Goal: Task Accomplishment & Management: Manage account settings

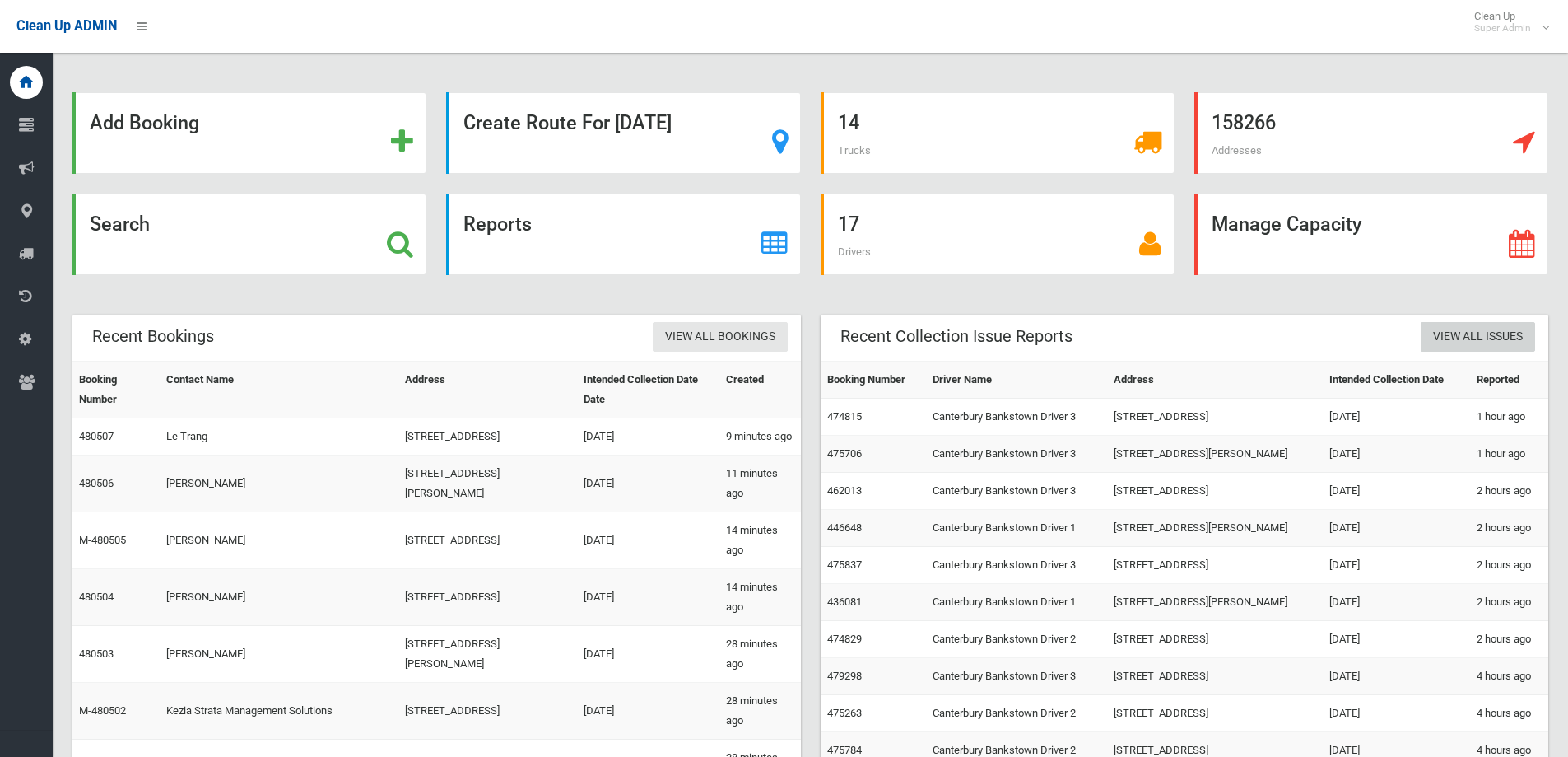
click at [1494, 344] on link "View All Issues" at bounding box center [1478, 337] width 115 height 31
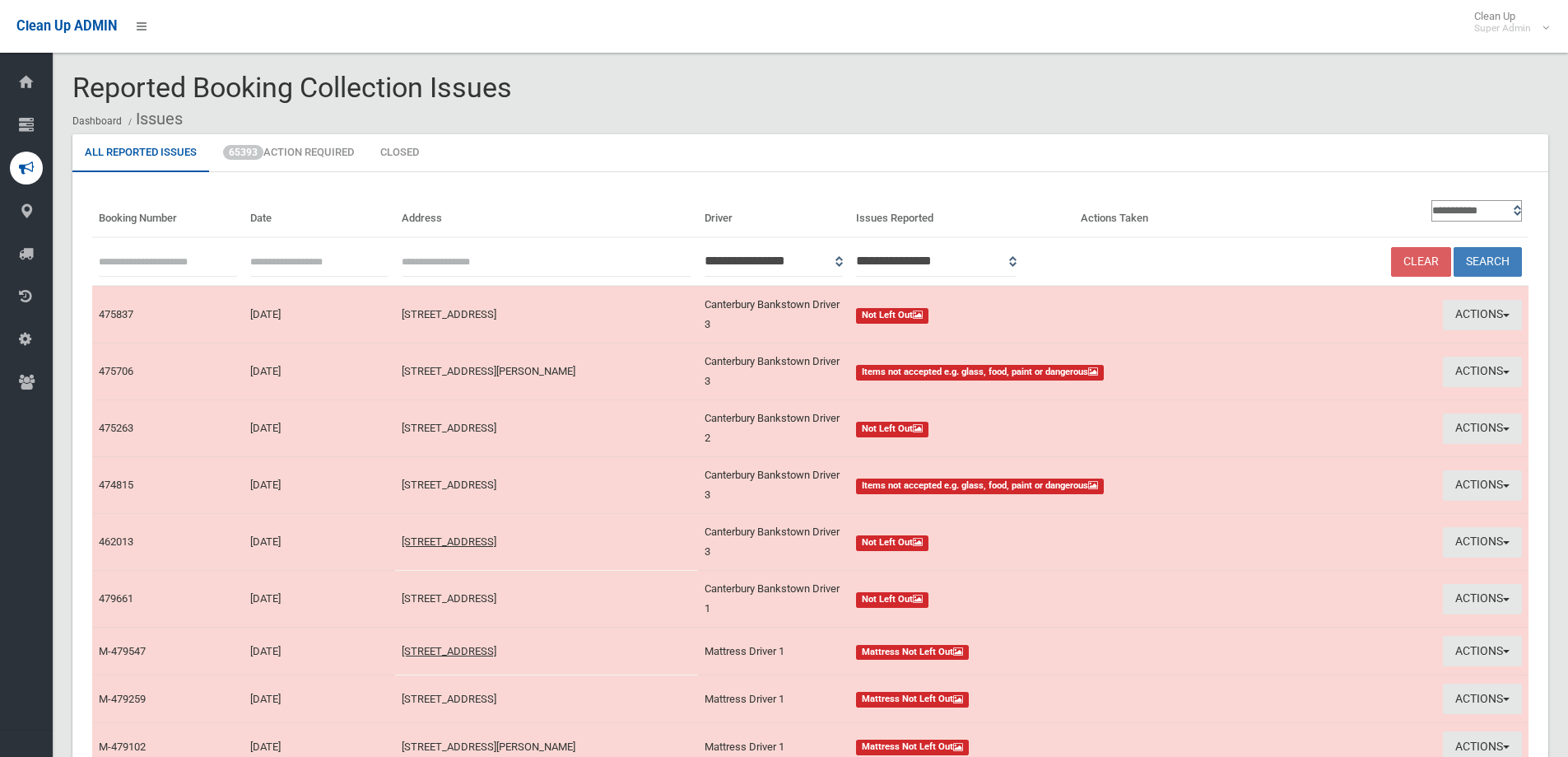
type input "**********"
click at [298, 259] on input "text" at bounding box center [319, 262] width 138 height 31
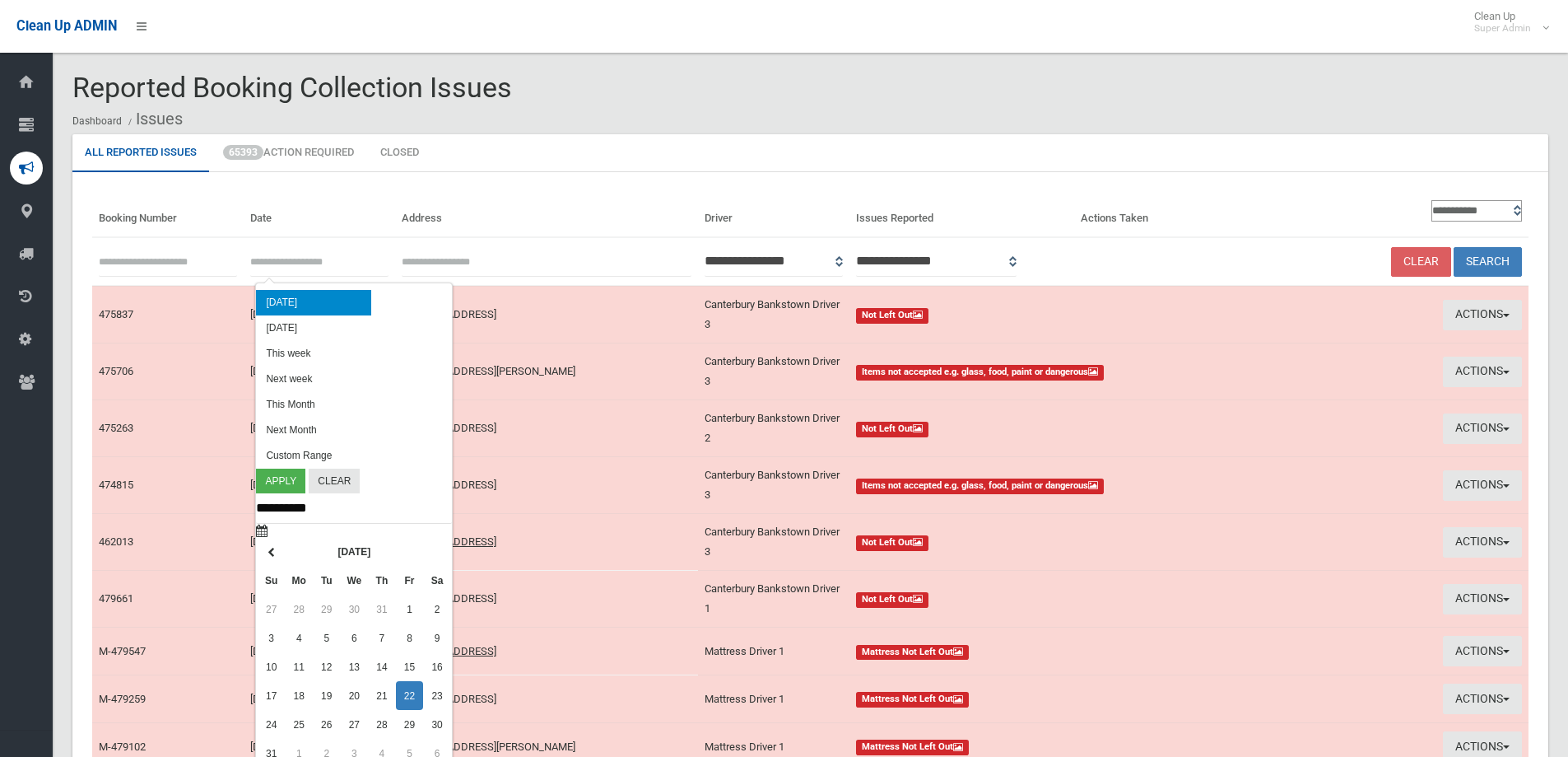
click at [273, 292] on li "Today" at bounding box center [313, 302] width 116 height 25
type input "**********"
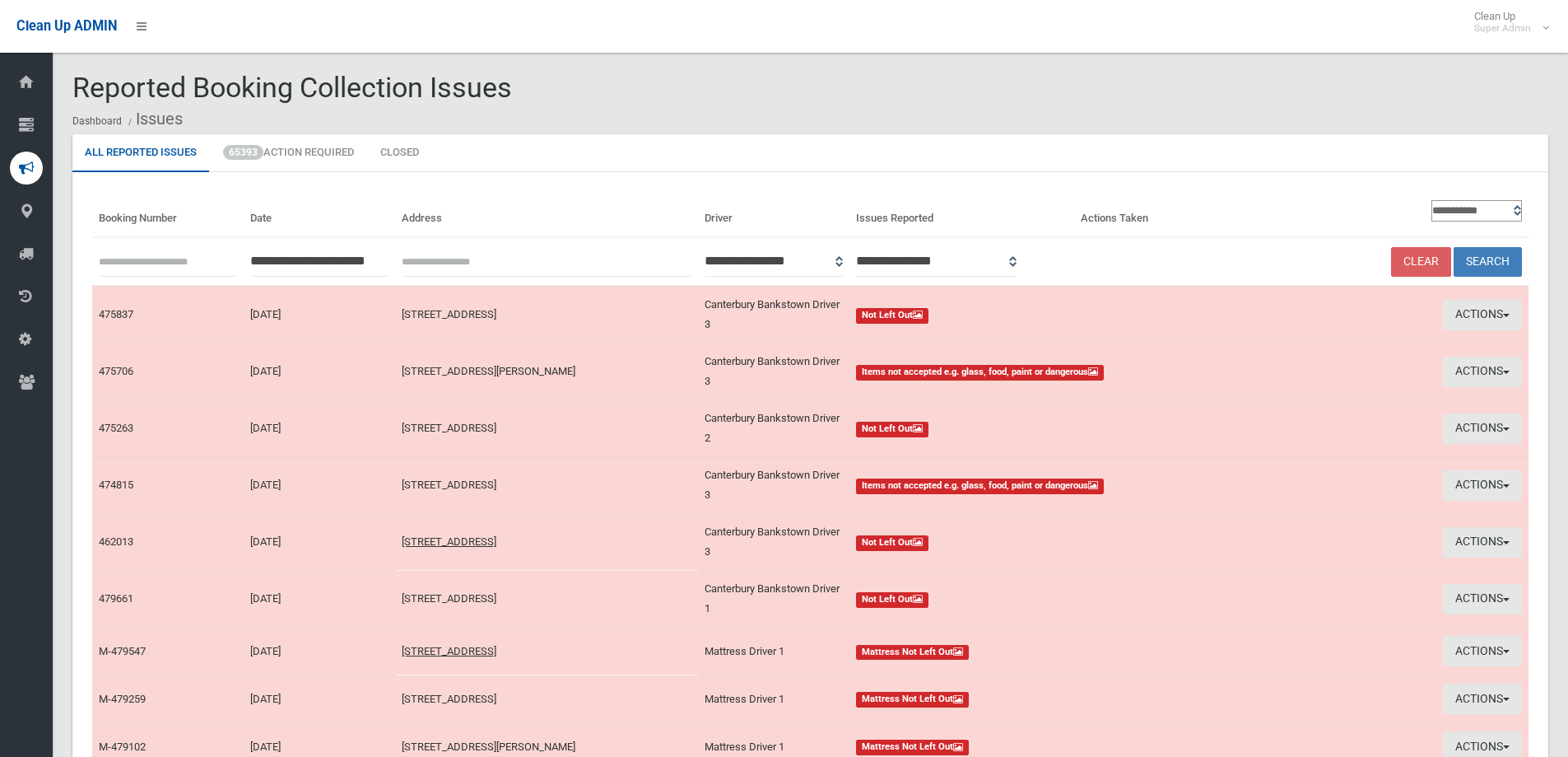
click at [1476, 218] on select "**********" at bounding box center [1476, 210] width 91 height 21
select select "**"
click at [1431, 200] on select "**********" at bounding box center [1476, 210] width 91 height 21
click at [1492, 254] on button "Search" at bounding box center [1487, 263] width 68 height 31
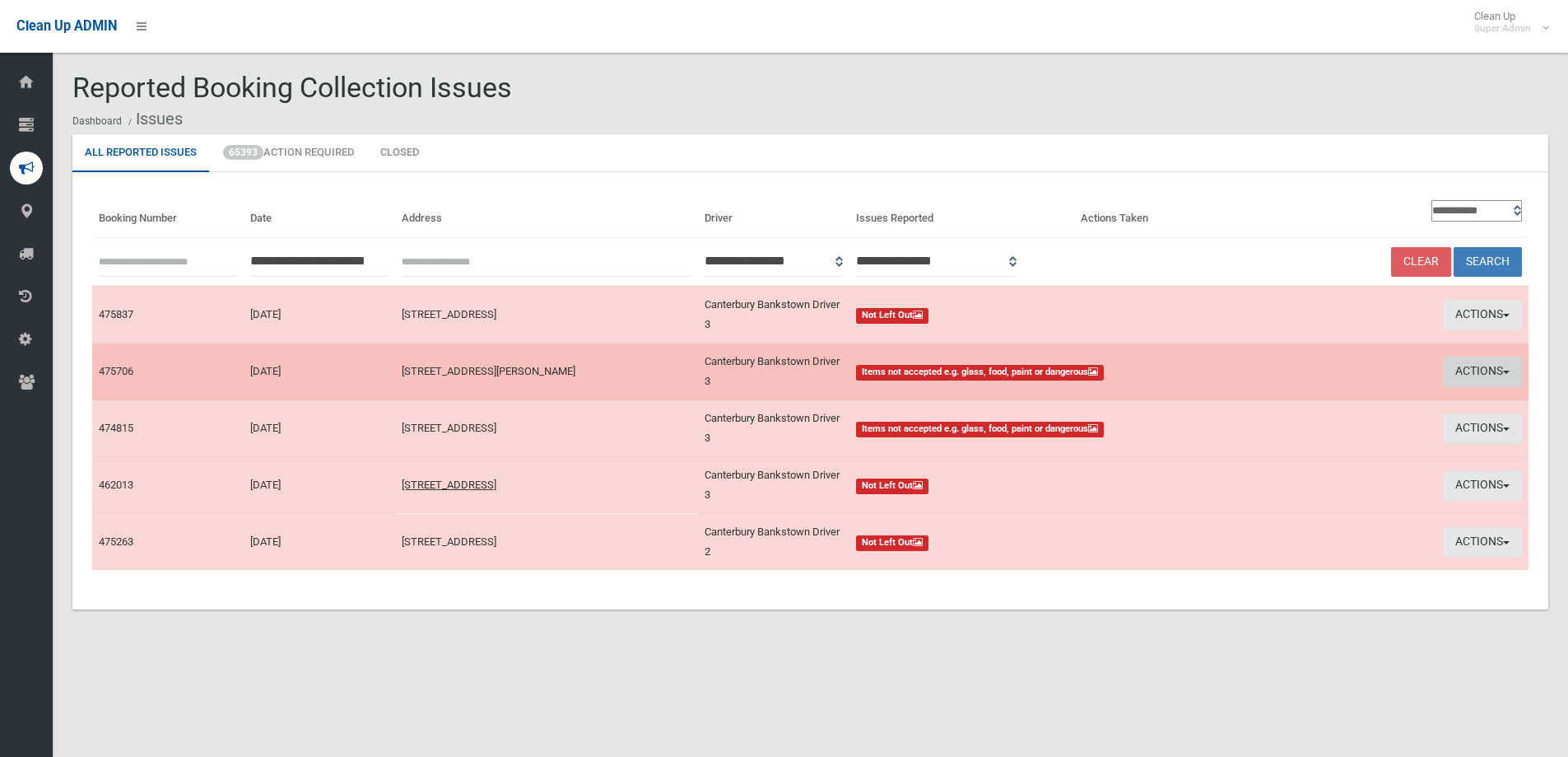
click at [1480, 372] on button "Actions" at bounding box center [1482, 372] width 79 height 31
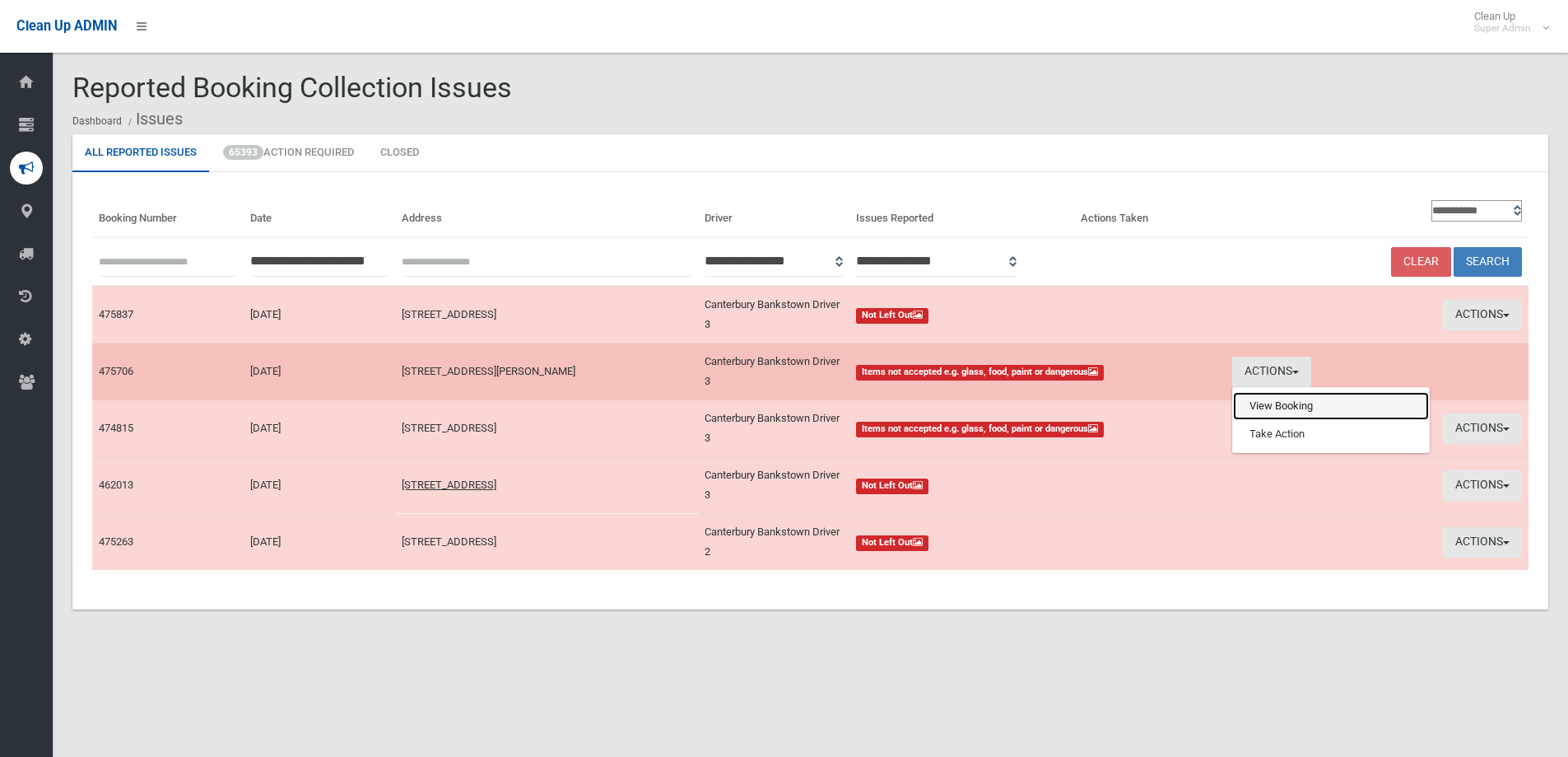
click at [1270, 408] on link "View Booking" at bounding box center [1331, 405] width 196 height 28
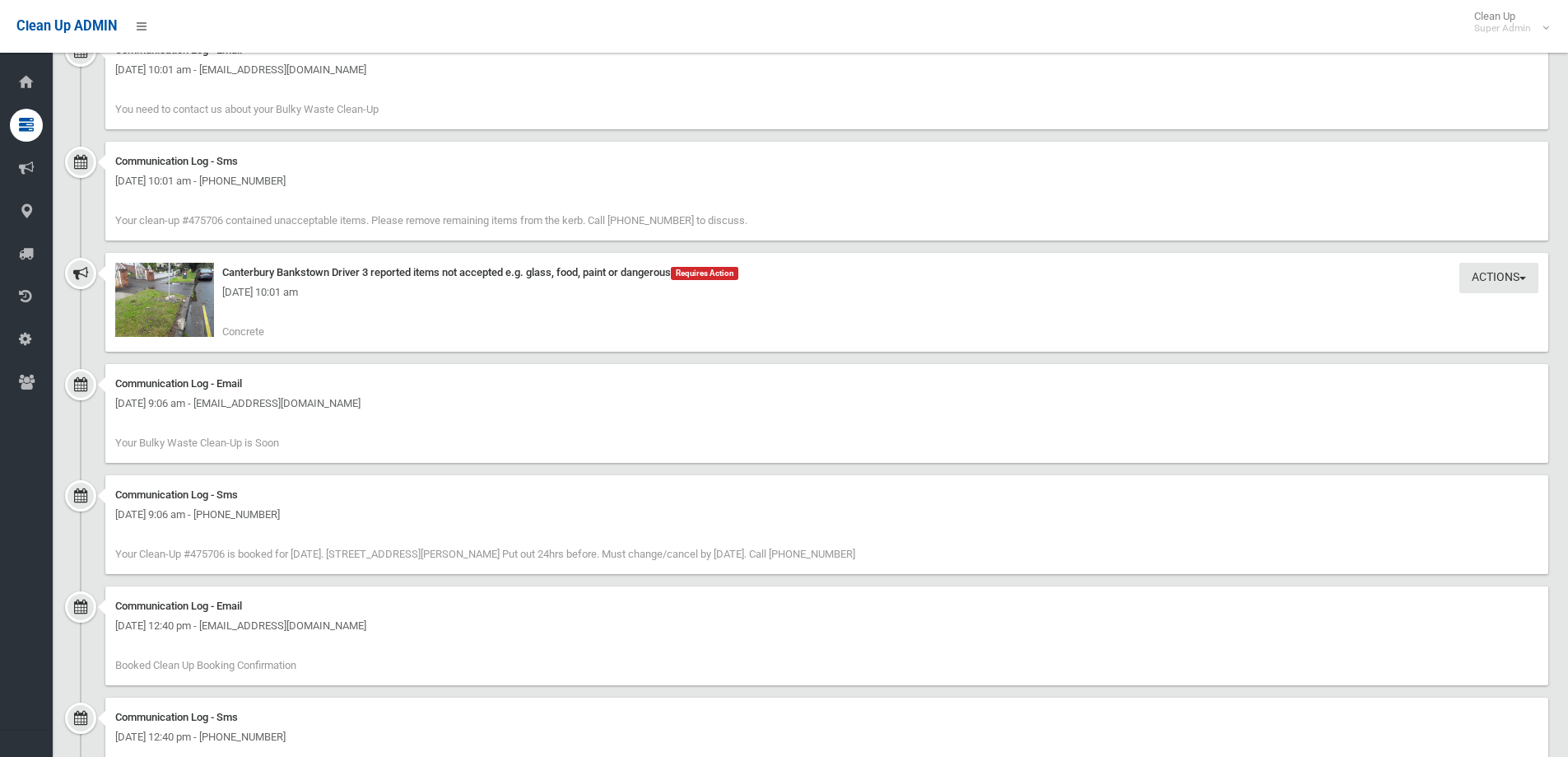
scroll to position [1482, 0]
click at [163, 296] on div "[DATE] 10:01 am" at bounding box center [826, 289] width 1423 height 20
click at [153, 311] on img at bounding box center [165, 297] width 99 height 74
click at [1481, 264] on button "Actions" at bounding box center [1498, 275] width 79 height 31
click at [1393, 306] on link "Take Action" at bounding box center [1442, 309] width 196 height 28
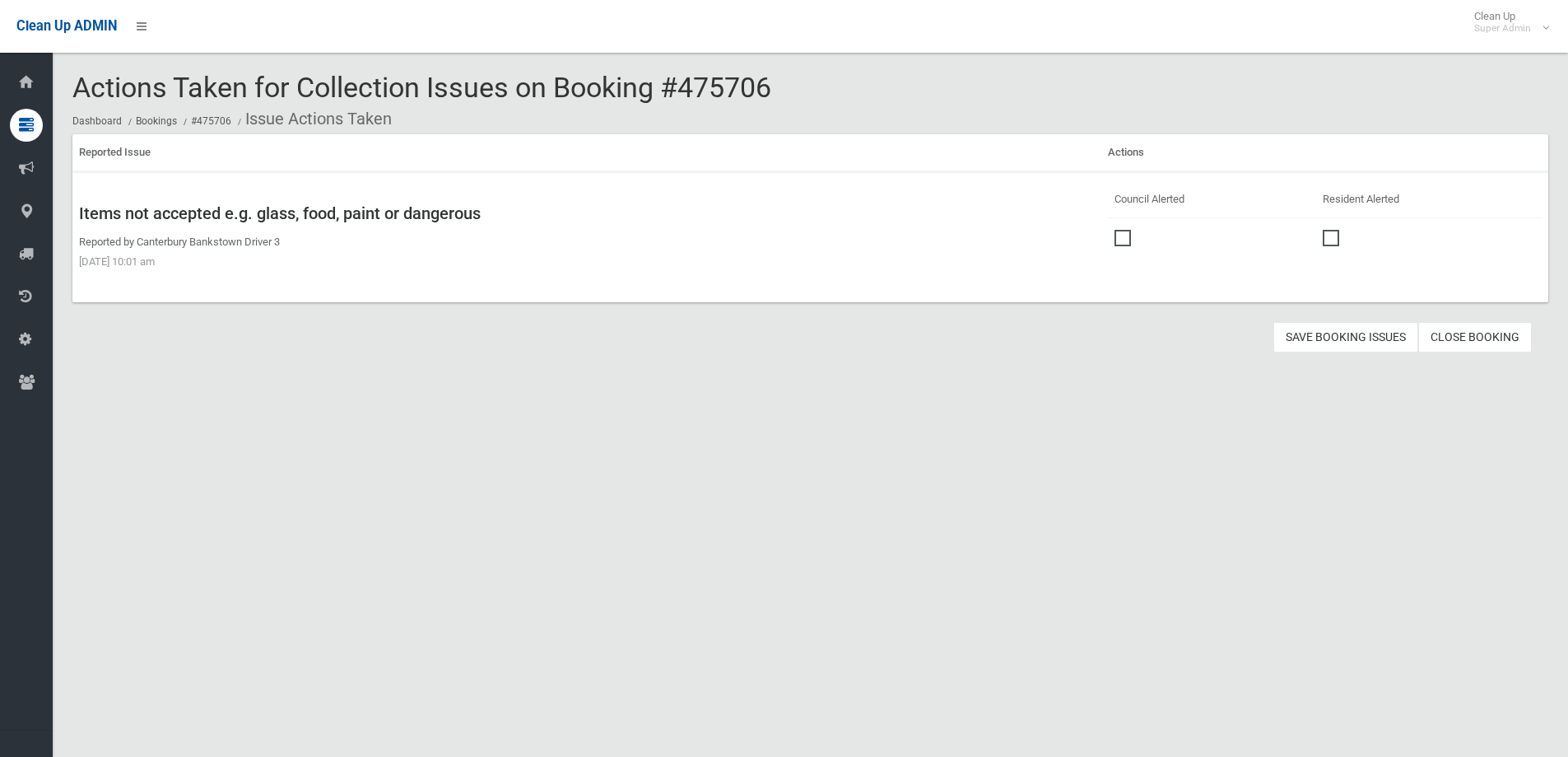
click at [1117, 229] on span at bounding box center [1126, 229] width 25 height 0
click at [1324, 334] on button "Save Booking Issues" at bounding box center [1345, 337] width 145 height 31
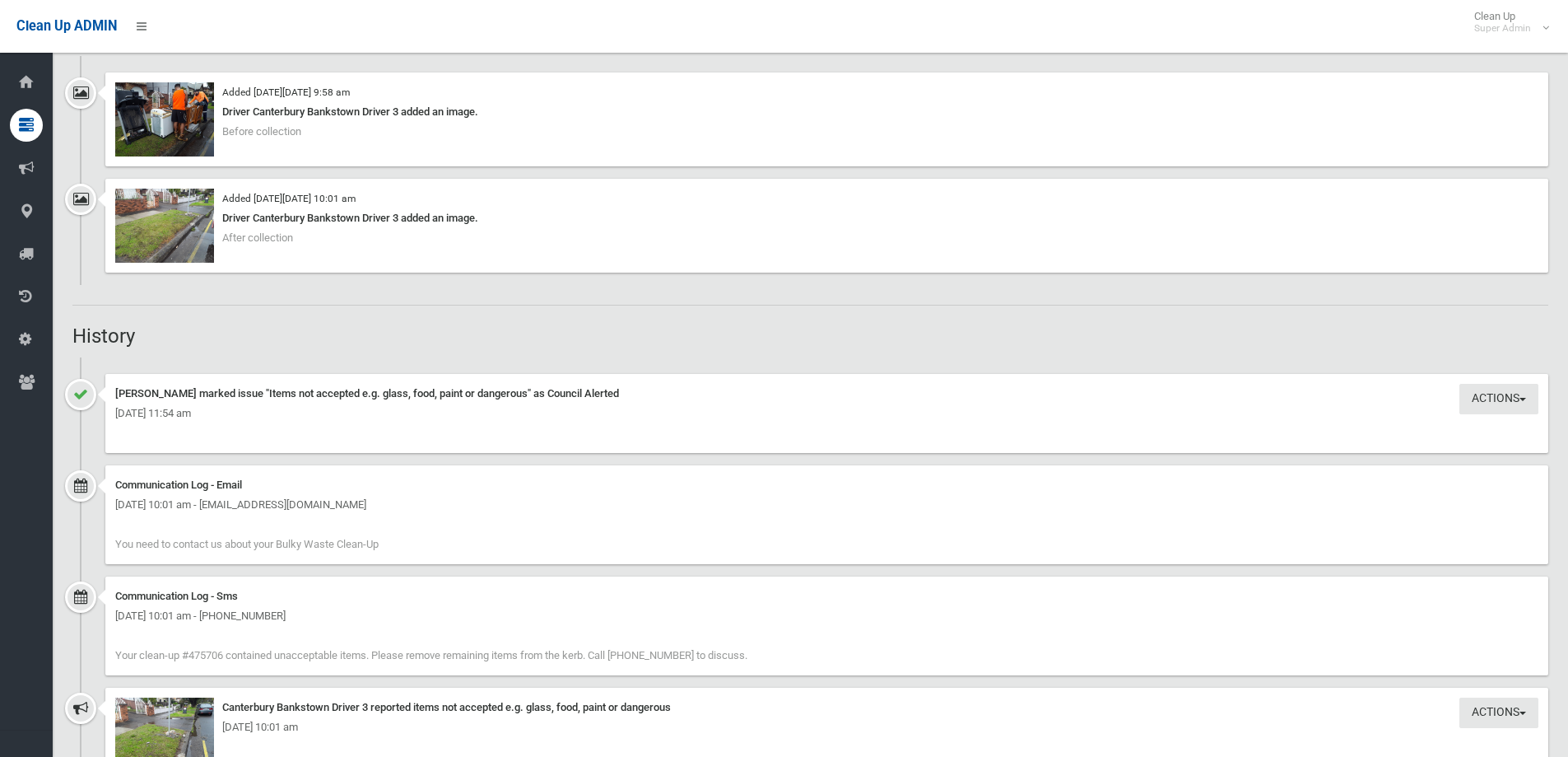
scroll to position [1235, 0]
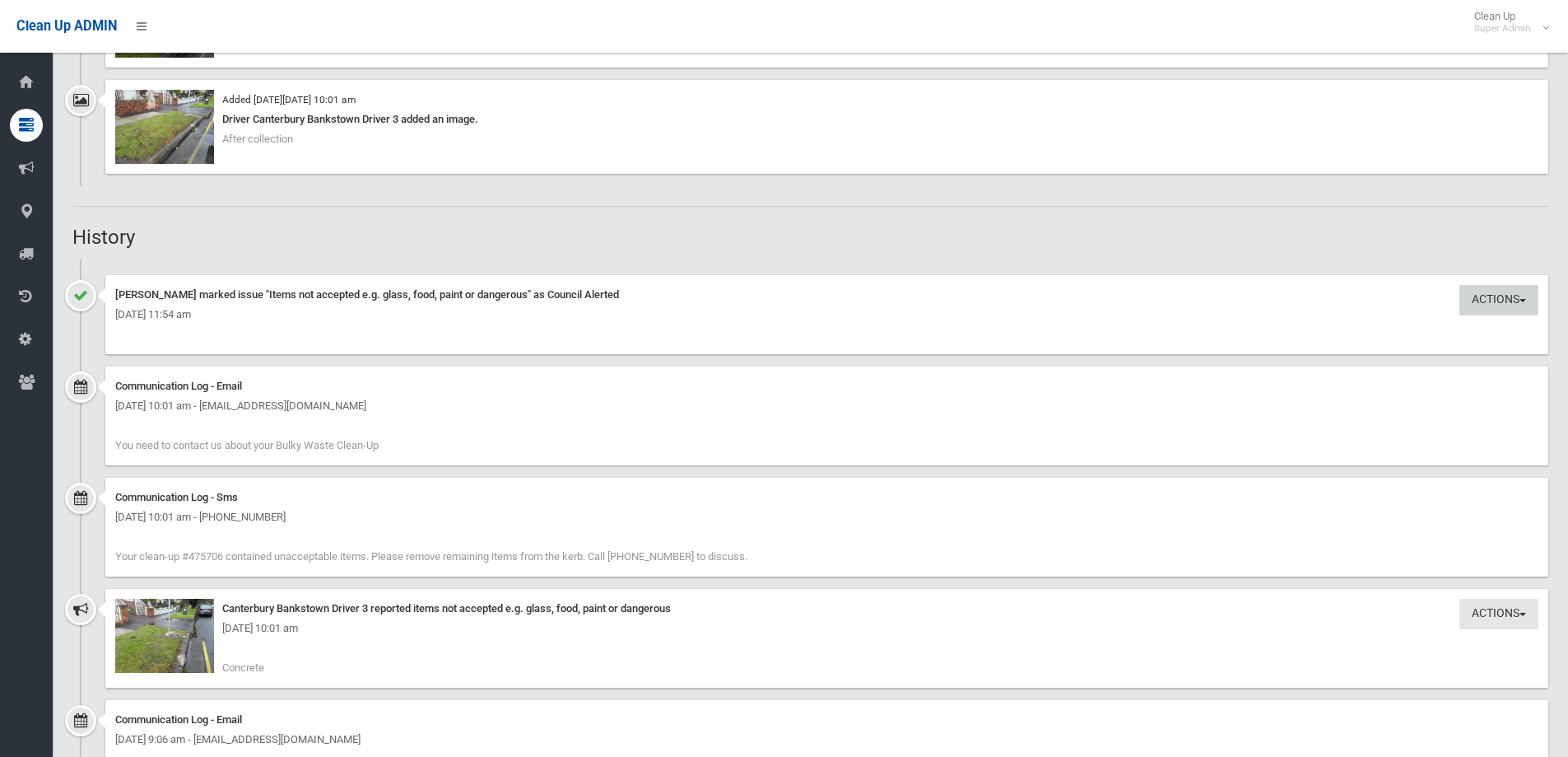
click at [1487, 304] on div "Actions Edit Actions Taken Dusjana Rakich marked issue "Items not accepted e.g.…" at bounding box center [826, 314] width 1443 height 79
click at [1479, 315] on button "Actions" at bounding box center [1498, 300] width 79 height 31
click at [1417, 642] on link "Take Action" at bounding box center [1442, 647] width 196 height 28
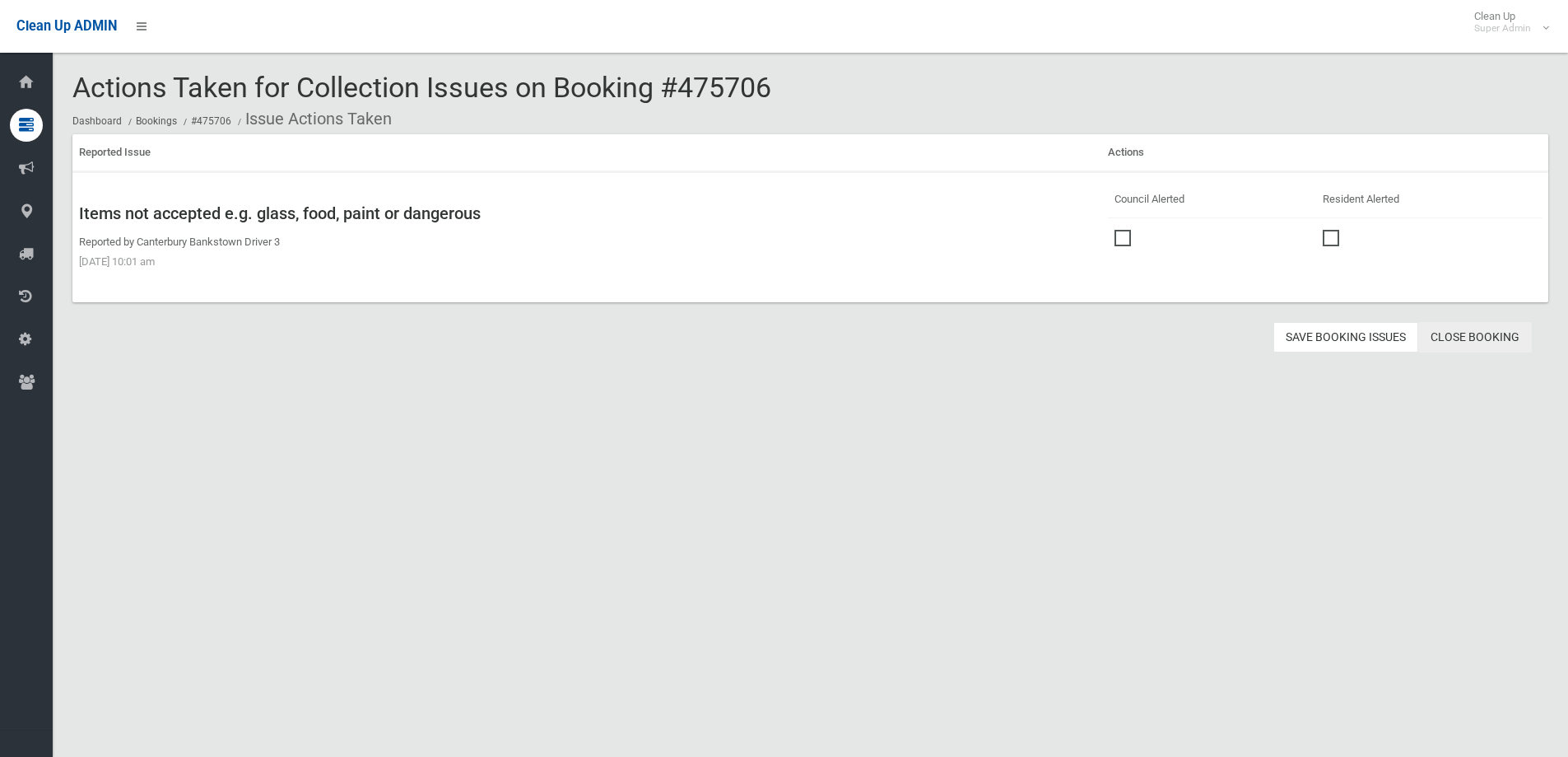
click at [1461, 339] on link "Close Booking" at bounding box center [1475, 337] width 114 height 31
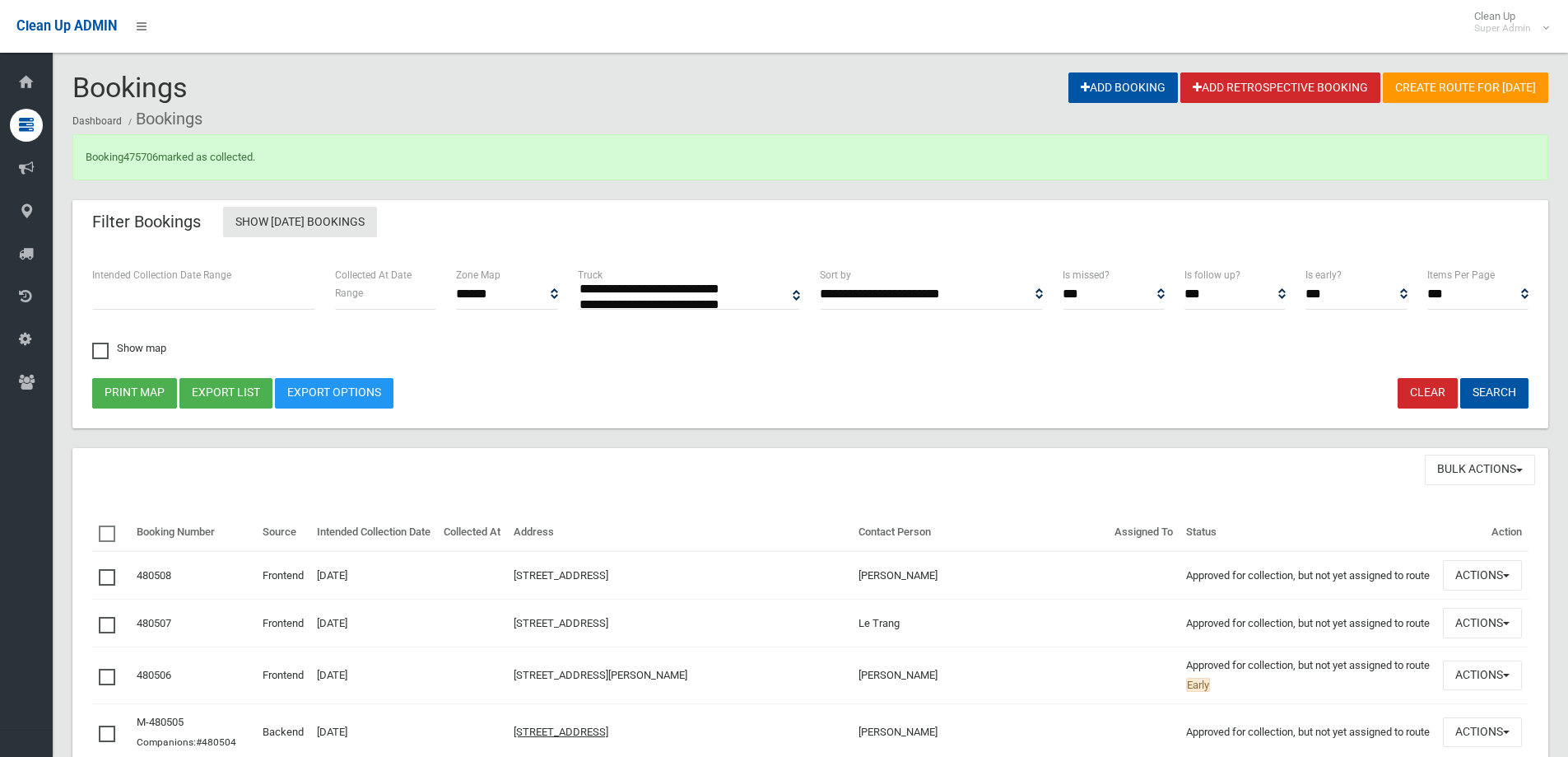
select select
click at [149, 156] on link "475706" at bounding box center [140, 156] width 35 height 13
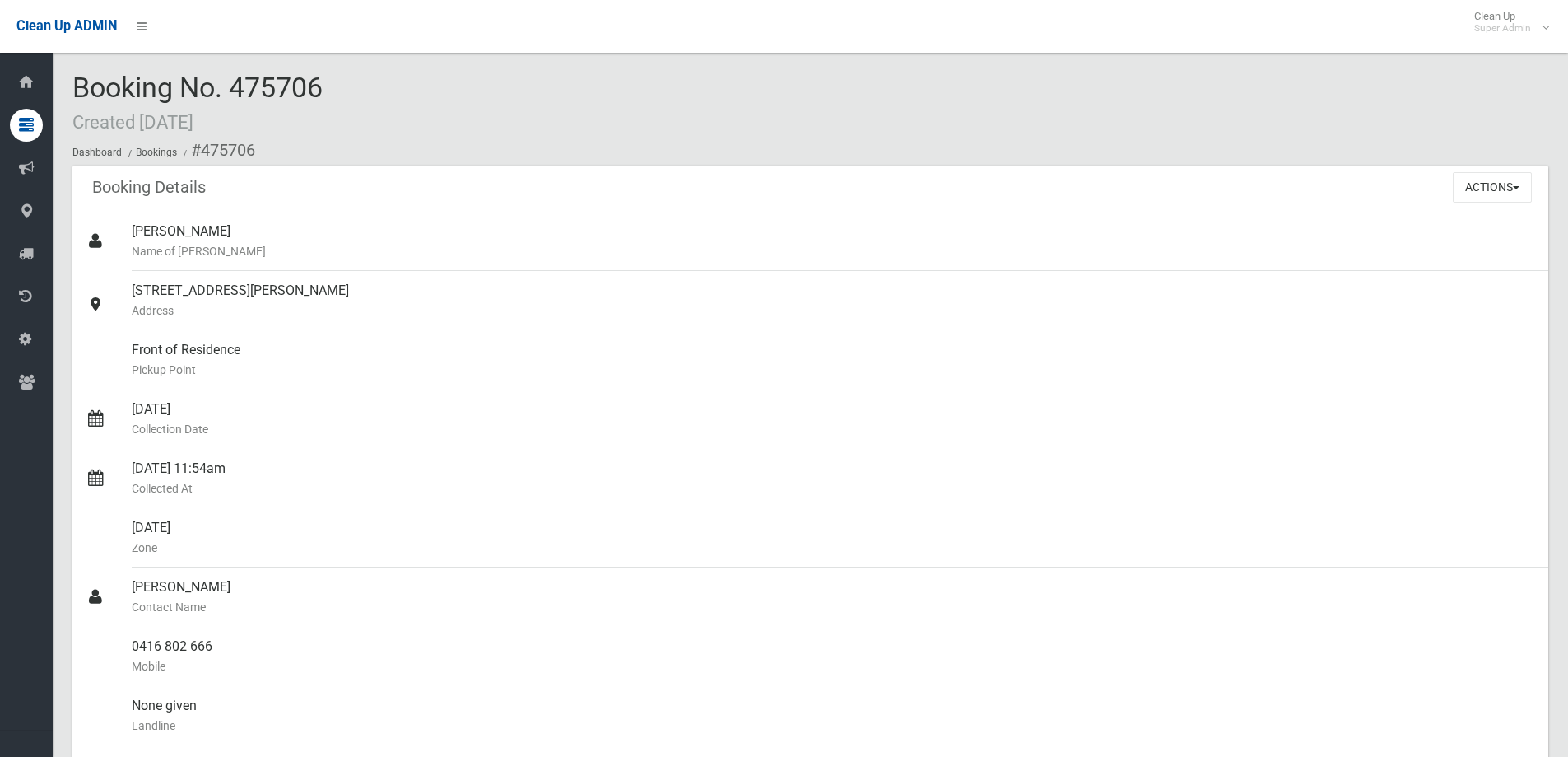
drag, startPoint x: 72, startPoint y: 84, endPoint x: 448, endPoint y: 79, distance: 376.0
click at [448, 79] on div "Booking No. 475706 Created [DATE] Dashboard Bookings #475706" at bounding box center [809, 119] width 1475 height 93
copy span "Booking No. 475706"
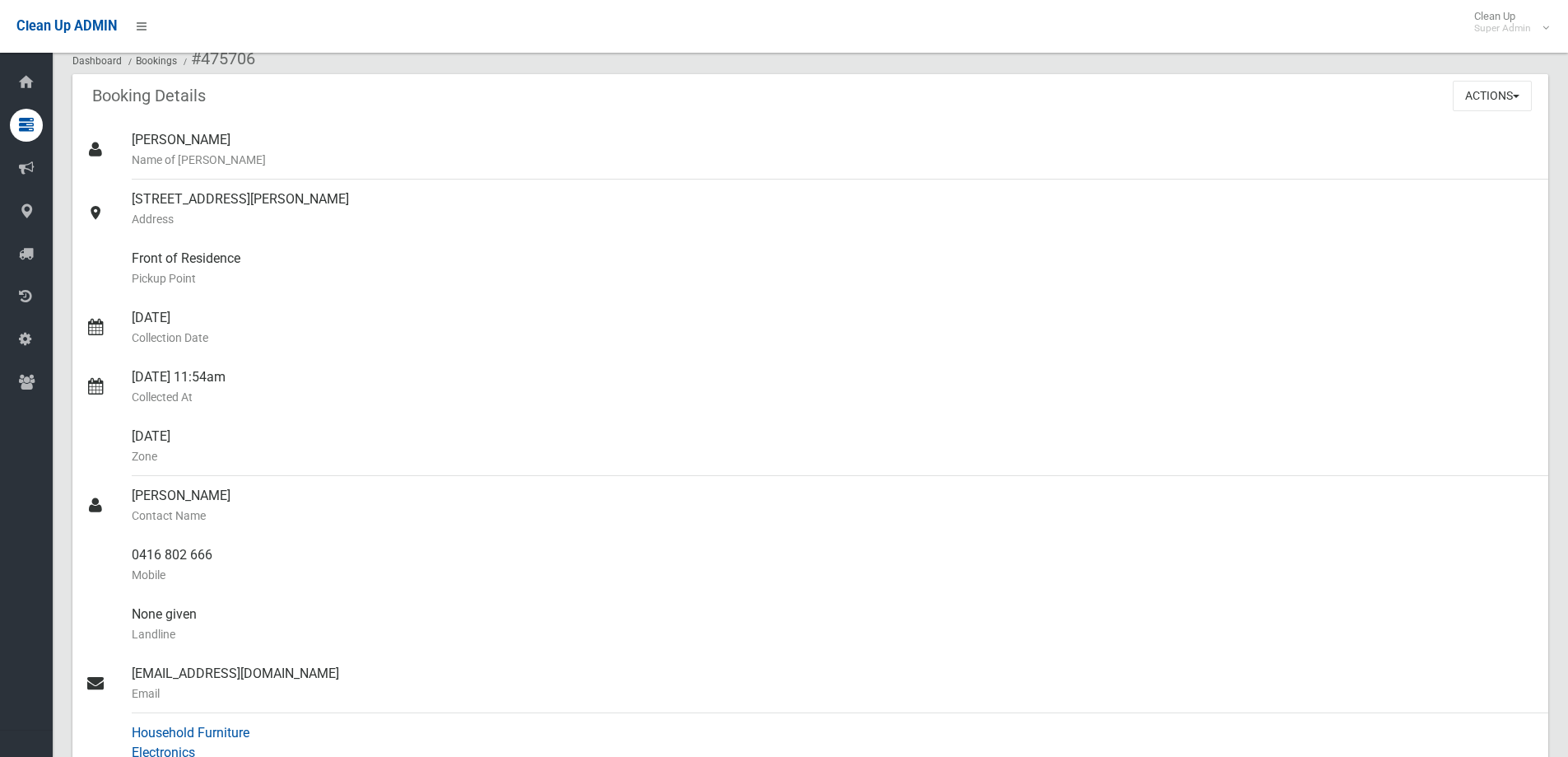
scroll to position [82, 0]
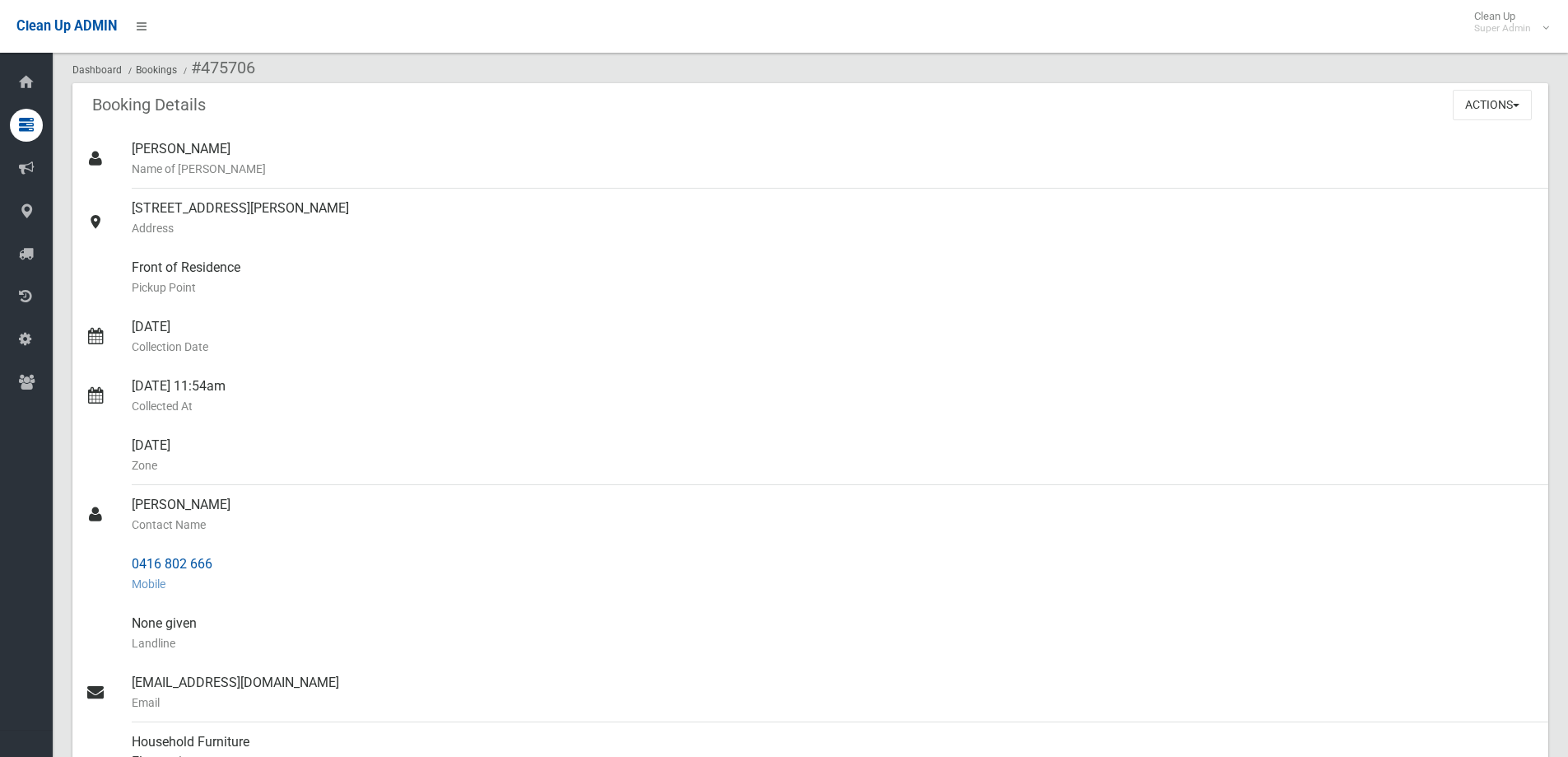
drag, startPoint x: 130, startPoint y: 500, endPoint x: 248, endPoint y: 573, distance: 138.8
click at [248, 573] on ul "Natalie Miller Name of Booker 2 Shelley Street, CAMPSIE NSW 2194 Address Front …" at bounding box center [809, 584] width 1475 height 909
copy ul "Ramy Nakhle Contact Name 0416 802 666 Mobile"
click at [175, 558] on div "0416 802 666 Mobile" at bounding box center [833, 574] width 1403 height 59
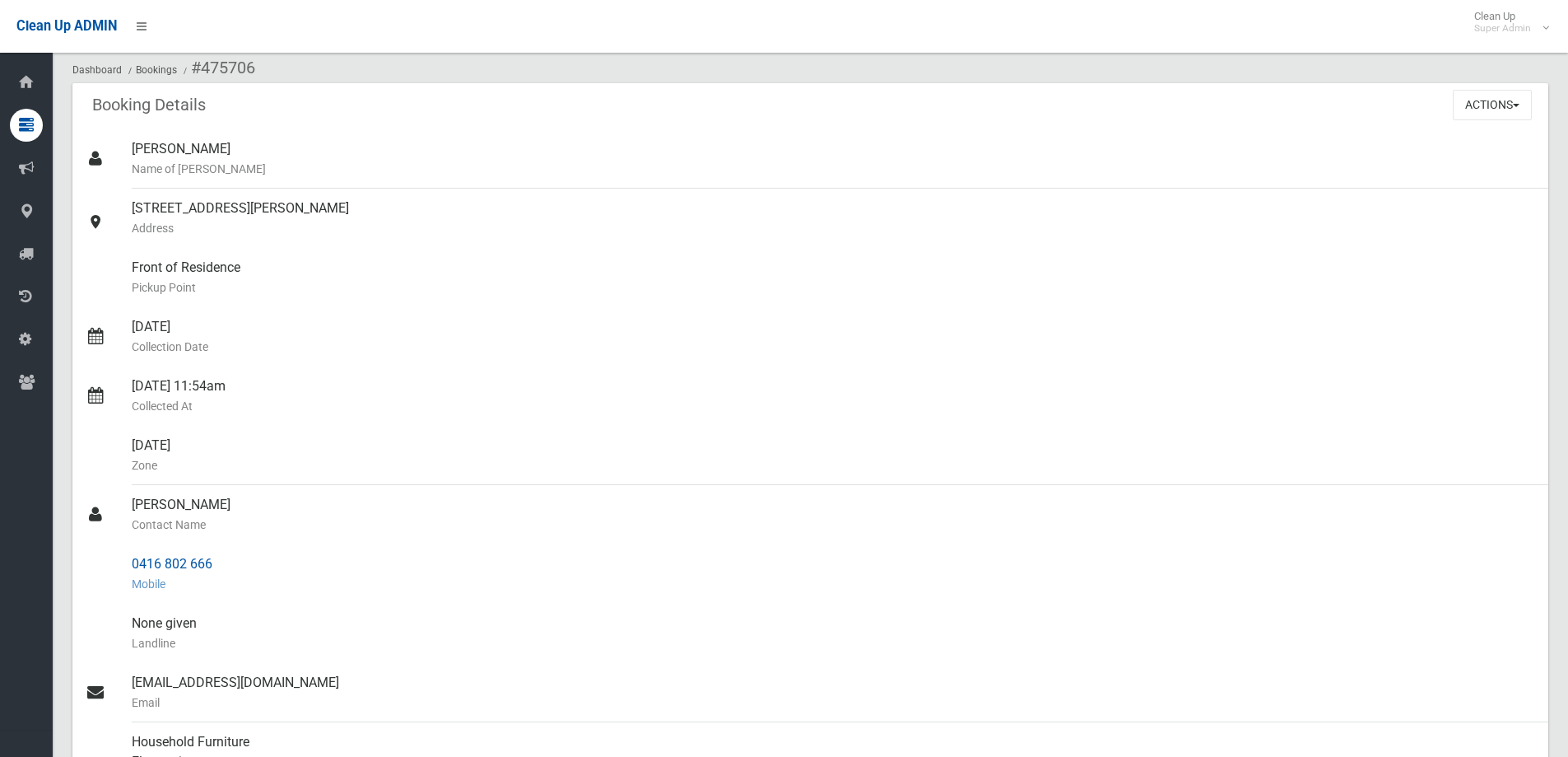
drag, startPoint x: 175, startPoint y: 558, endPoint x: 129, endPoint y: 558, distance: 46.0
click at [128, 558] on div at bounding box center [109, 574] width 46 height 59
drag, startPoint x: 133, startPoint y: 558, endPoint x: 213, endPoint y: 558, distance: 80.0
click at [213, 558] on div "0416 802 666 Mobile" at bounding box center [833, 574] width 1403 height 59
copy div "0416 802 666"
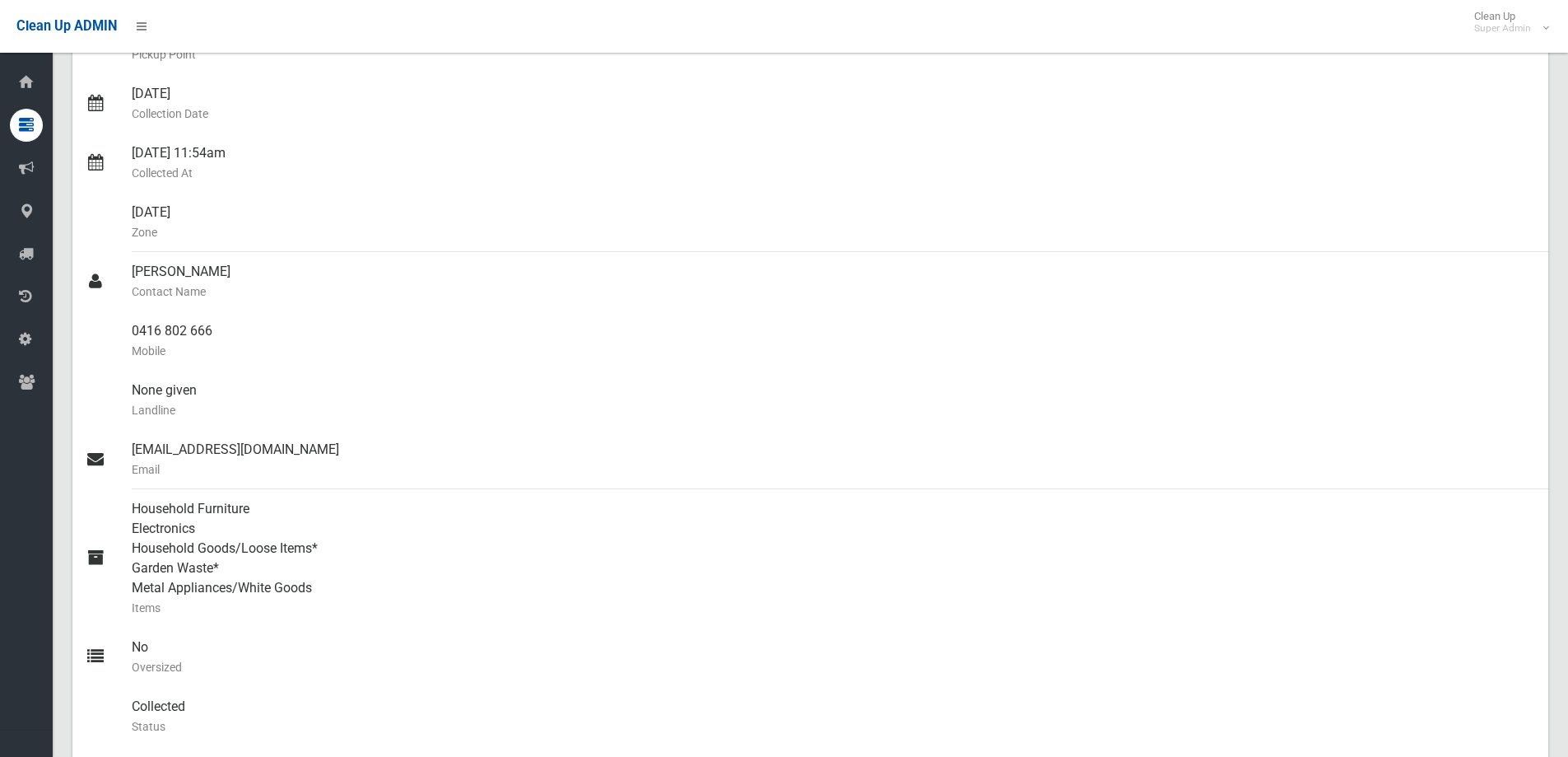
scroll to position [0, 0]
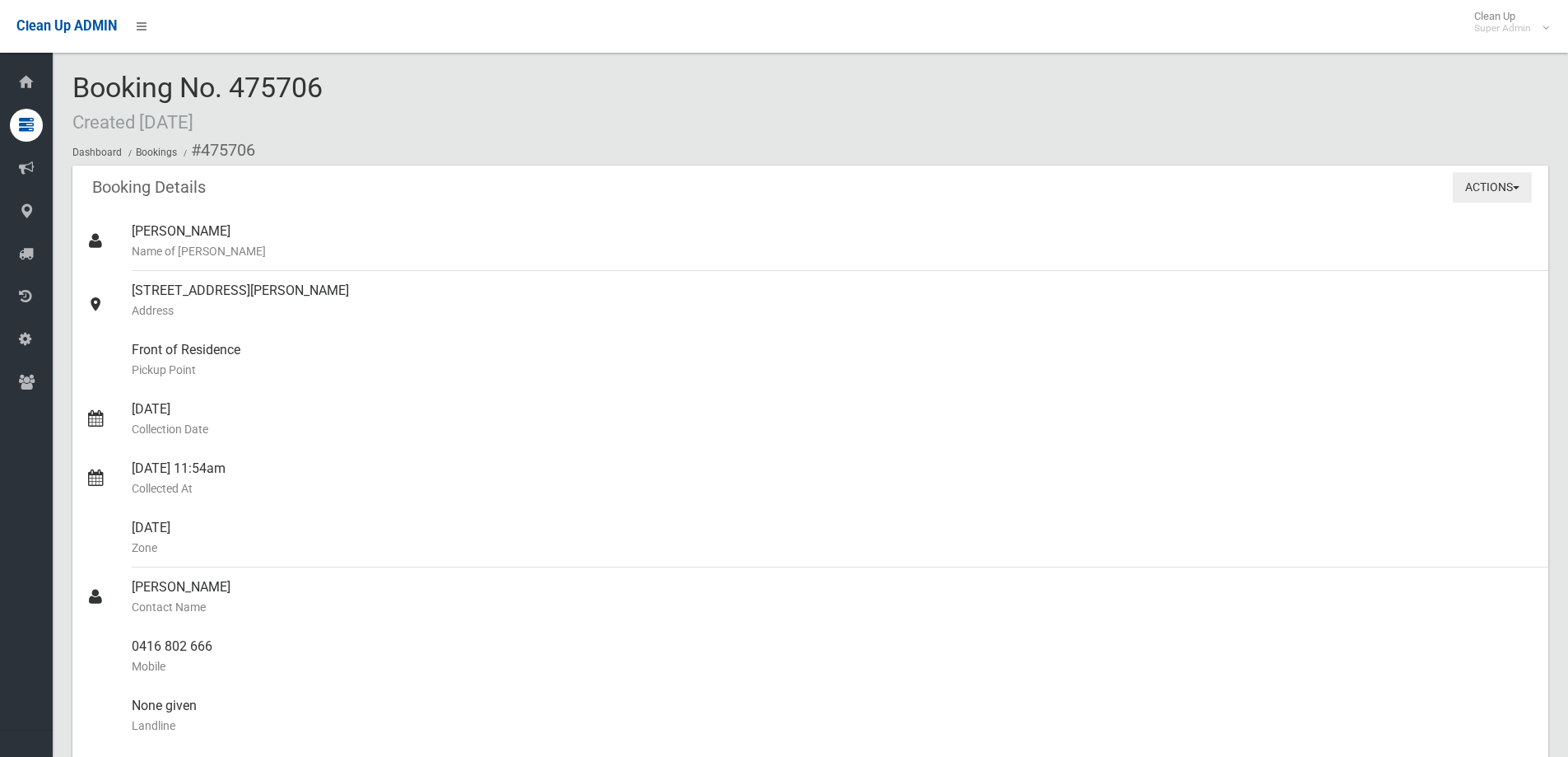
click at [1462, 194] on button "Actions" at bounding box center [1492, 188] width 79 height 31
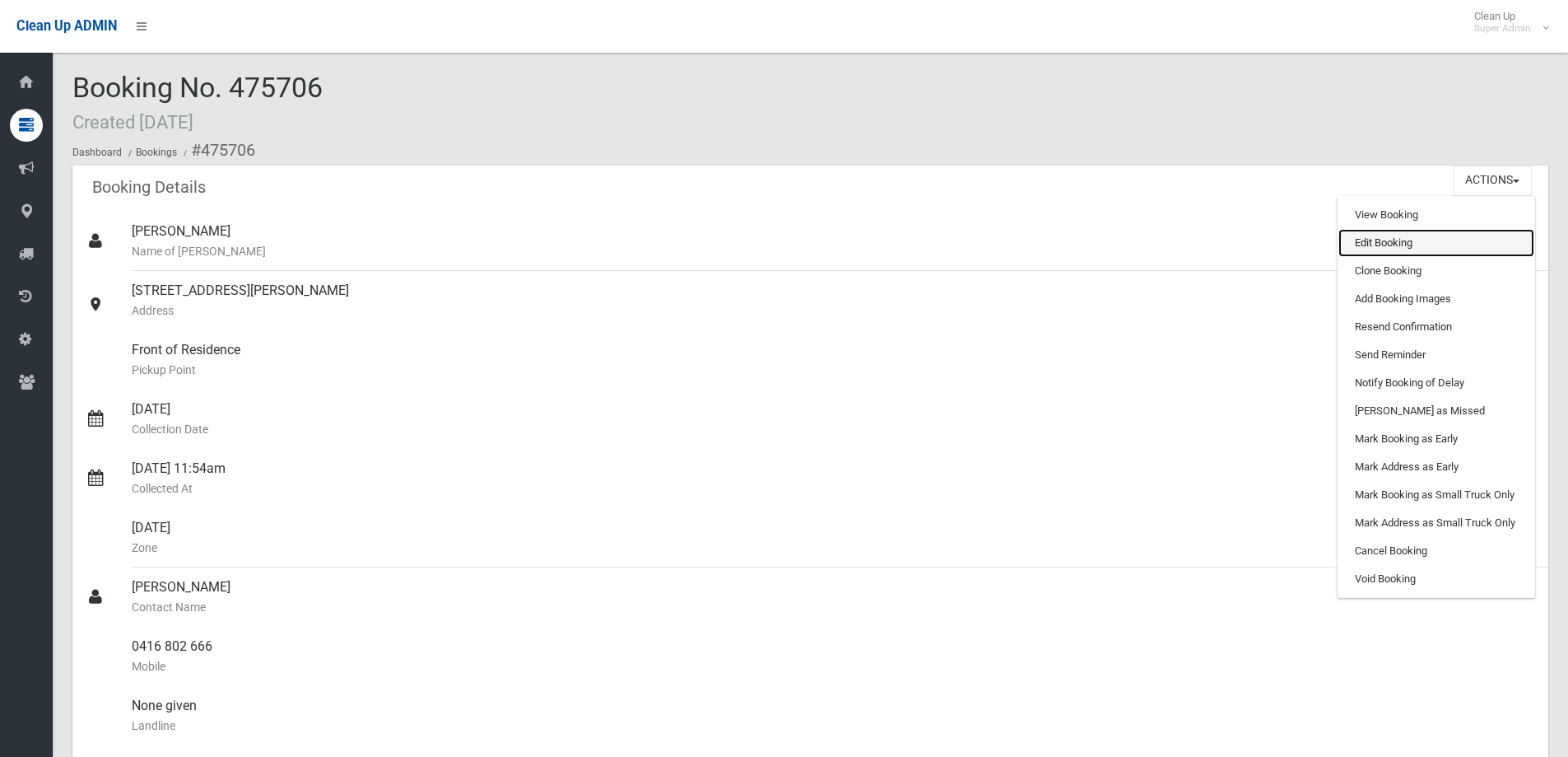
click at [1387, 243] on link "Edit Booking" at bounding box center [1436, 242] width 196 height 28
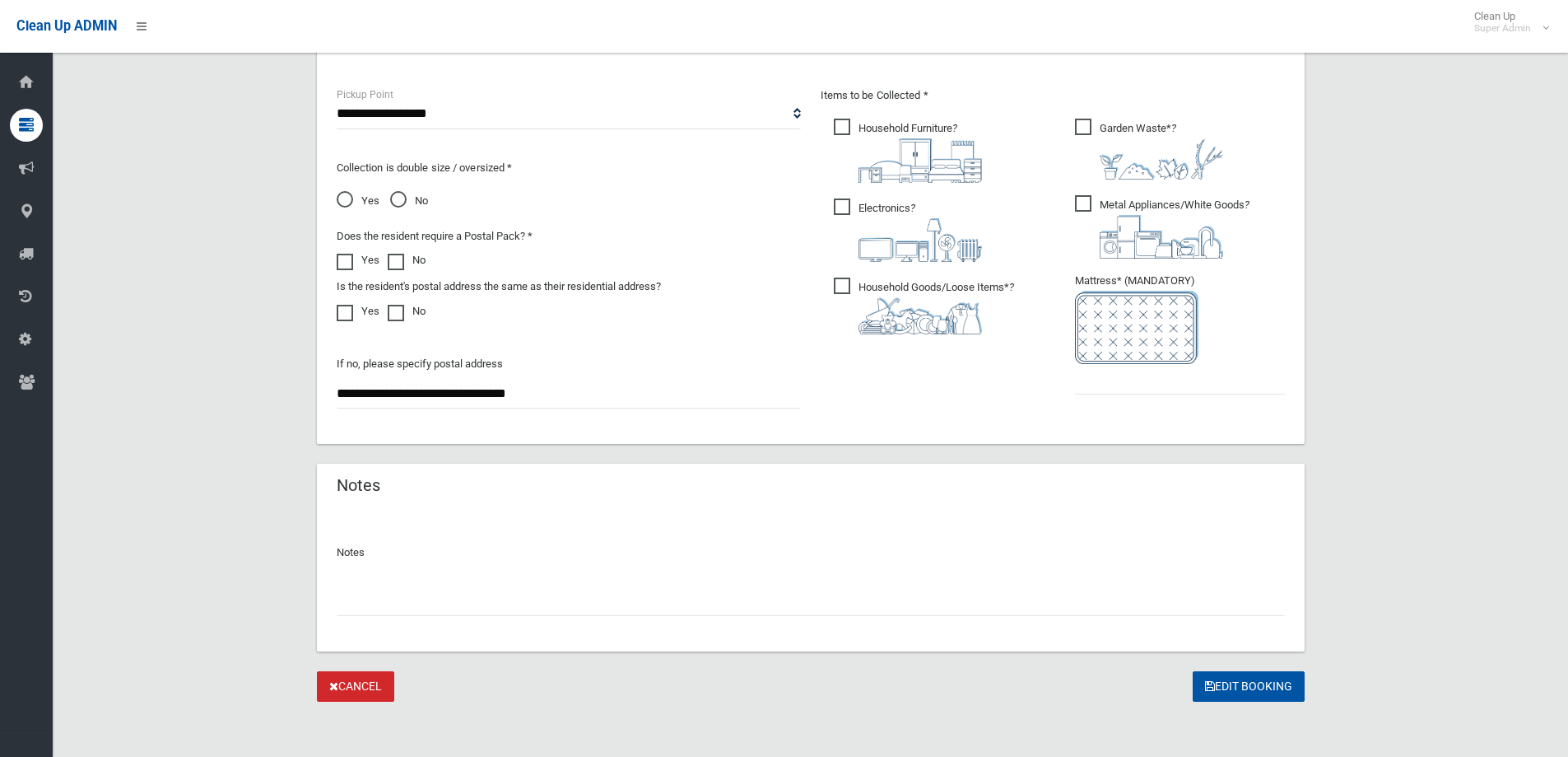
scroll to position [873, 0]
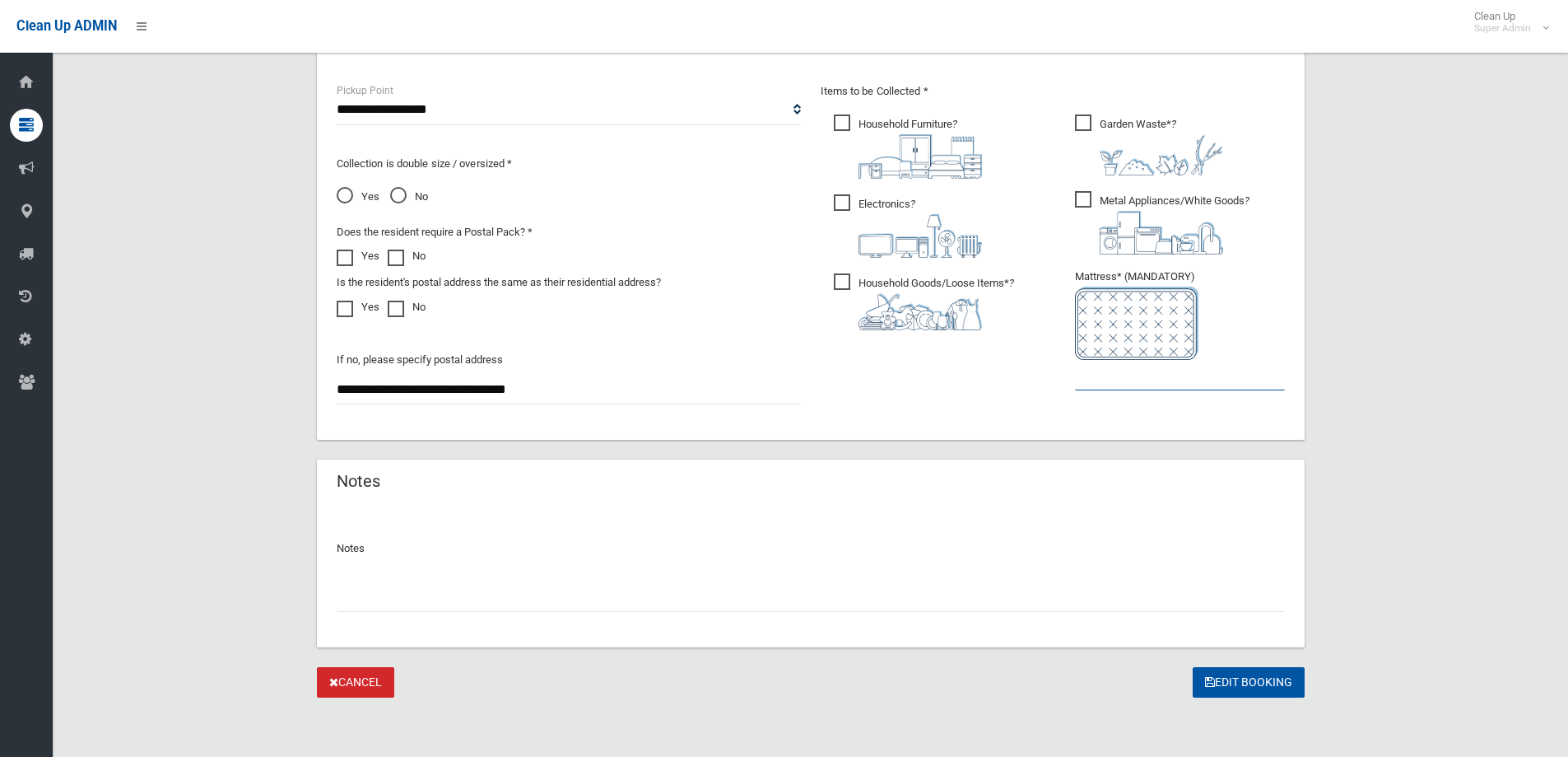
click at [1130, 374] on input "text" at bounding box center [1180, 375] width 210 height 31
type input "*"
click at [353, 603] on input "text" at bounding box center [810, 596] width 948 height 31
paste input "*******"
type input "**********"
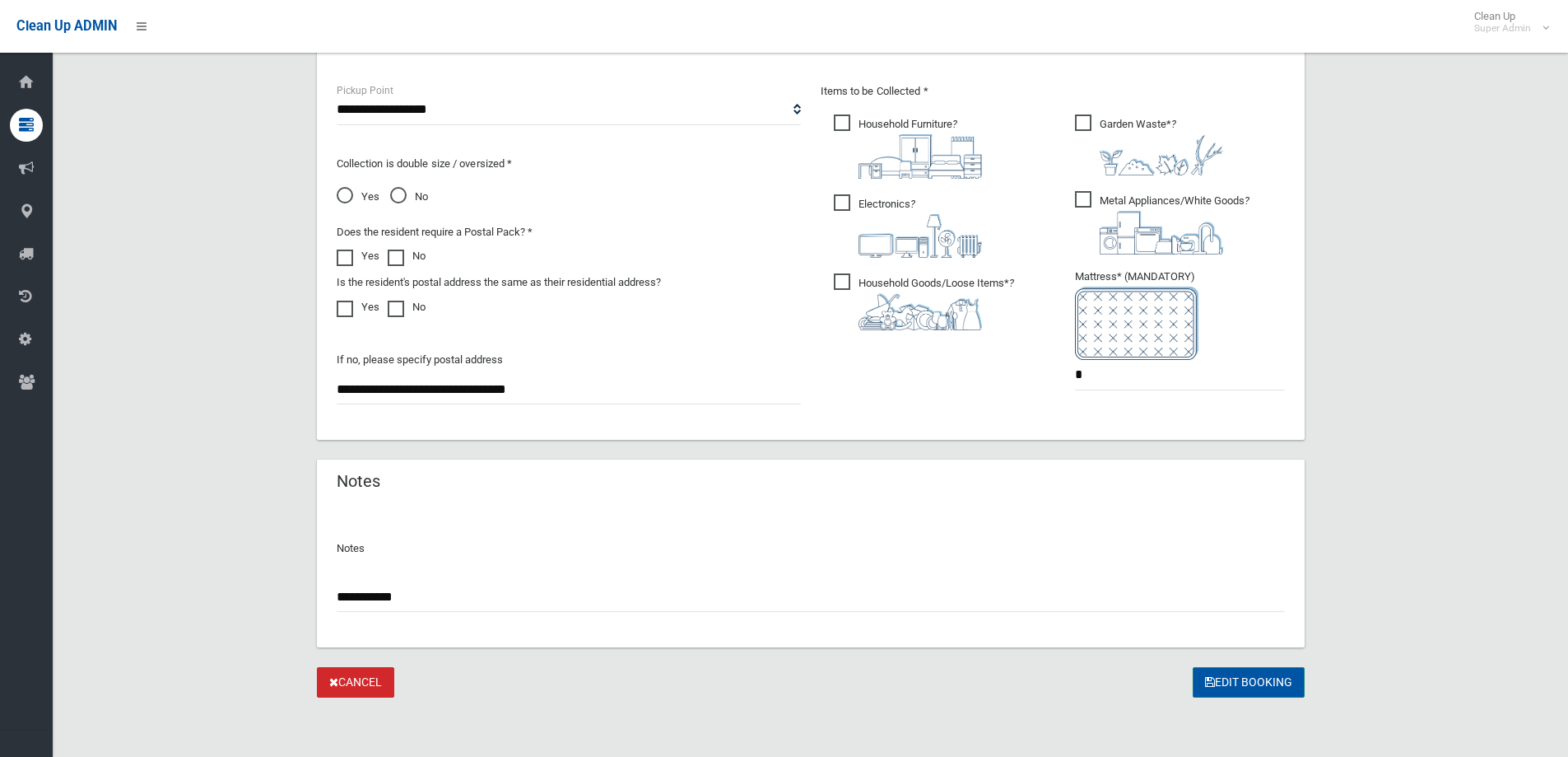
click at [1228, 676] on button "Edit Booking" at bounding box center [1249, 682] width 112 height 31
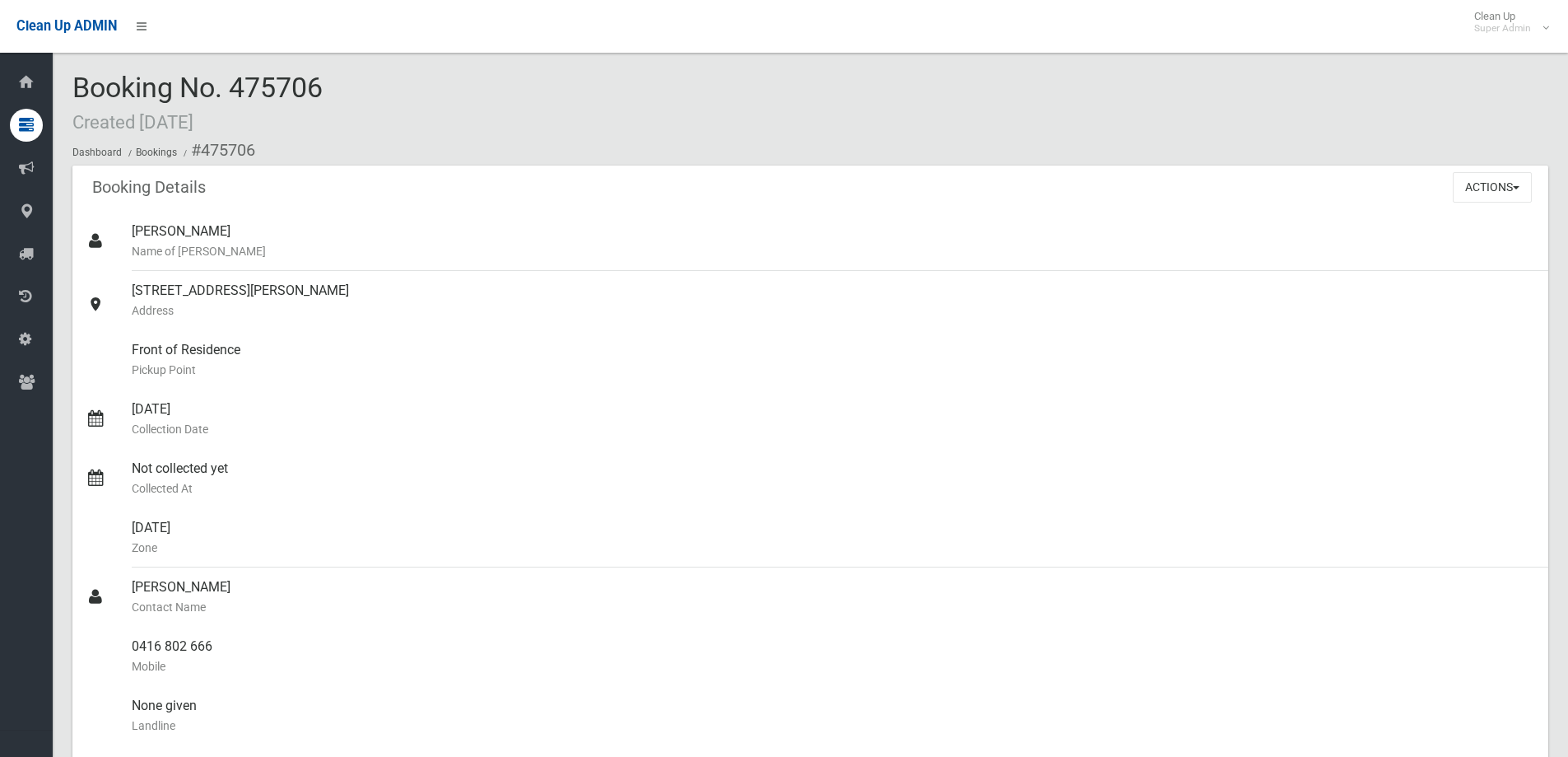
drag, startPoint x: 567, startPoint y: 128, endPoint x: 578, endPoint y: 139, distance: 15.6
click at [567, 128] on div "Booking No. 475706 Created [DATE] Dashboard Bookings #475706" at bounding box center [809, 119] width 1475 height 93
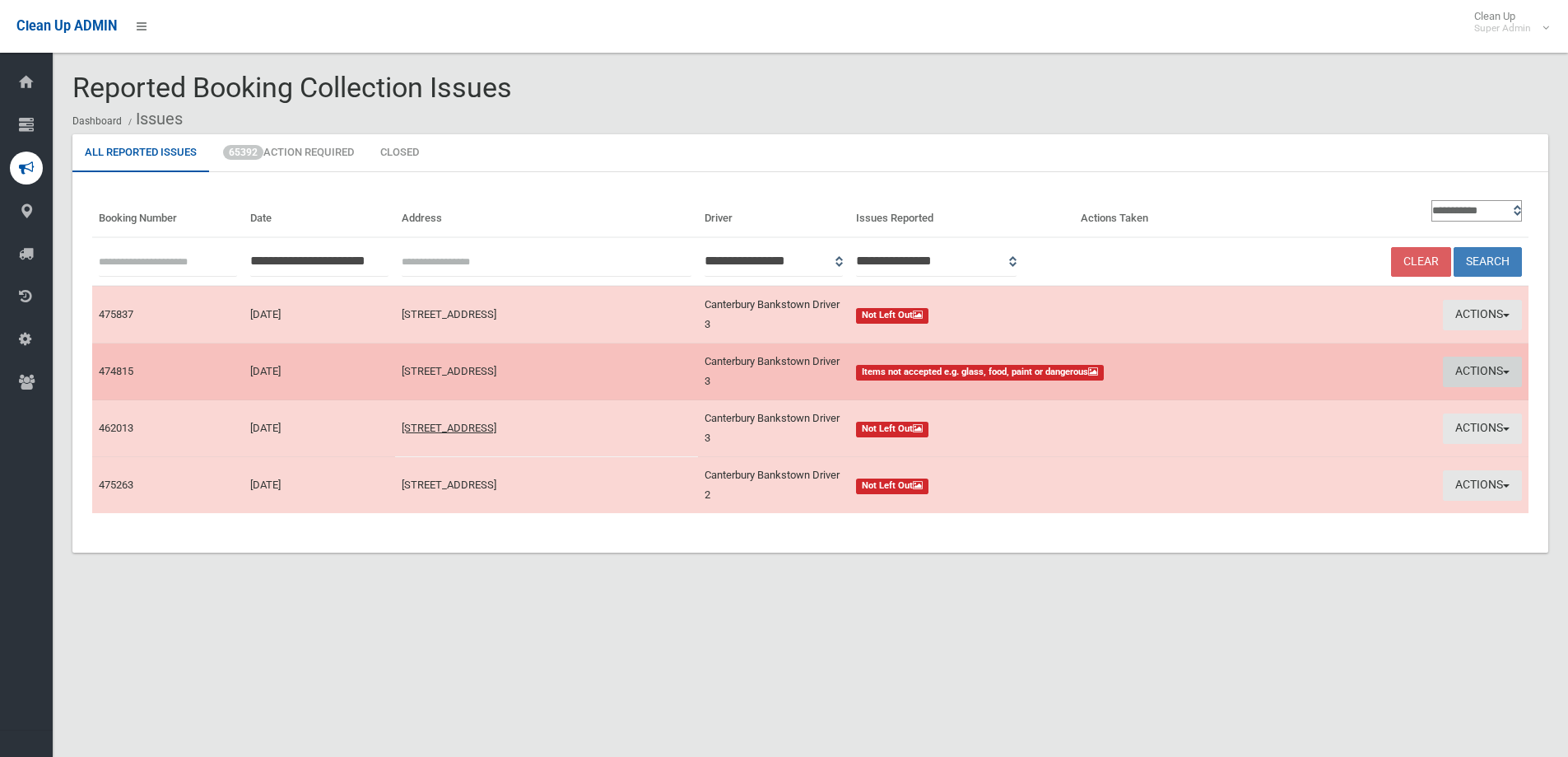
click at [1465, 368] on button "Actions" at bounding box center [1482, 372] width 79 height 31
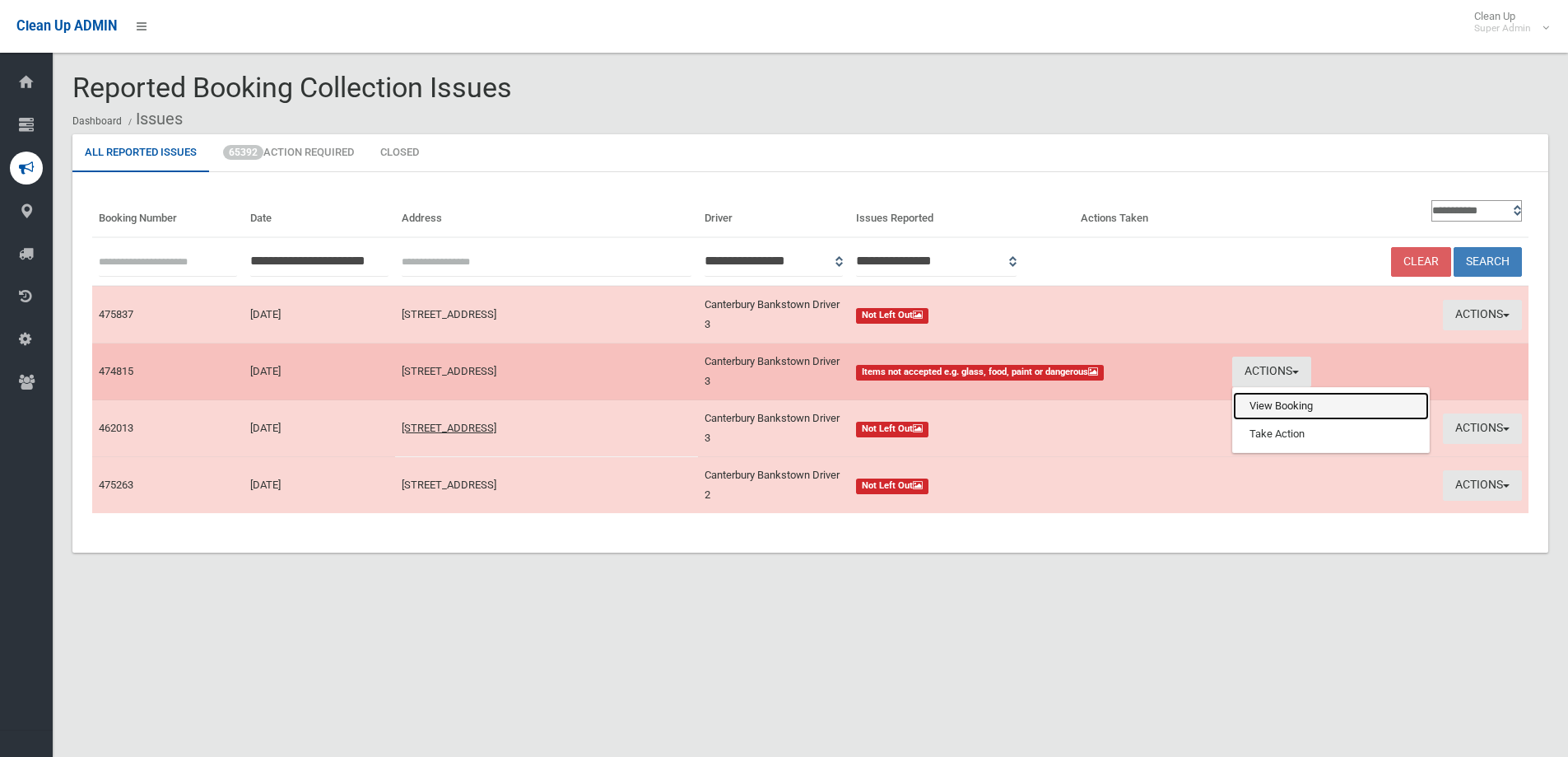
click at [1270, 409] on link "View Booking" at bounding box center [1331, 405] width 196 height 28
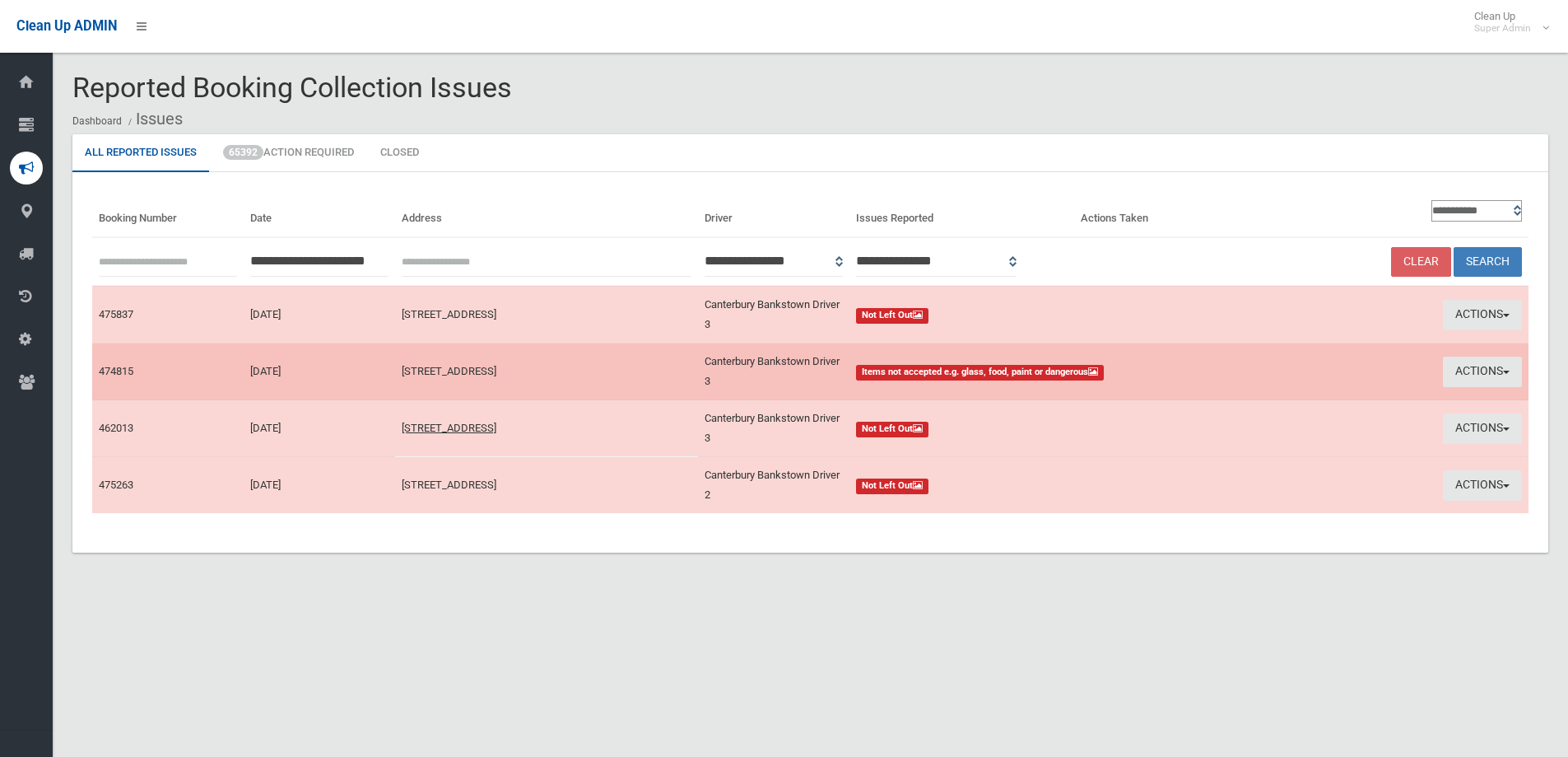
click at [1527, 365] on td "Actions View Booking Take Action" at bounding box center [1377, 371] width 303 height 57
click at [1498, 367] on button "Actions" at bounding box center [1482, 372] width 79 height 31
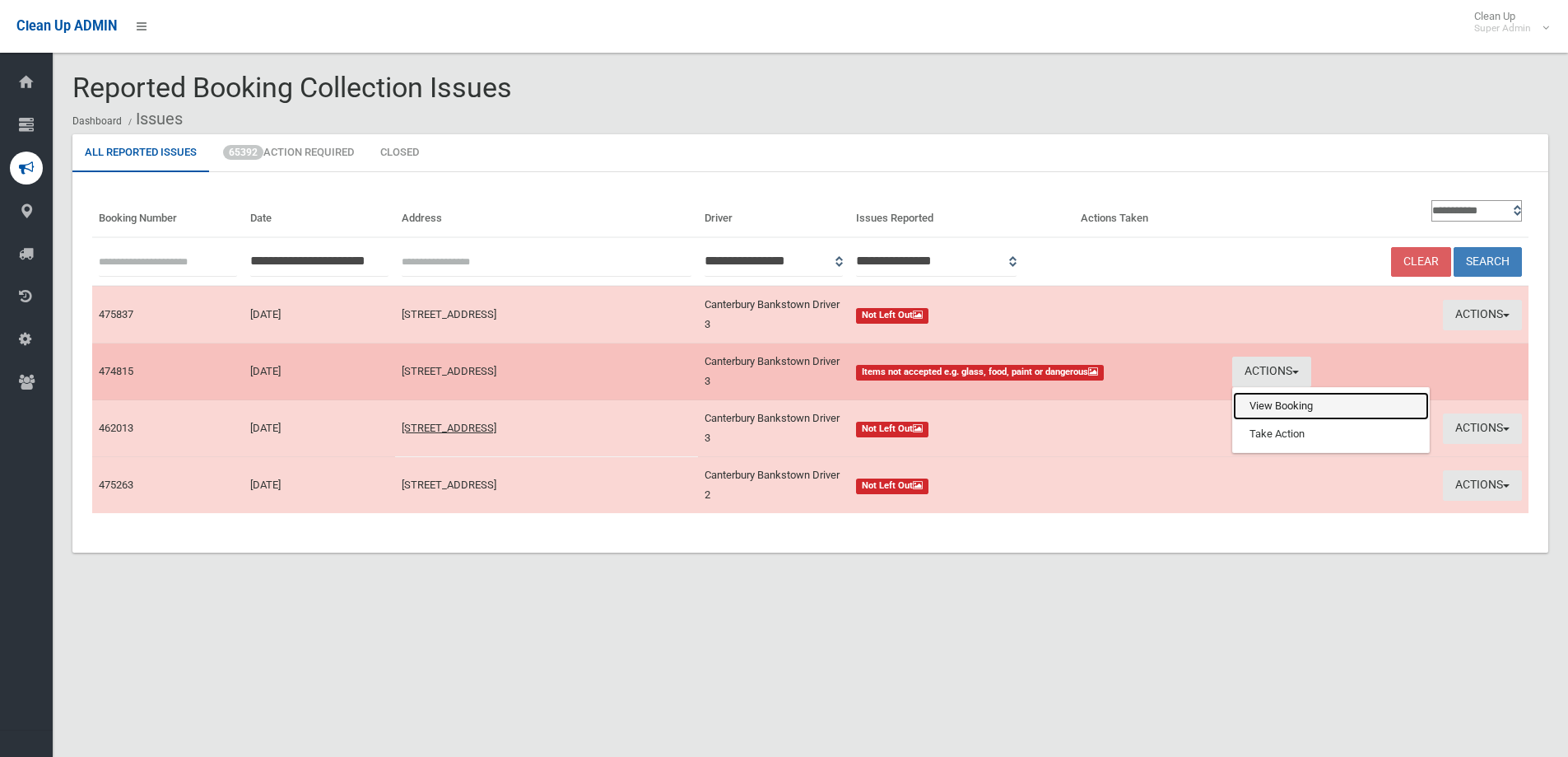
click at [1270, 409] on link "View Booking" at bounding box center [1331, 405] width 196 height 28
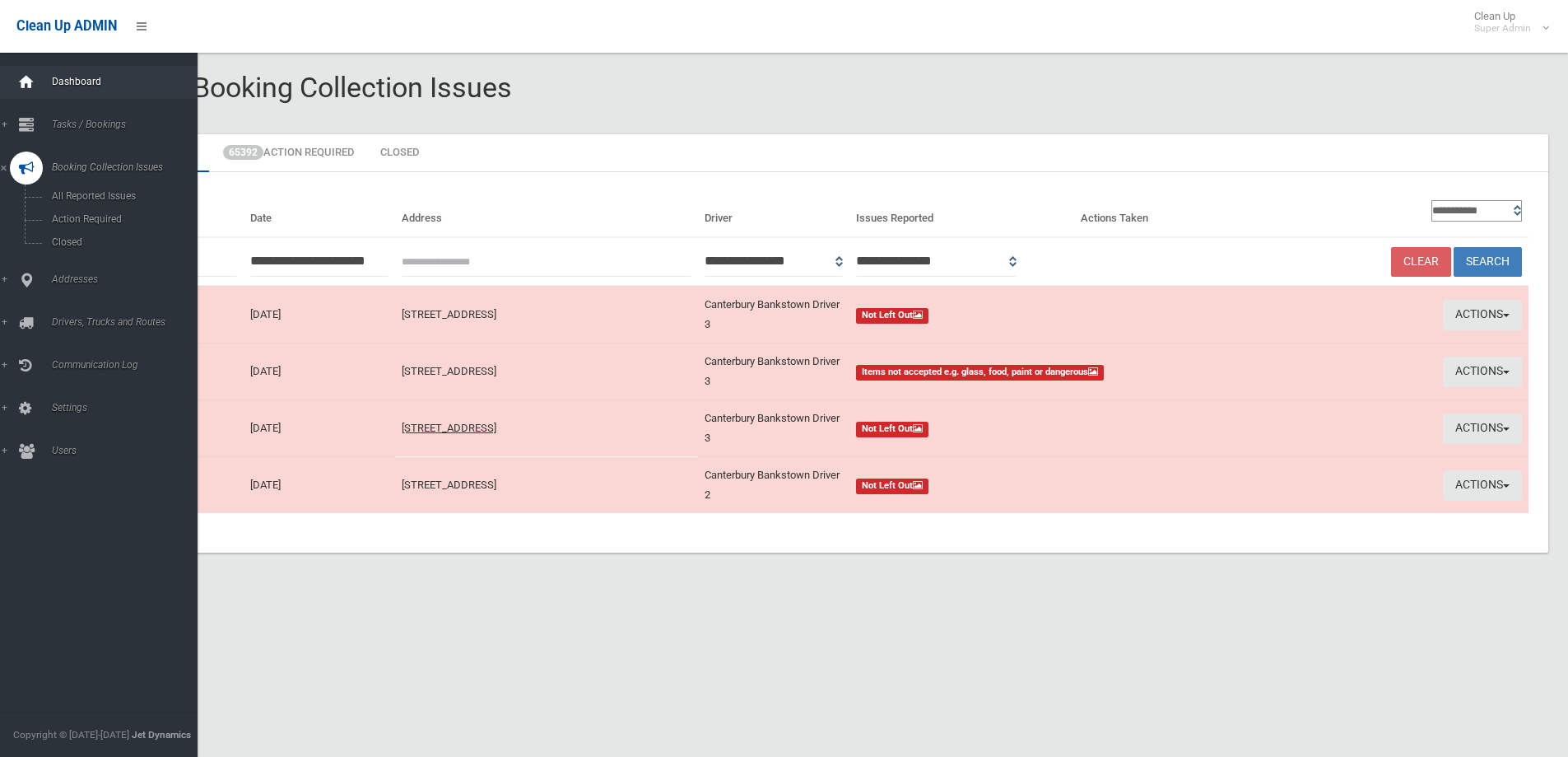
click at [27, 71] on icon at bounding box center [25, 82] width 18 height 33
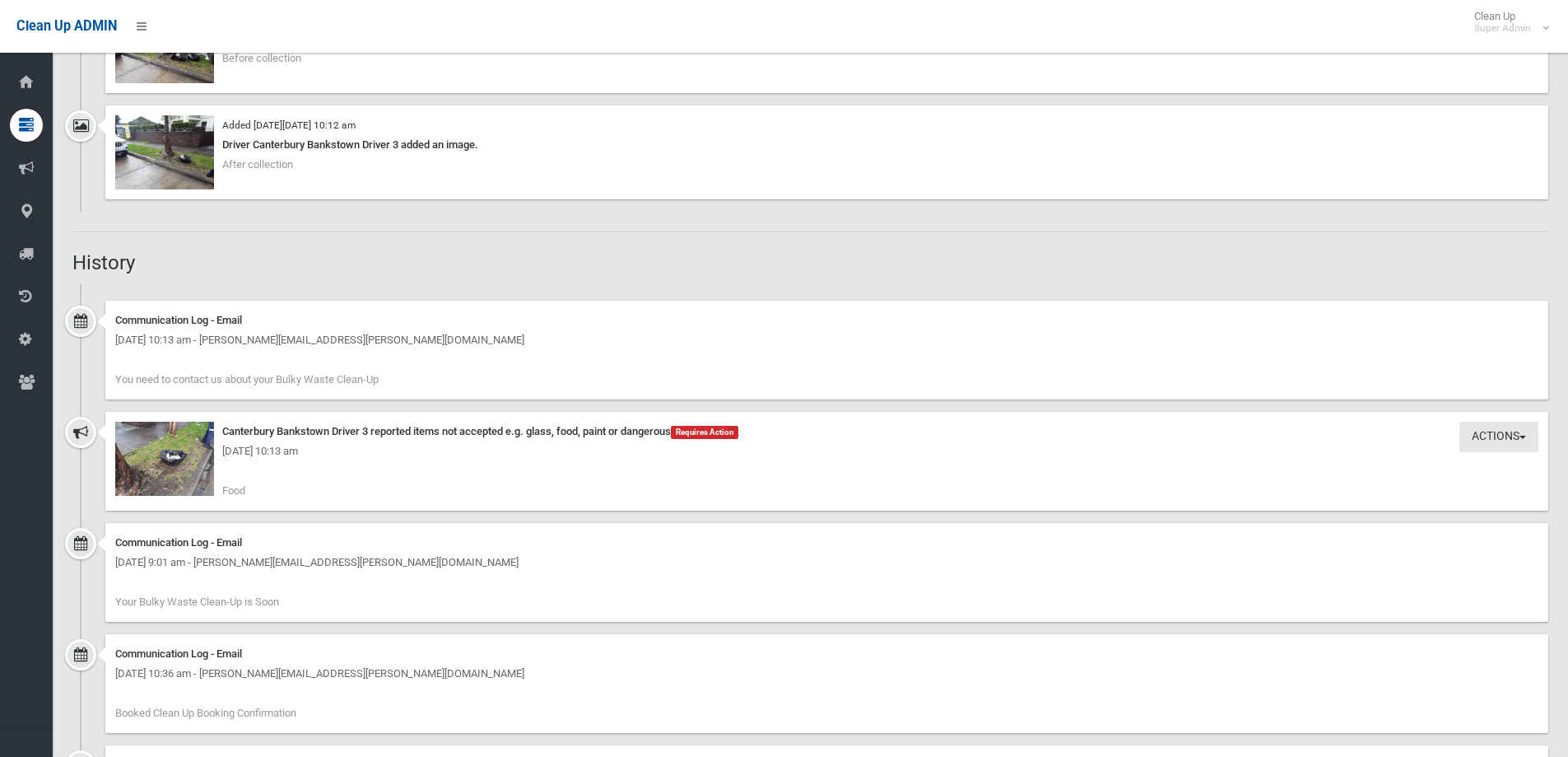
scroll to position [1317, 0]
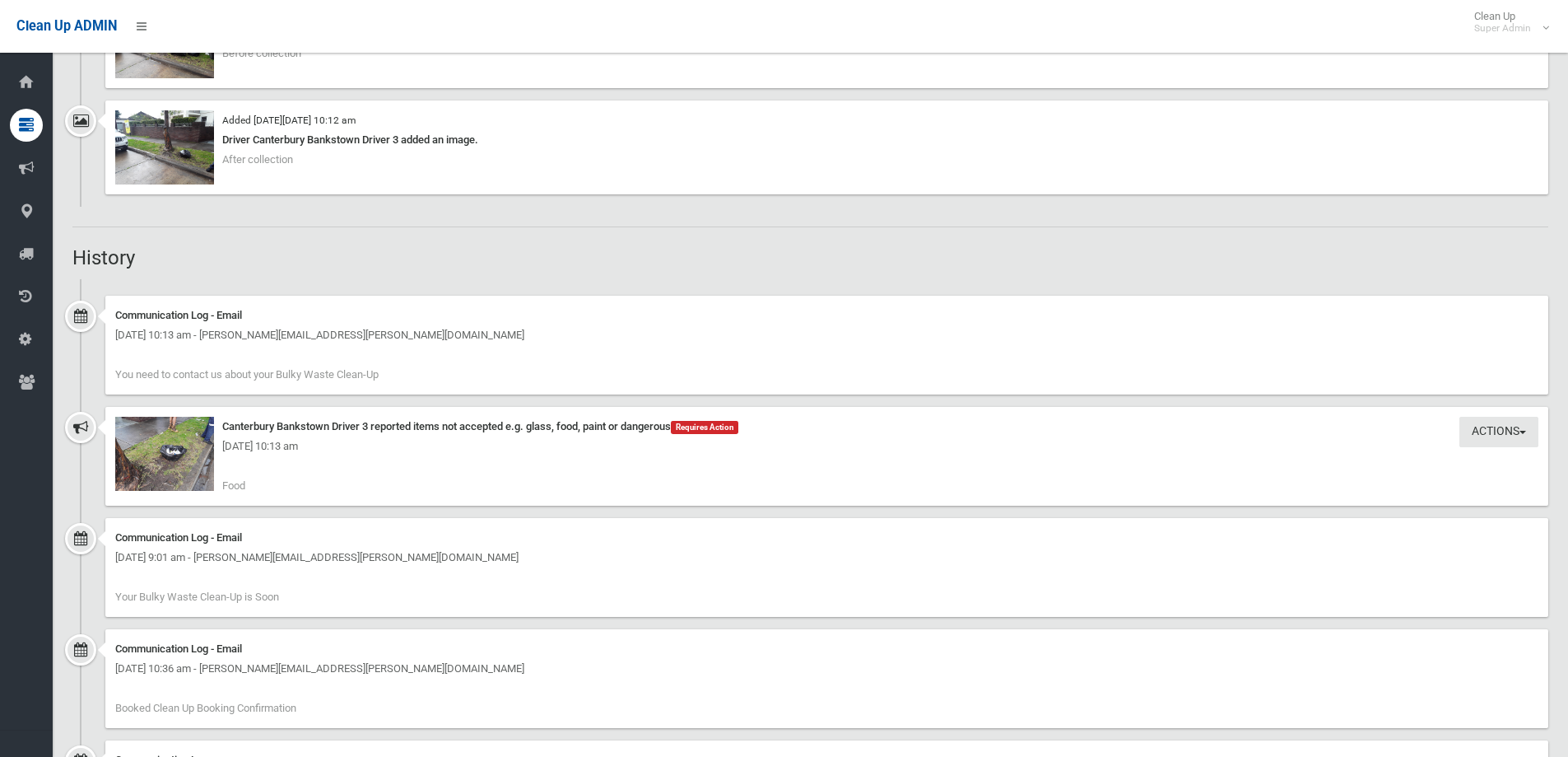
click at [1518, 437] on div "[DATE] 10:13 am" at bounding box center [826, 446] width 1423 height 20
click at [1491, 426] on button "Actions" at bounding box center [1498, 432] width 79 height 31
click at [1386, 466] on link "Take Action" at bounding box center [1442, 466] width 196 height 28
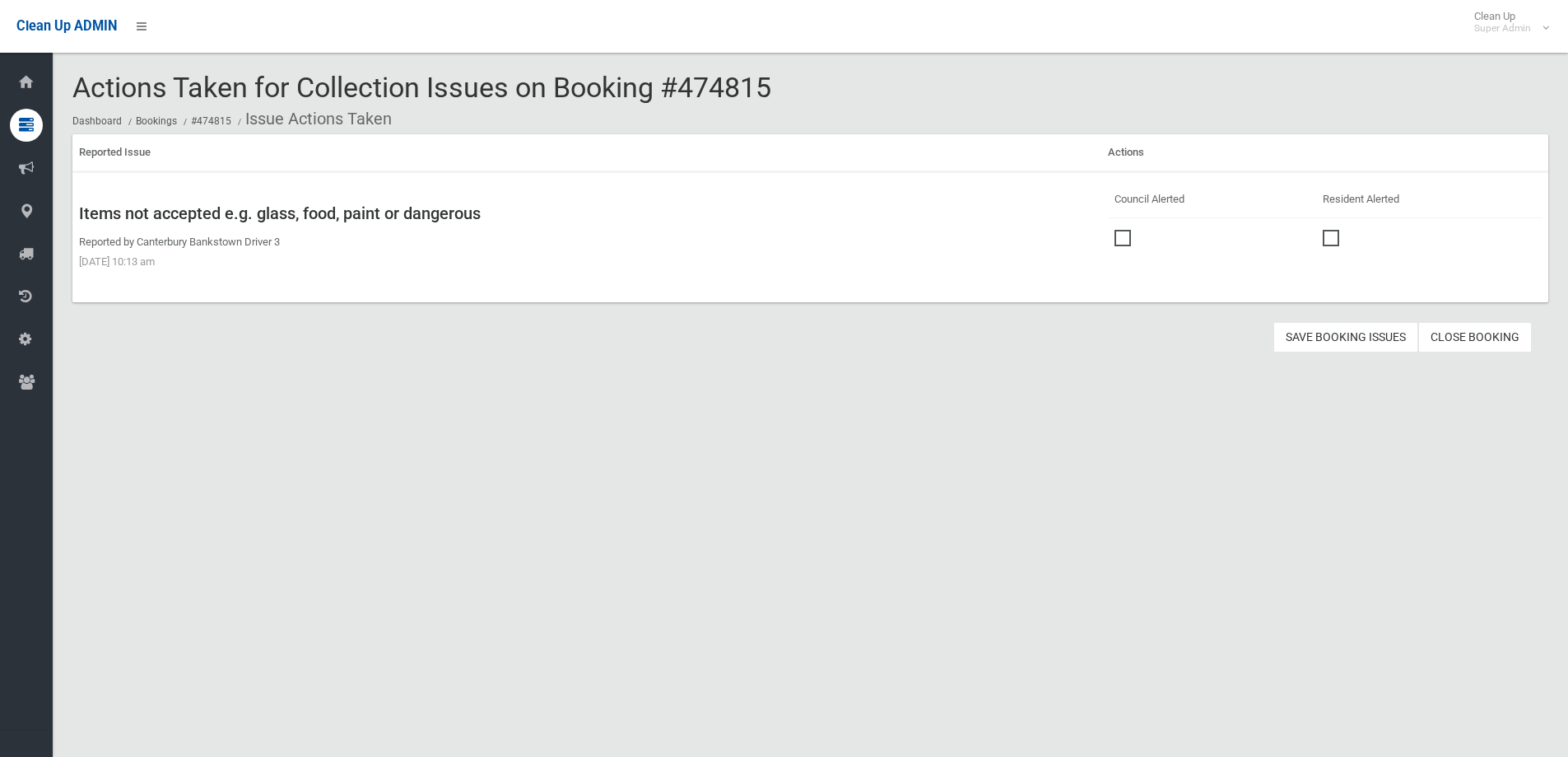
click at [1108, 233] on td at bounding box center [1212, 236] width 209 height 37
click at [1120, 229] on span at bounding box center [1126, 229] width 25 height 0
click at [1327, 338] on button "Save Booking Issues" at bounding box center [1345, 337] width 145 height 31
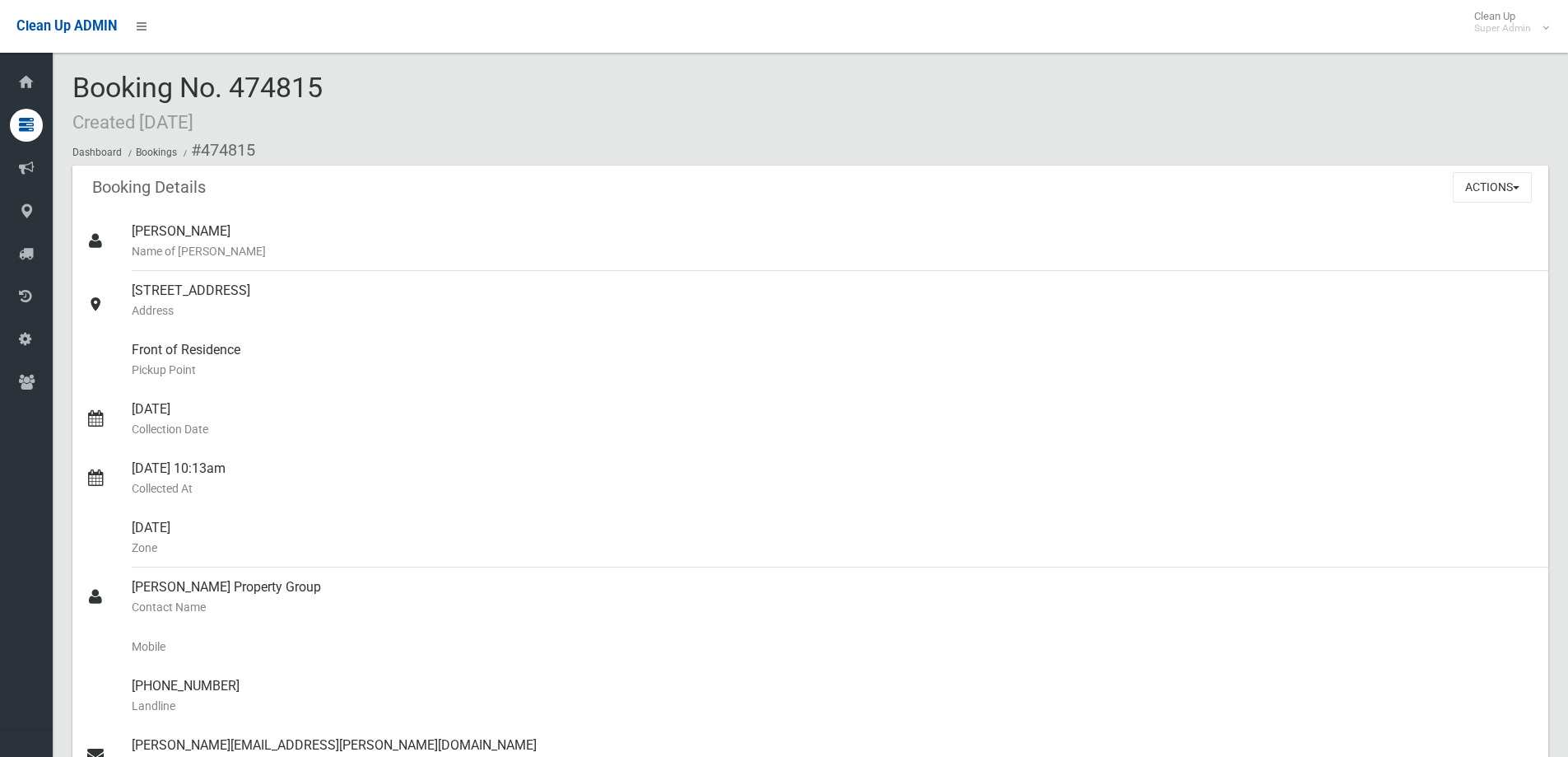
click at [613, 208] on div "Booking Details Actions View Booking Edit Booking Clone Booking Add Booking Ima…" at bounding box center [809, 189] width 1475 height 46
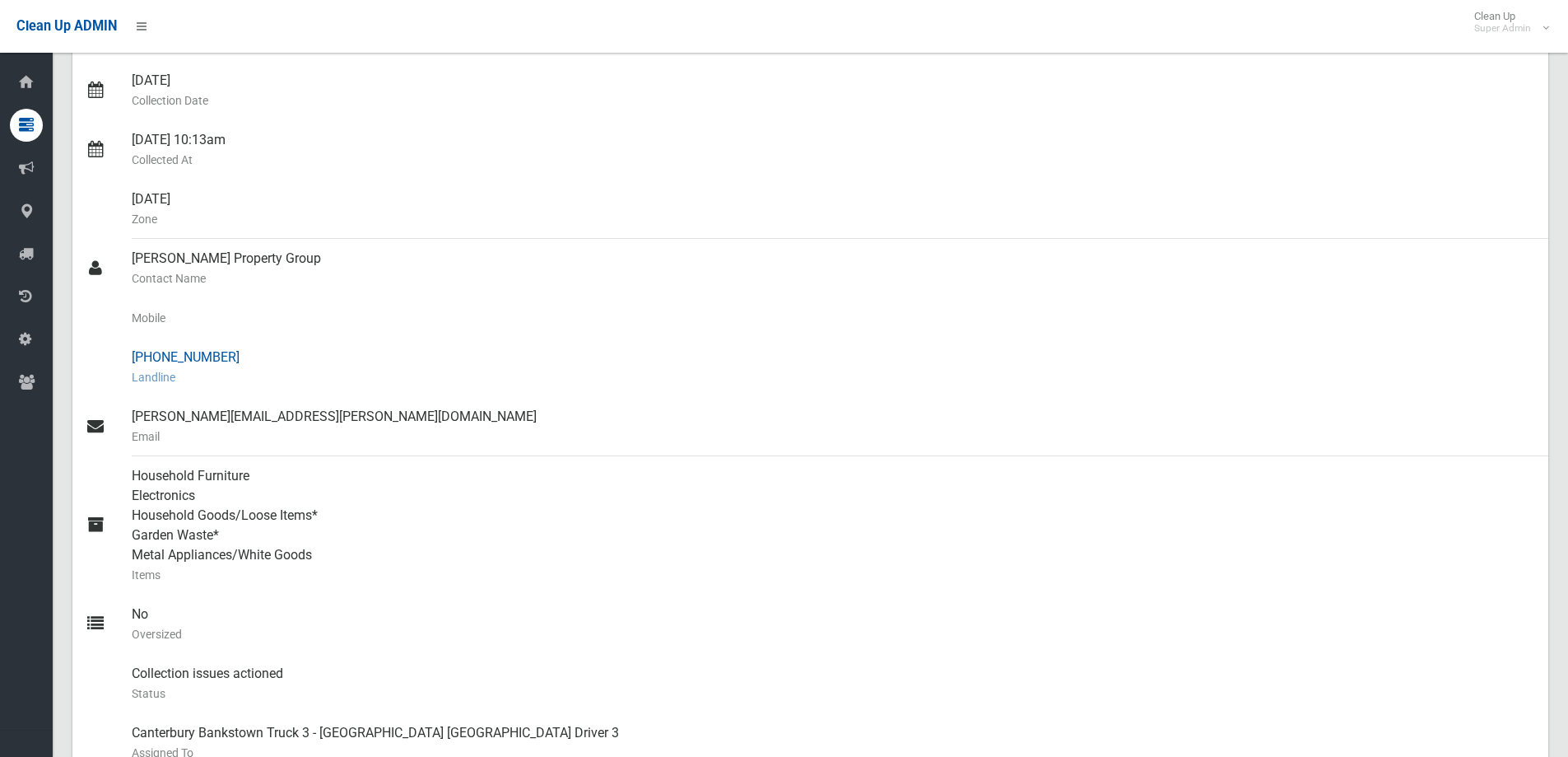
scroll to position [330, 0]
drag, startPoint x: 158, startPoint y: 356, endPoint x: 250, endPoint y: 356, distance: 92.0
click at [268, 356] on div "(02) 9219 4111 Landline" at bounding box center [833, 366] width 1403 height 59
copy div "9219 4111"
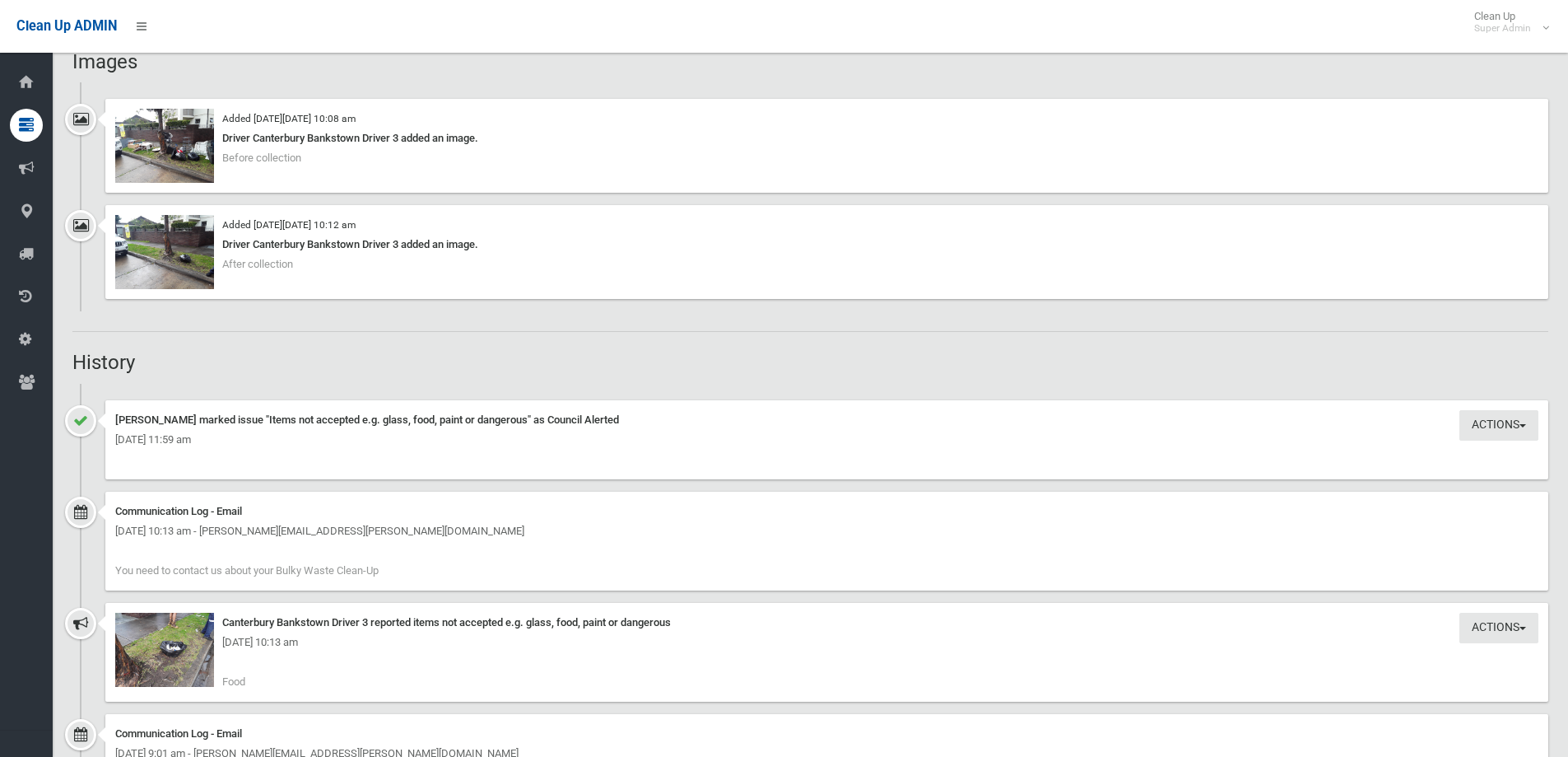
scroll to position [1399, 0]
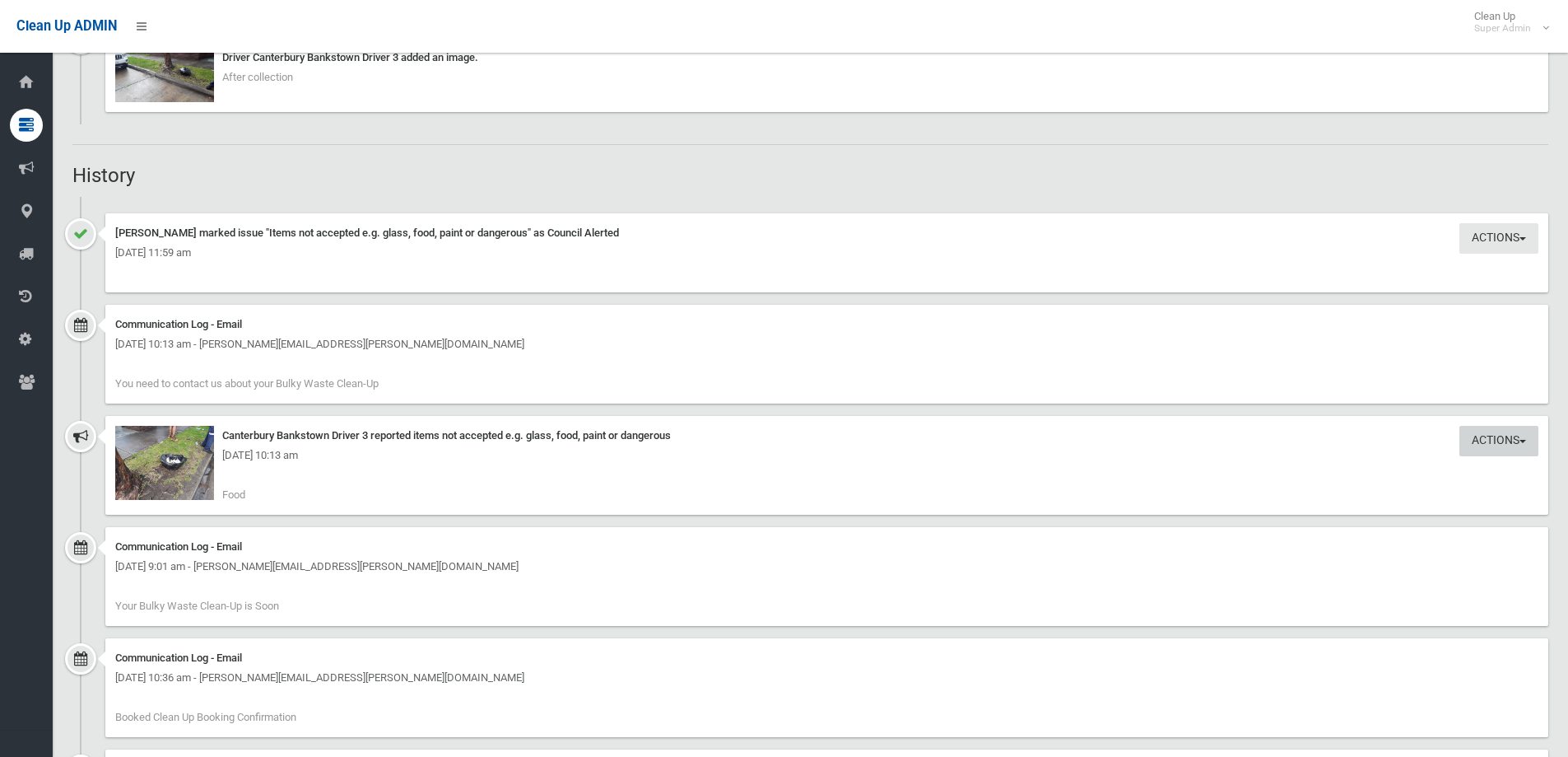
click at [1481, 253] on button "Actions" at bounding box center [1498, 239] width 79 height 31
click at [1380, 477] on link "Take Action" at bounding box center [1442, 475] width 196 height 28
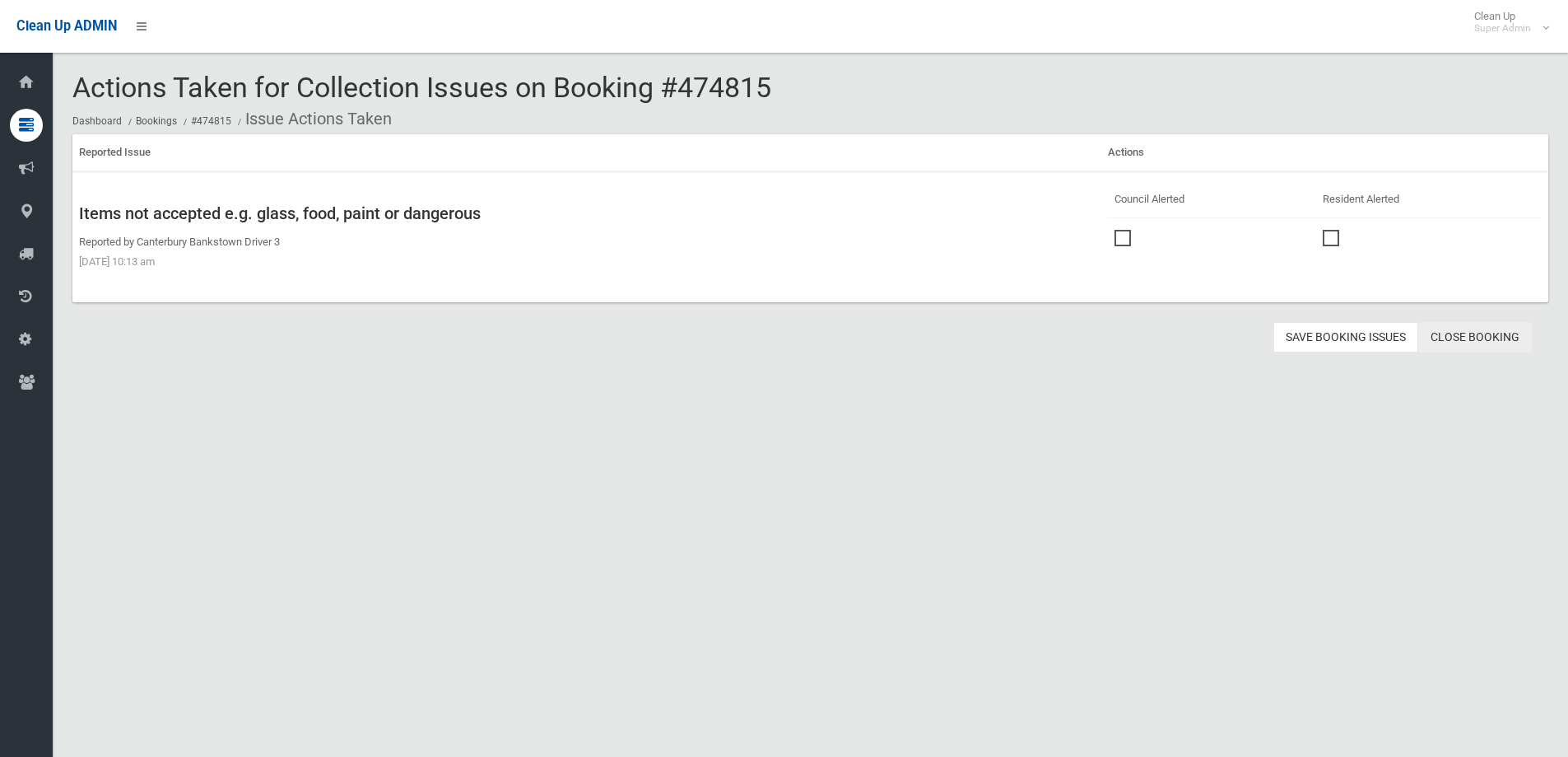
click at [1478, 333] on link "Close Booking" at bounding box center [1475, 337] width 114 height 31
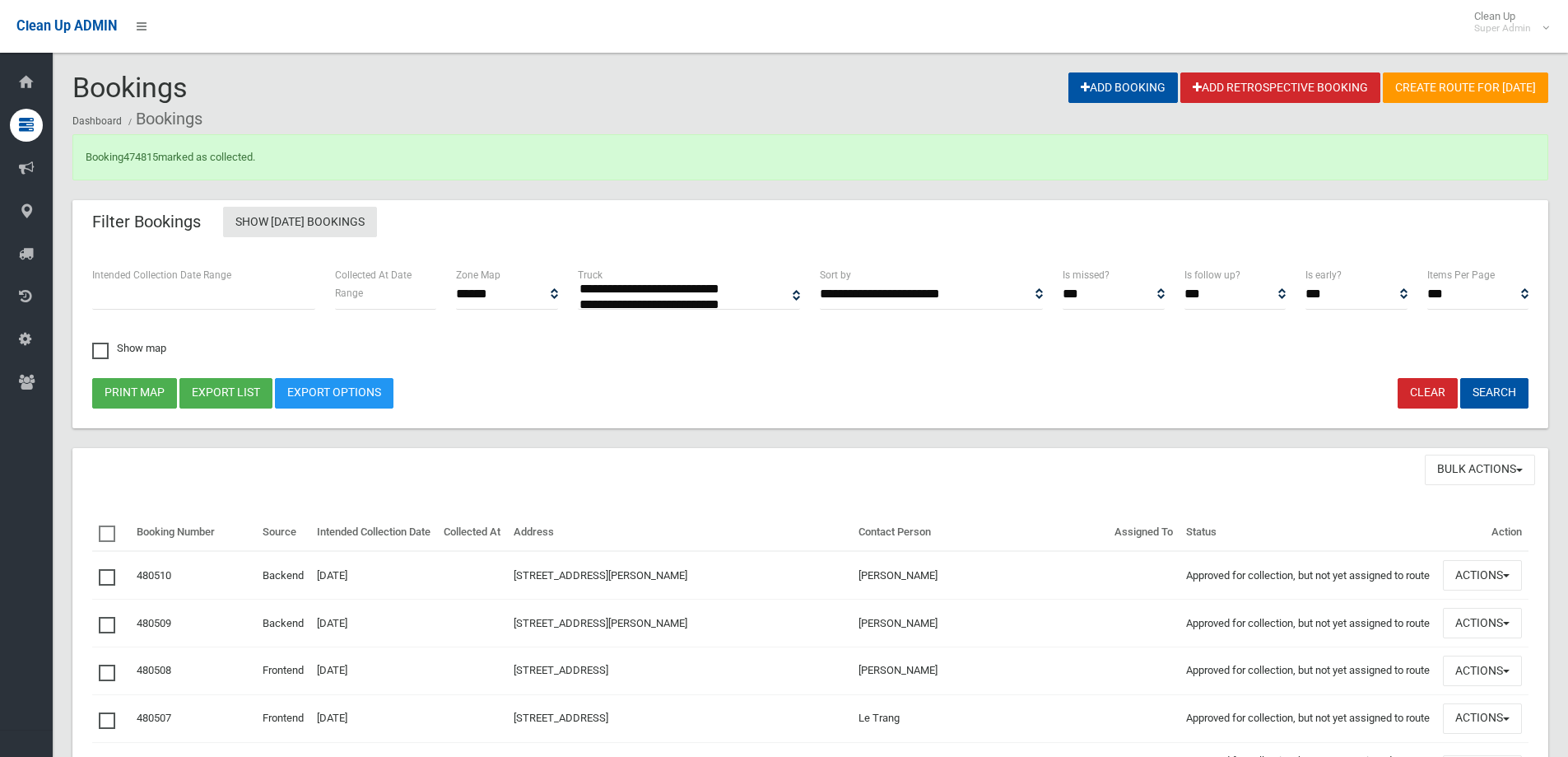
select select
click at [138, 156] on link "474815" at bounding box center [140, 156] width 35 height 13
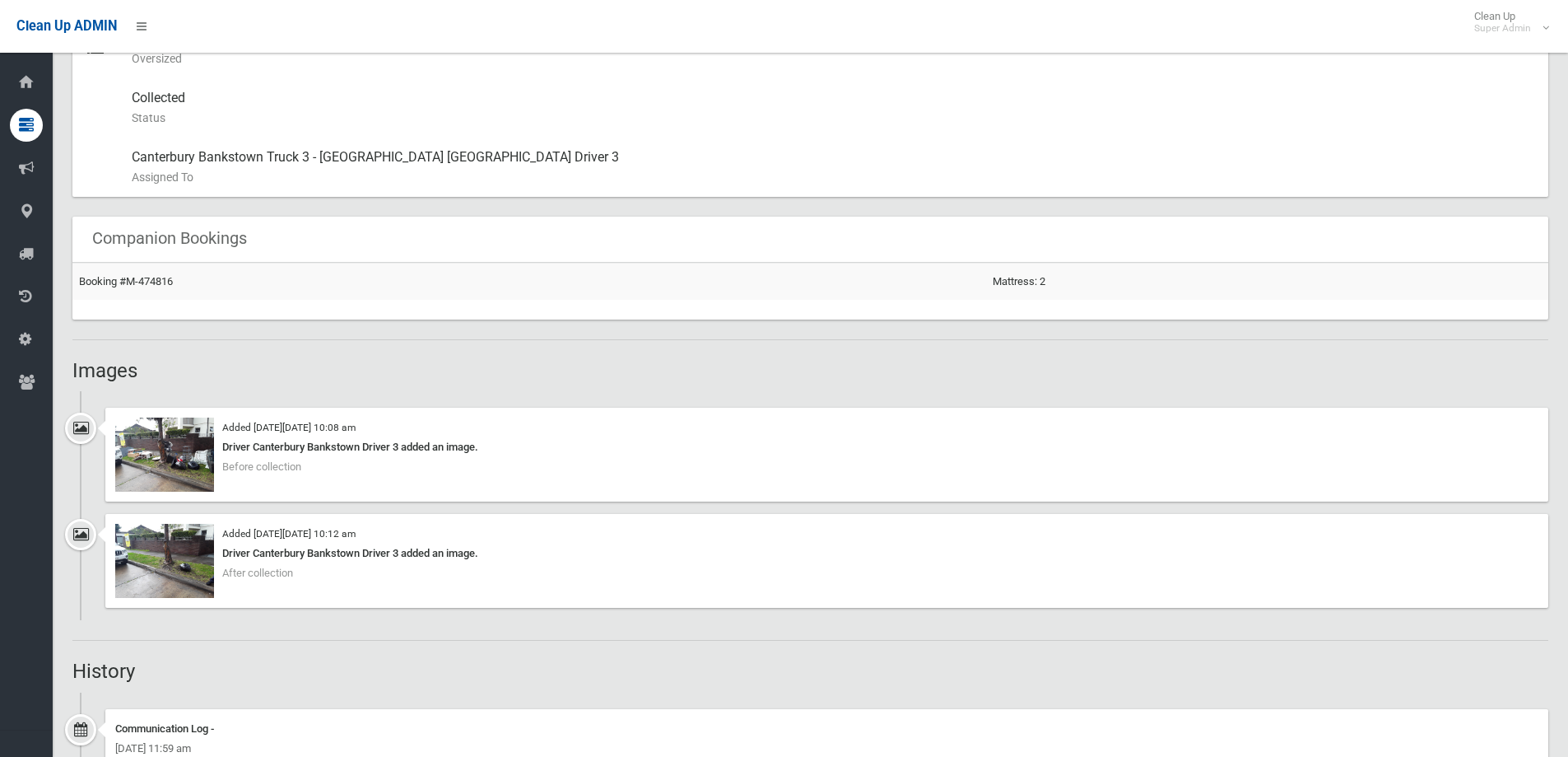
scroll to position [906, 0]
click at [162, 557] on img at bounding box center [165, 558] width 99 height 74
click at [360, 375] on h2 "Images" at bounding box center [809, 369] width 1475 height 21
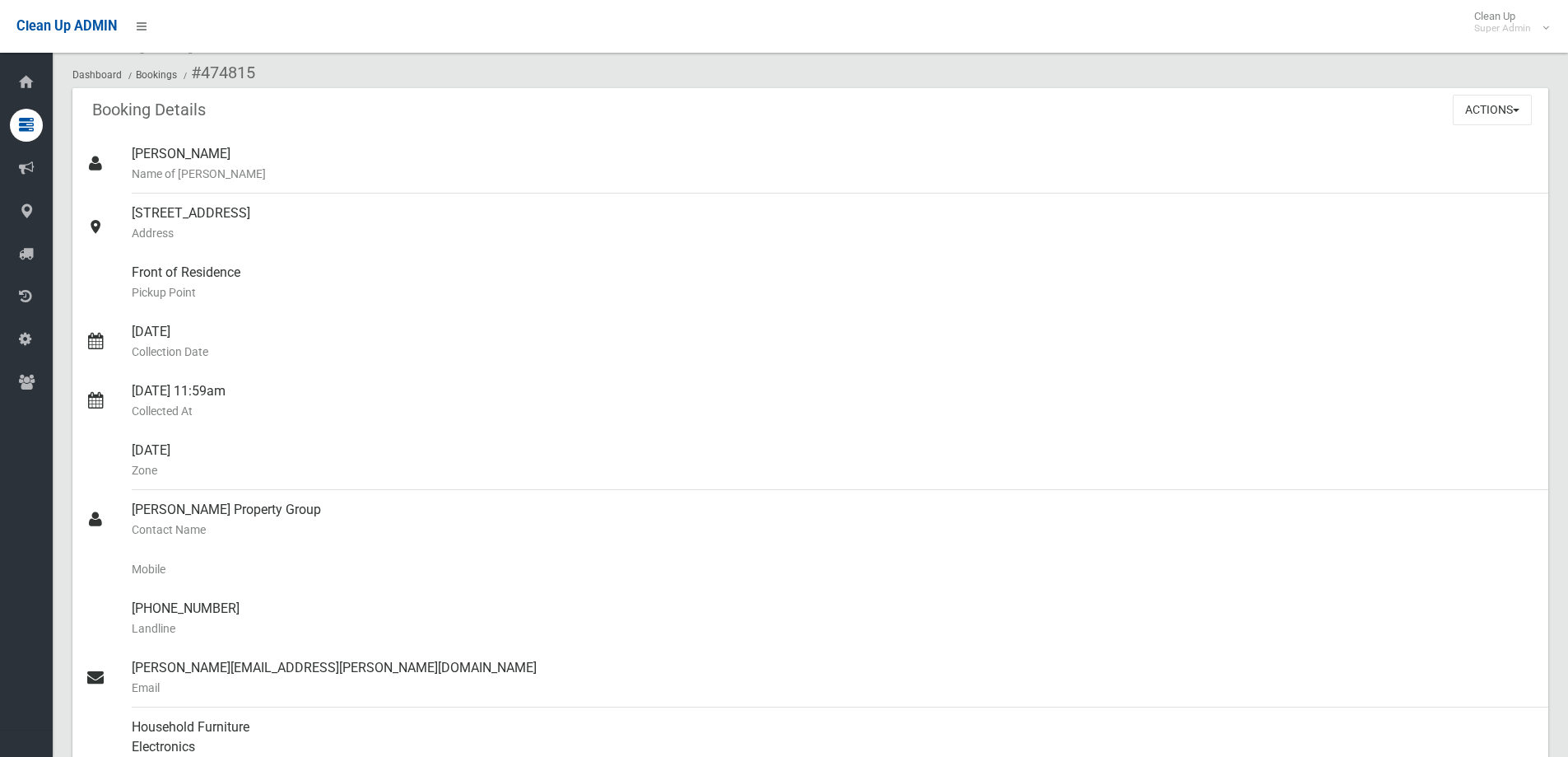
scroll to position [0, 0]
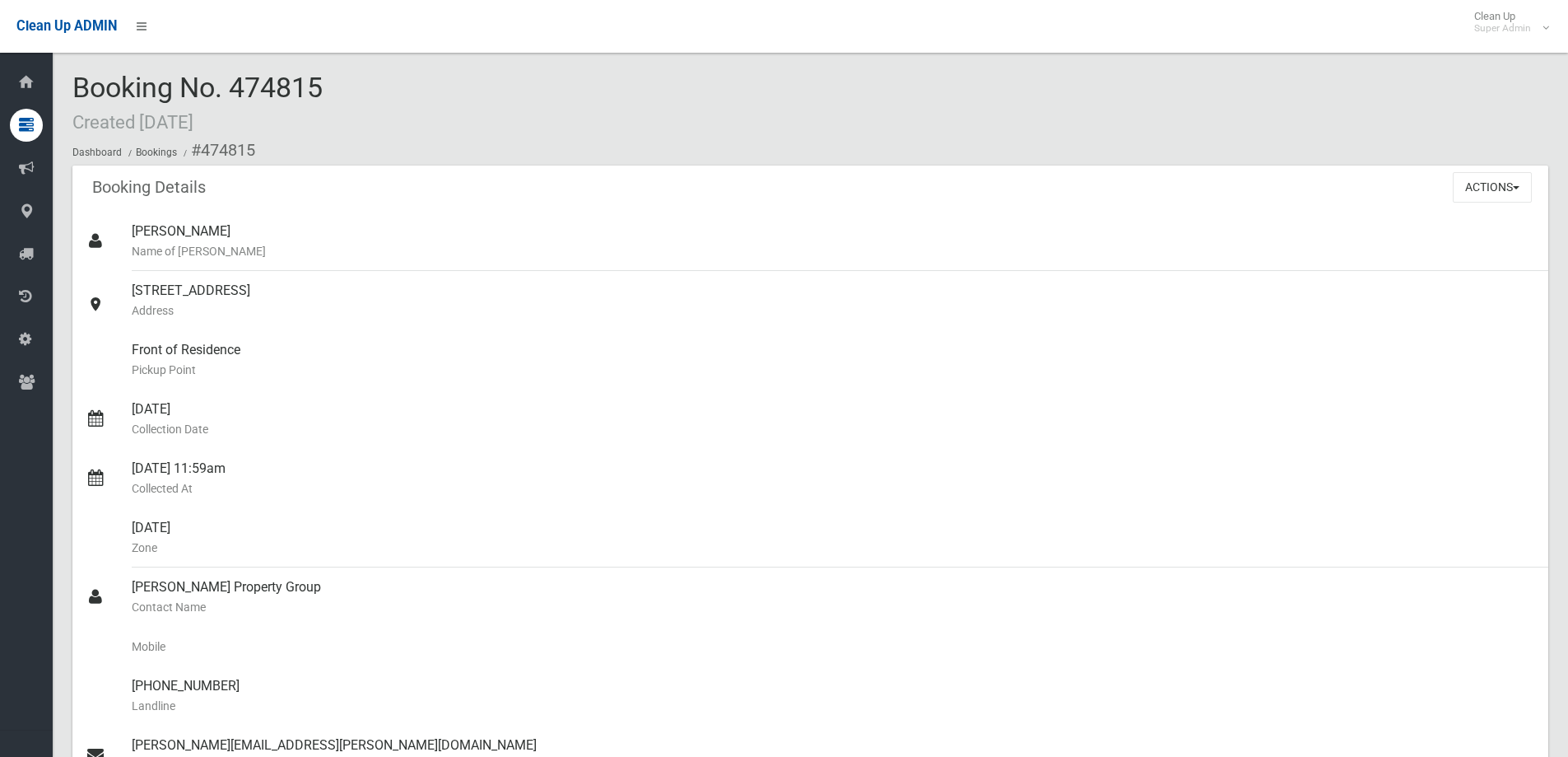
drag, startPoint x: 72, startPoint y: 85, endPoint x: 391, endPoint y: 77, distance: 319.1
click at [391, 77] on div "Booking No. 474815 Created 21/07/2025 Dashboard Bookings #474815" at bounding box center [809, 119] width 1475 height 93
copy span "Booking No. 474815"
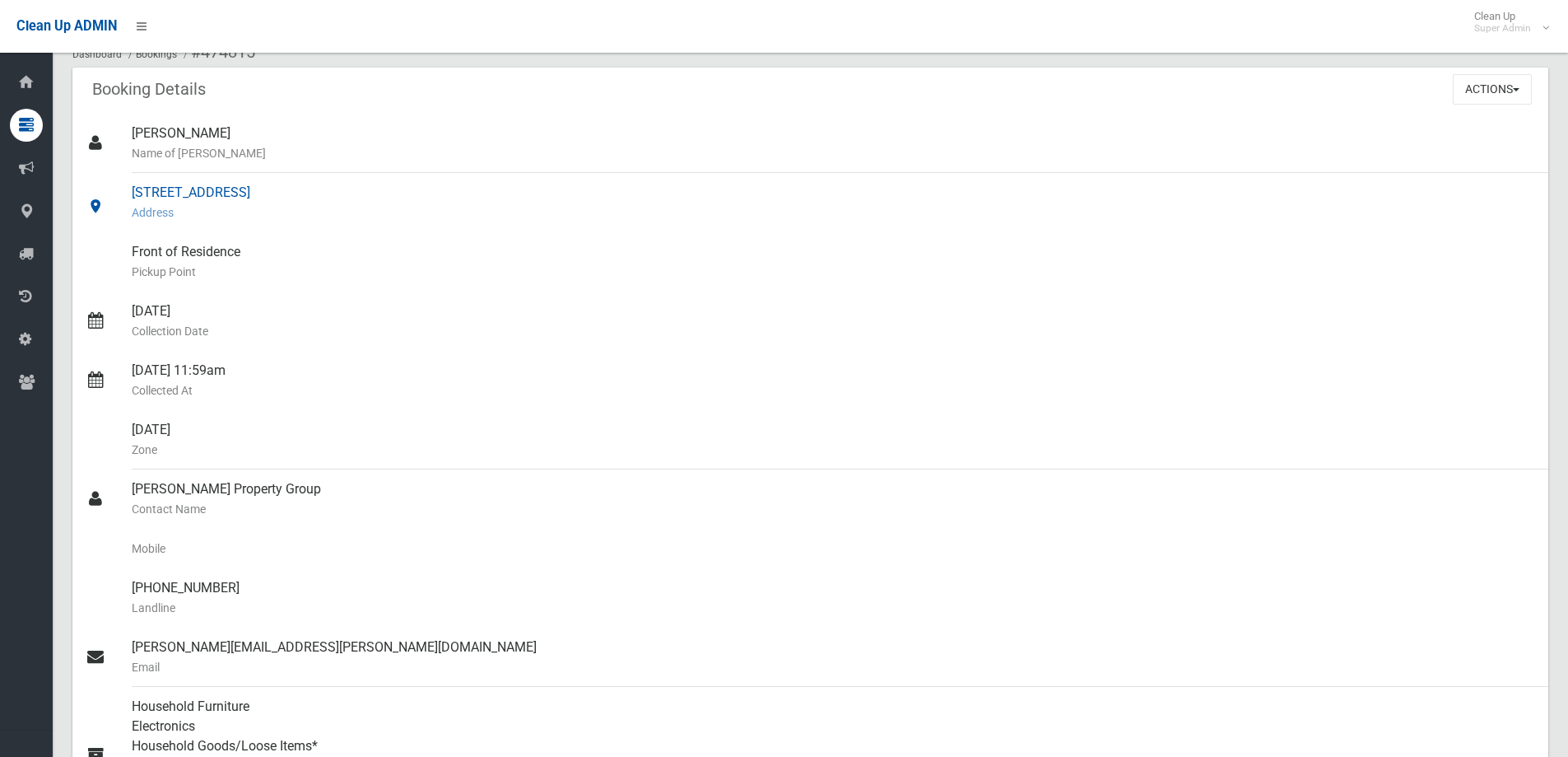
scroll to position [247, 0]
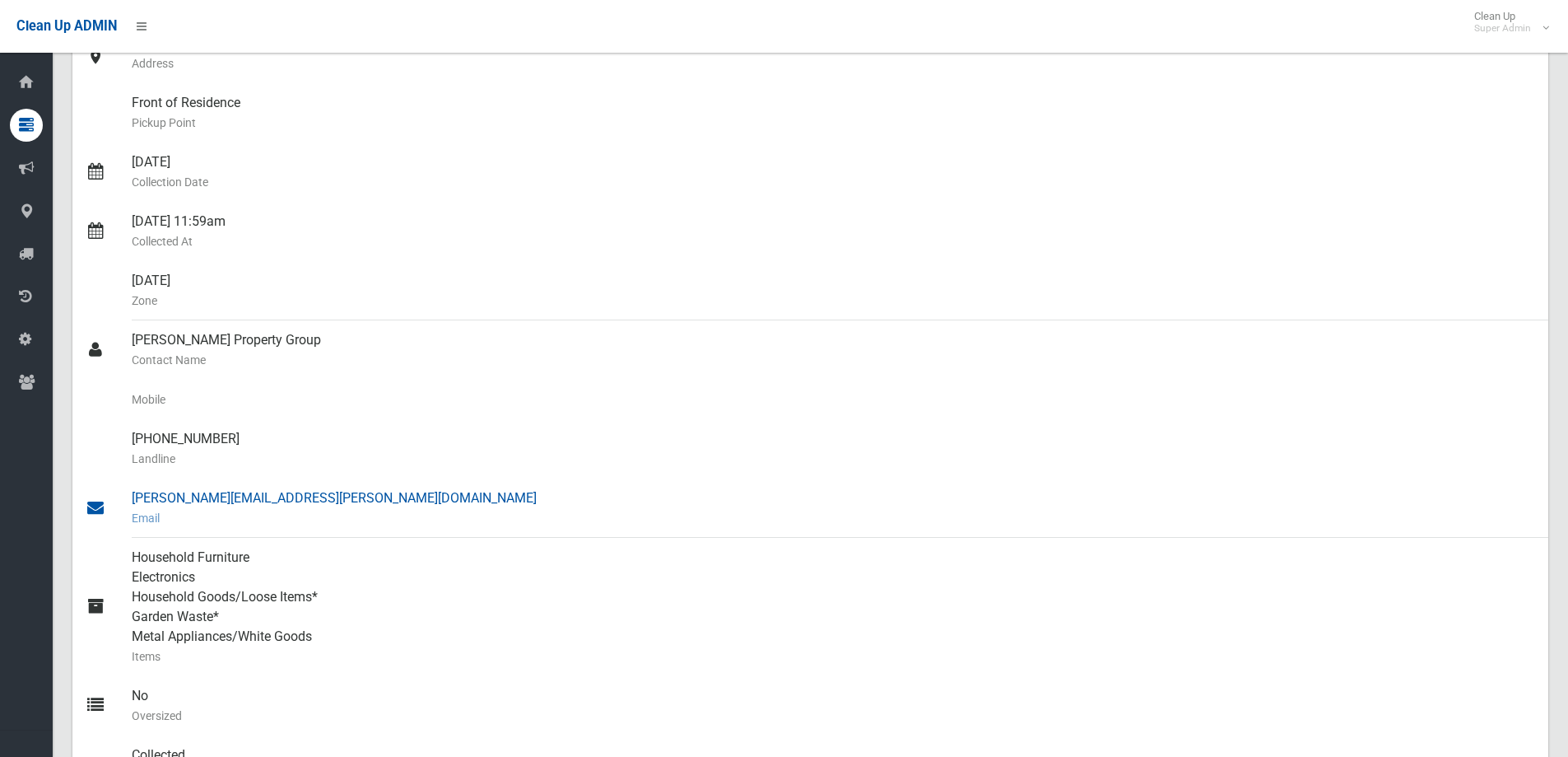
drag, startPoint x: 133, startPoint y: 332, endPoint x: 264, endPoint y: 386, distance: 141.7
click at [367, 500] on ul "Faye Koletti Name of Booker 133 Brighton Avenue, CAMPSIE NSW 2194 Address Front…" at bounding box center [809, 409] width 1475 height 890
copy ul "Sarah Whelan Property Group Contact Name Mobile (02) 9219 4111 Landline sarah.w…"
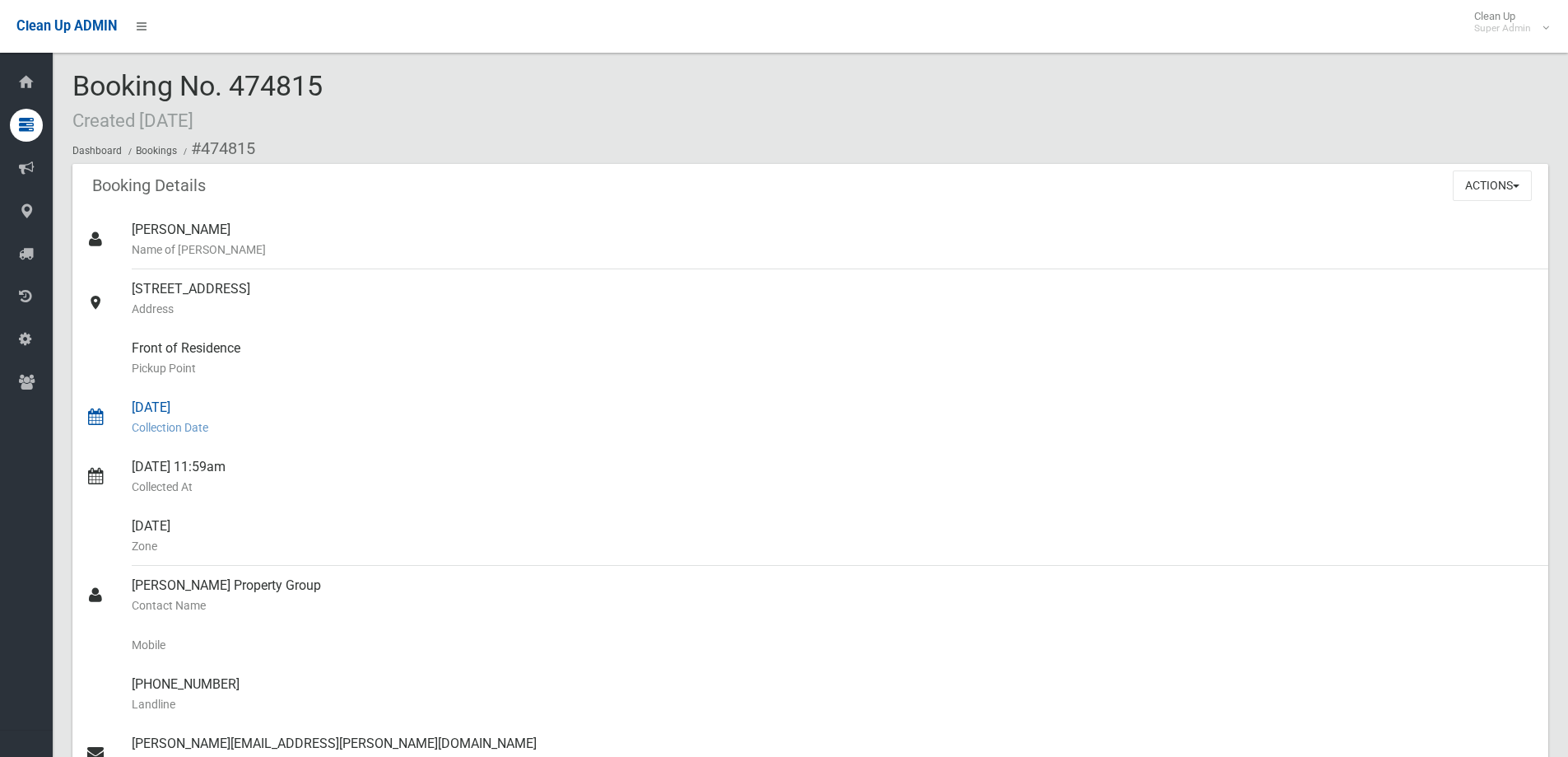
scroll to position [0, 0]
click at [1511, 189] on button "Actions" at bounding box center [1492, 188] width 79 height 31
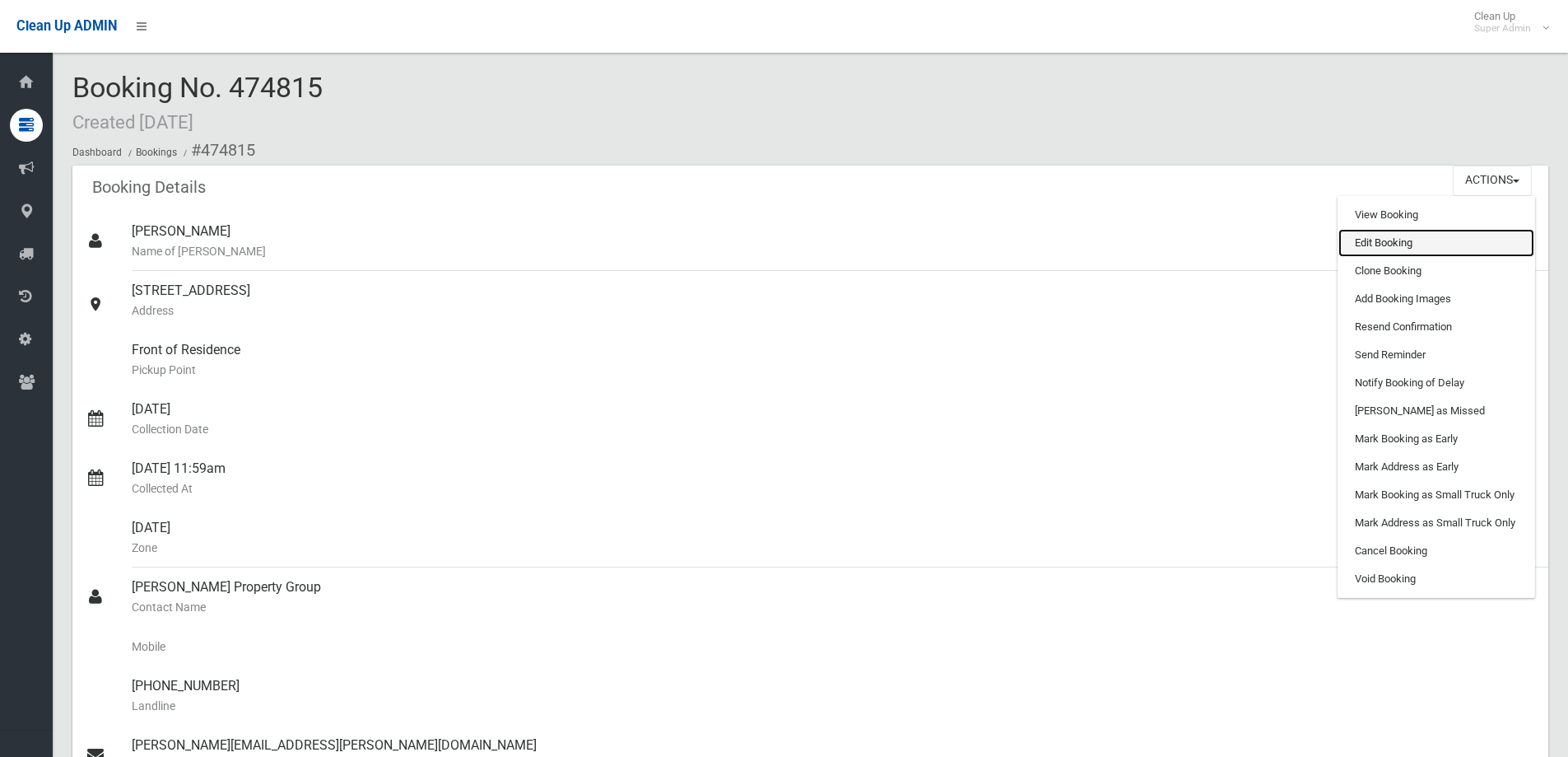
click at [1375, 241] on link "Edit Booking" at bounding box center [1436, 242] width 196 height 28
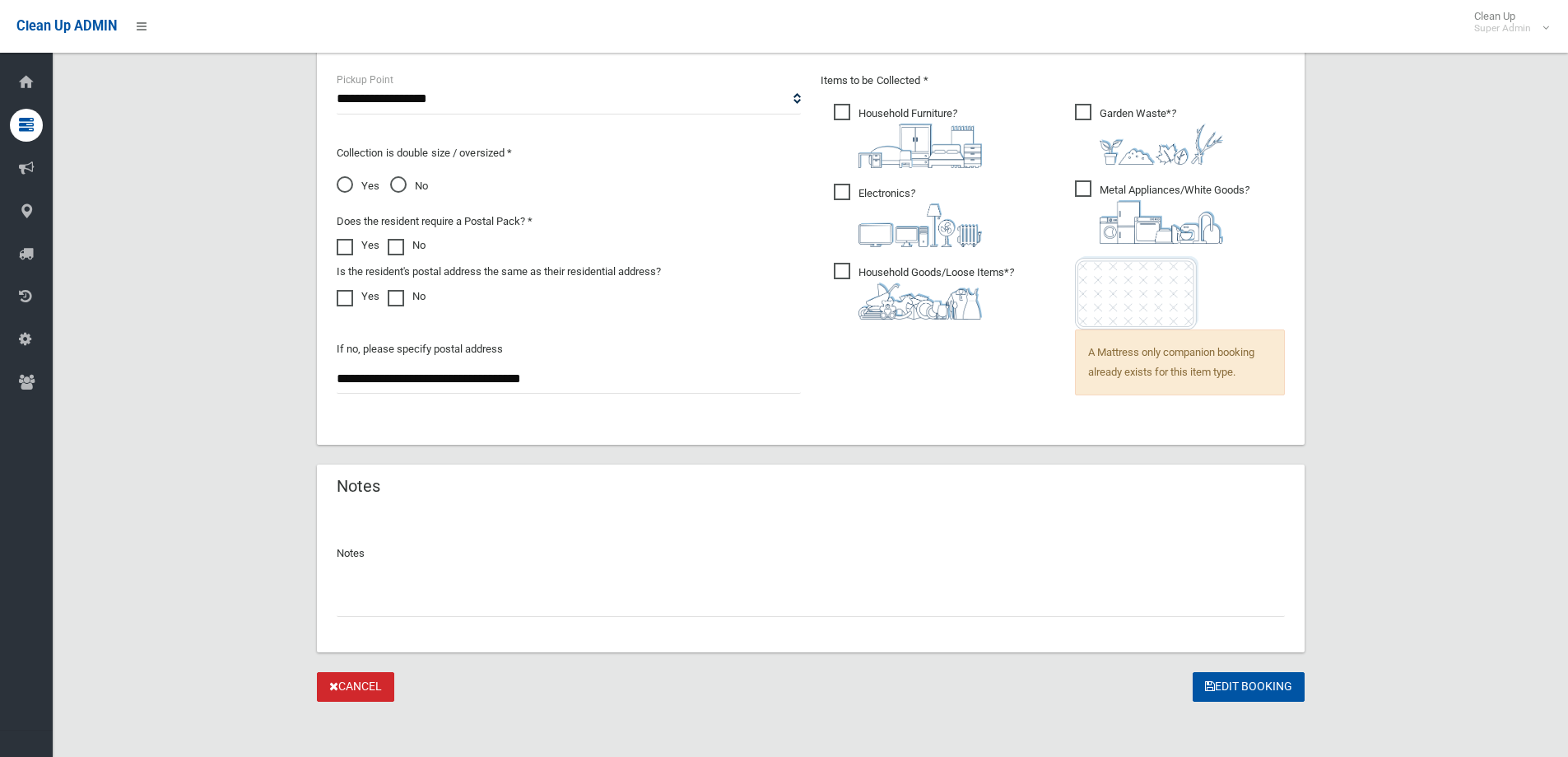
scroll to position [1138, 0]
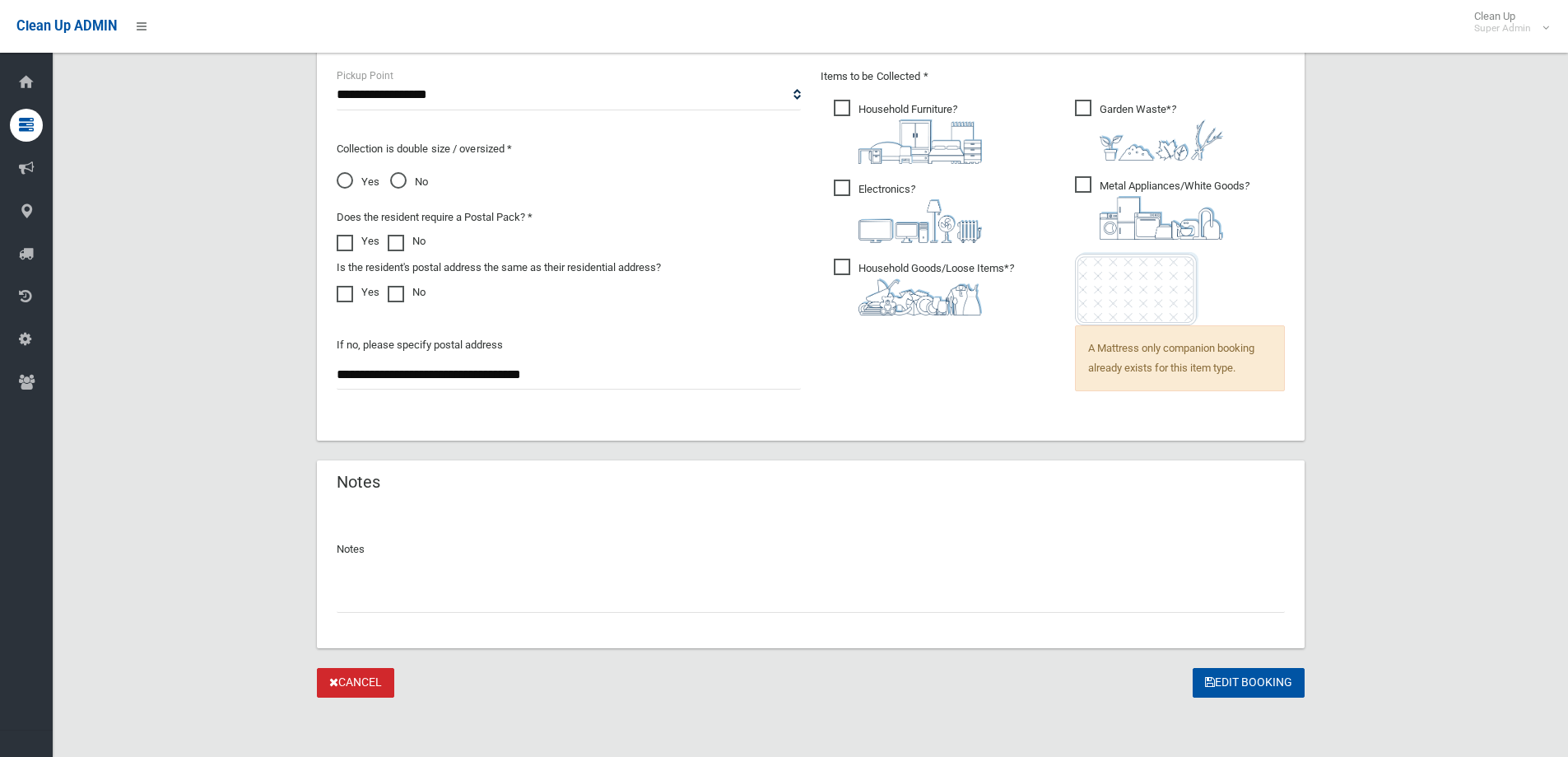
click at [392, 596] on input "text" at bounding box center [810, 597] width 948 height 31
paste input "*******"
type input "**********"
click at [1221, 684] on button "Edit Booking" at bounding box center [1249, 683] width 112 height 31
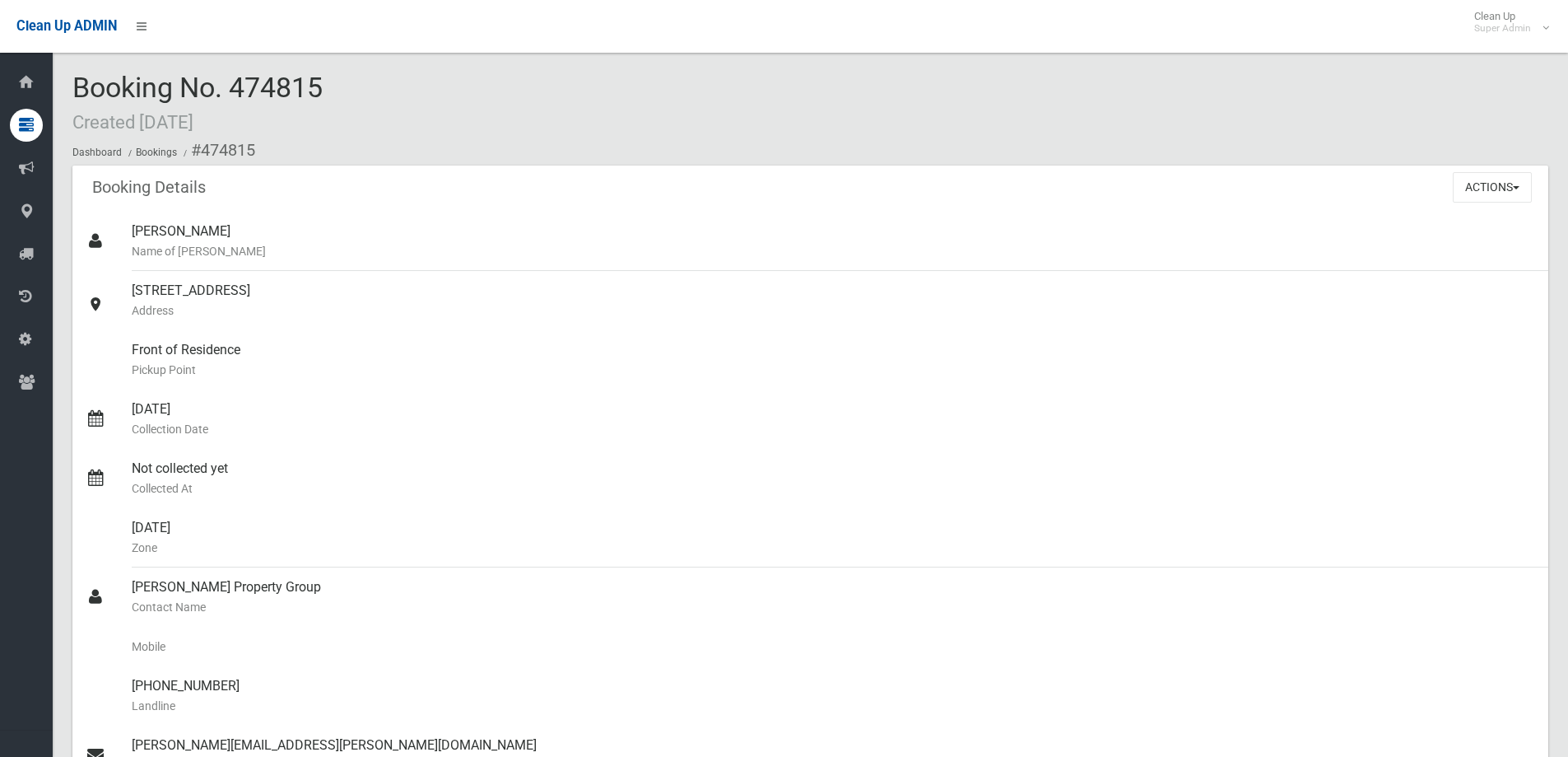
click at [392, 108] on div "Booking No. 474815 Created [DATE] Dashboard Bookings #474815" at bounding box center [809, 119] width 1475 height 93
click at [369, 96] on div "Booking No. 474815 Created [DATE] Dashboard Bookings #474815" at bounding box center [809, 119] width 1475 height 93
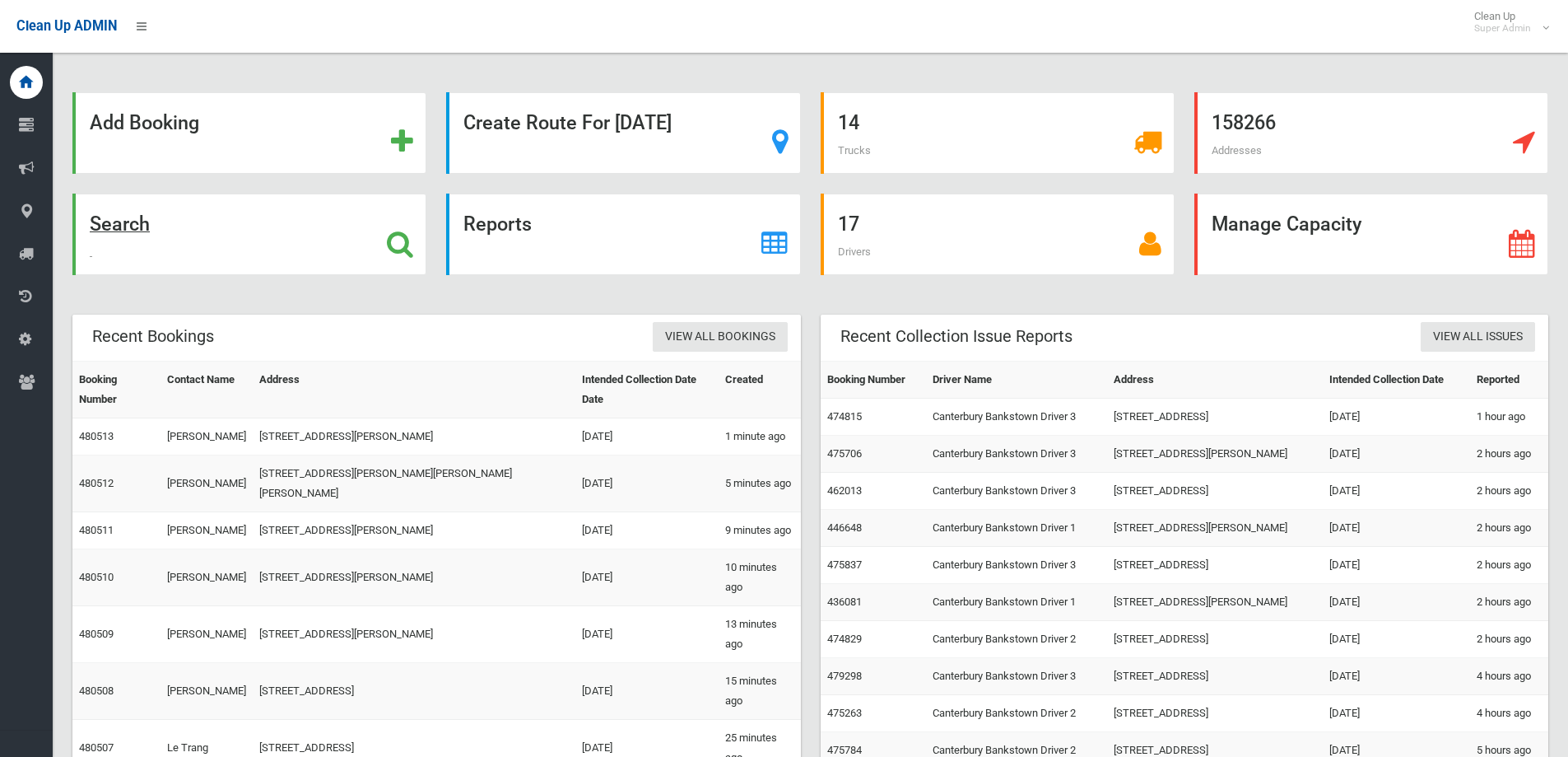
click at [398, 240] on icon at bounding box center [399, 243] width 26 height 28
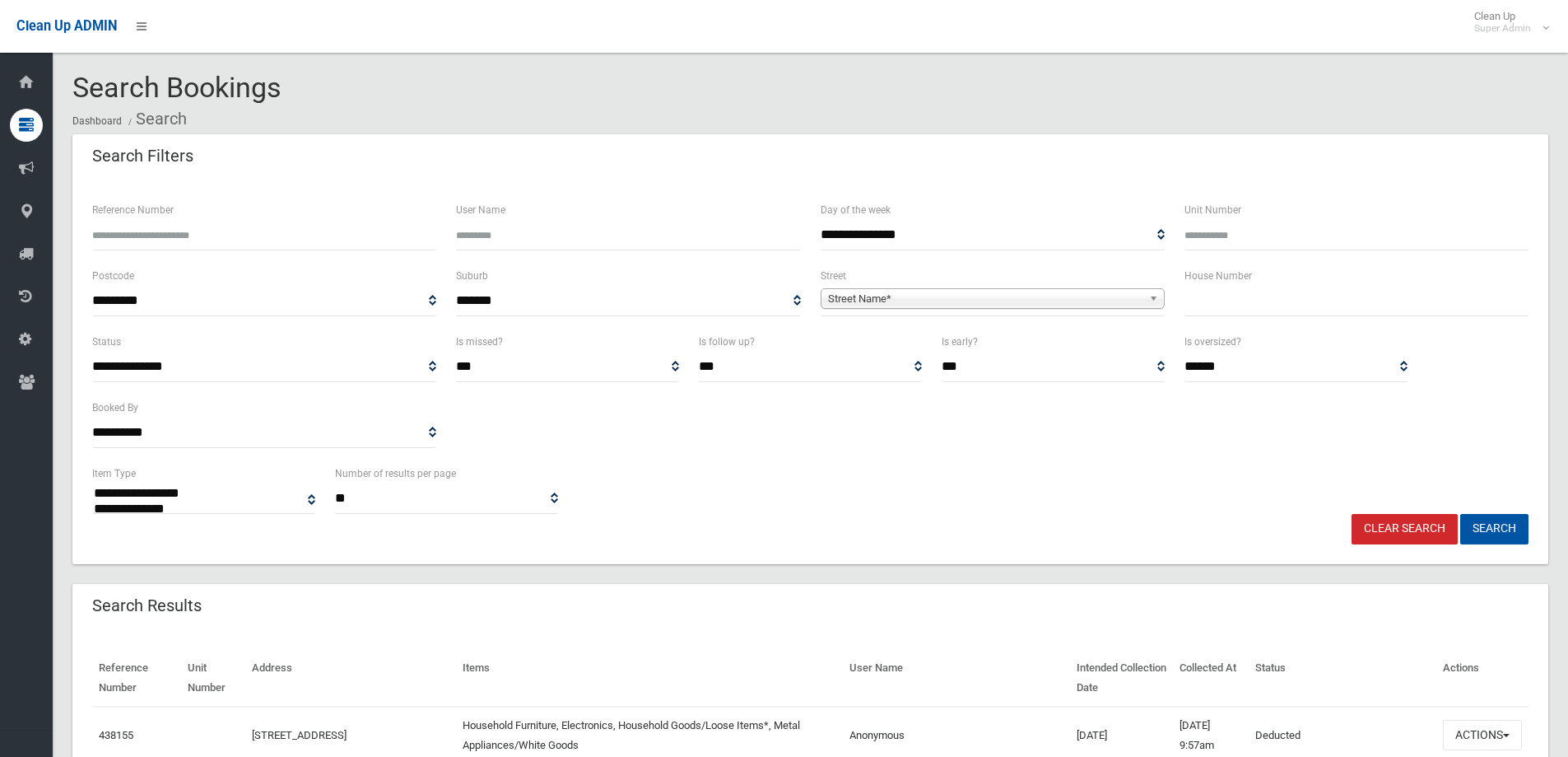
select select
click at [1236, 302] on input "text" at bounding box center [1356, 301] width 344 height 31
type input "**"
click at [917, 302] on span "Street Name*" at bounding box center [985, 298] width 314 height 20
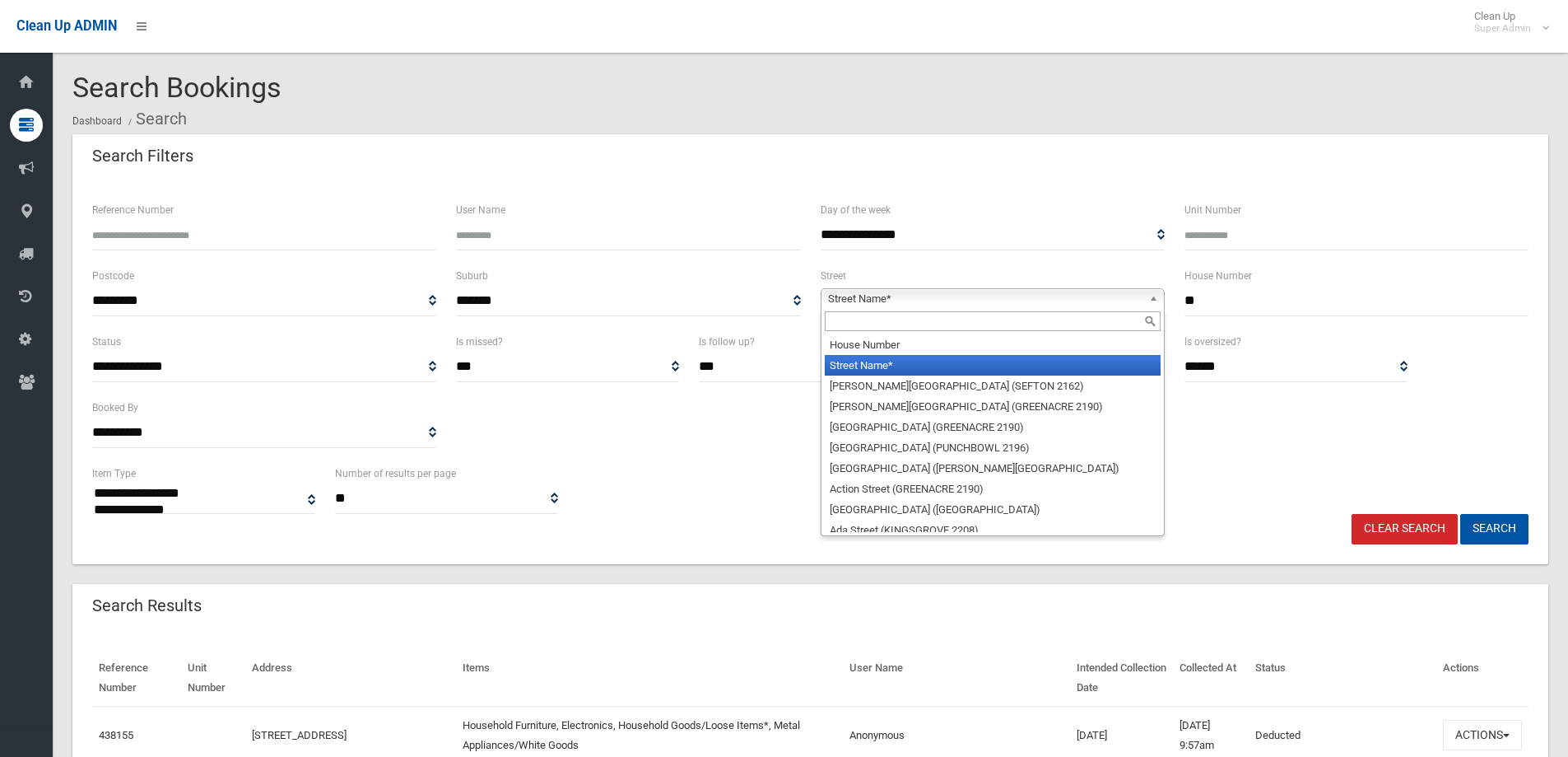
click at [890, 325] on input "text" at bounding box center [992, 320] width 336 height 20
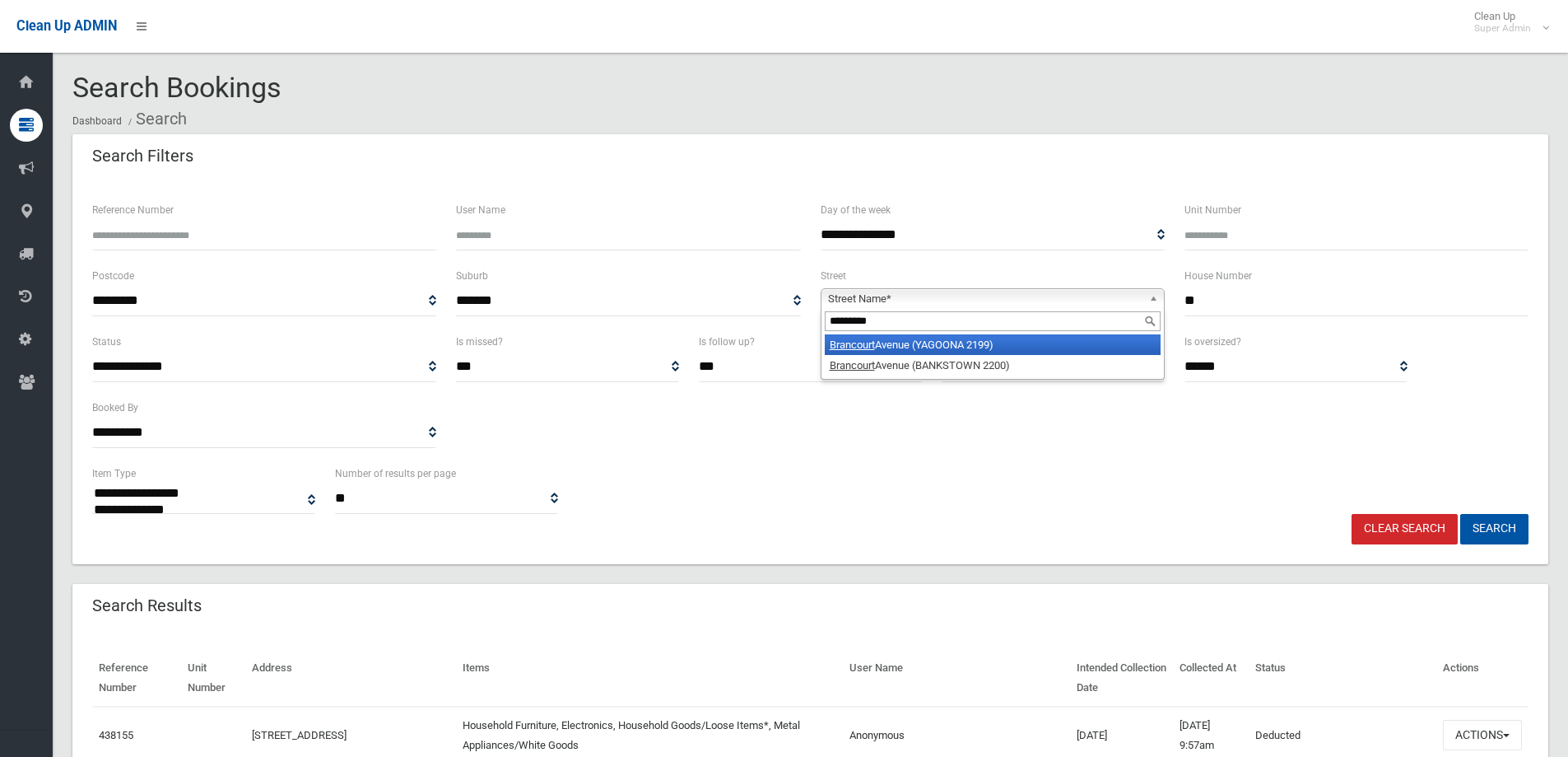
type input "*********"
click at [911, 348] on li "Brancourt Avenue (YAGOONA 2199)" at bounding box center [992, 344] width 336 height 20
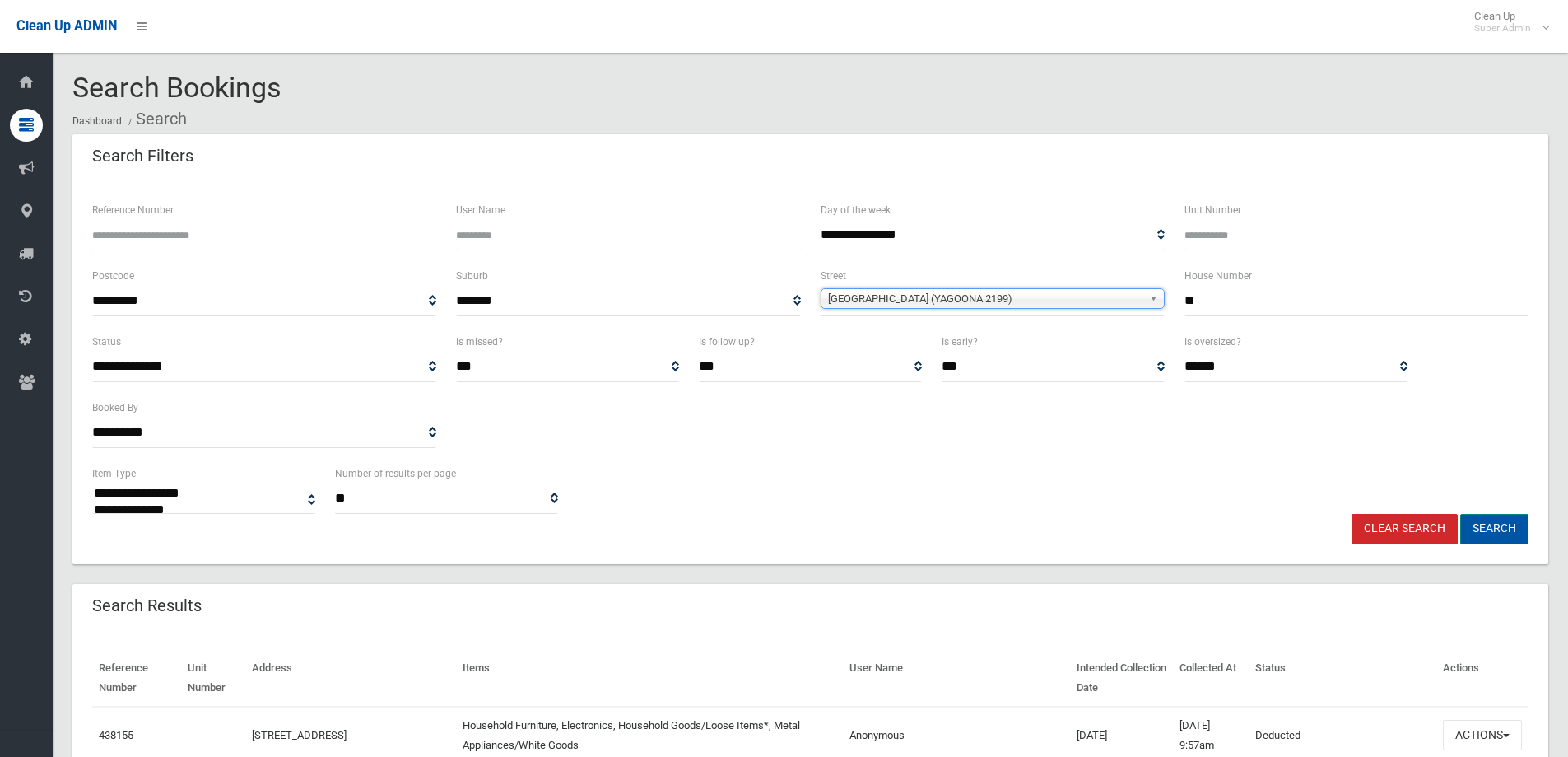
click at [1512, 523] on button "Search" at bounding box center [1494, 529] width 68 height 31
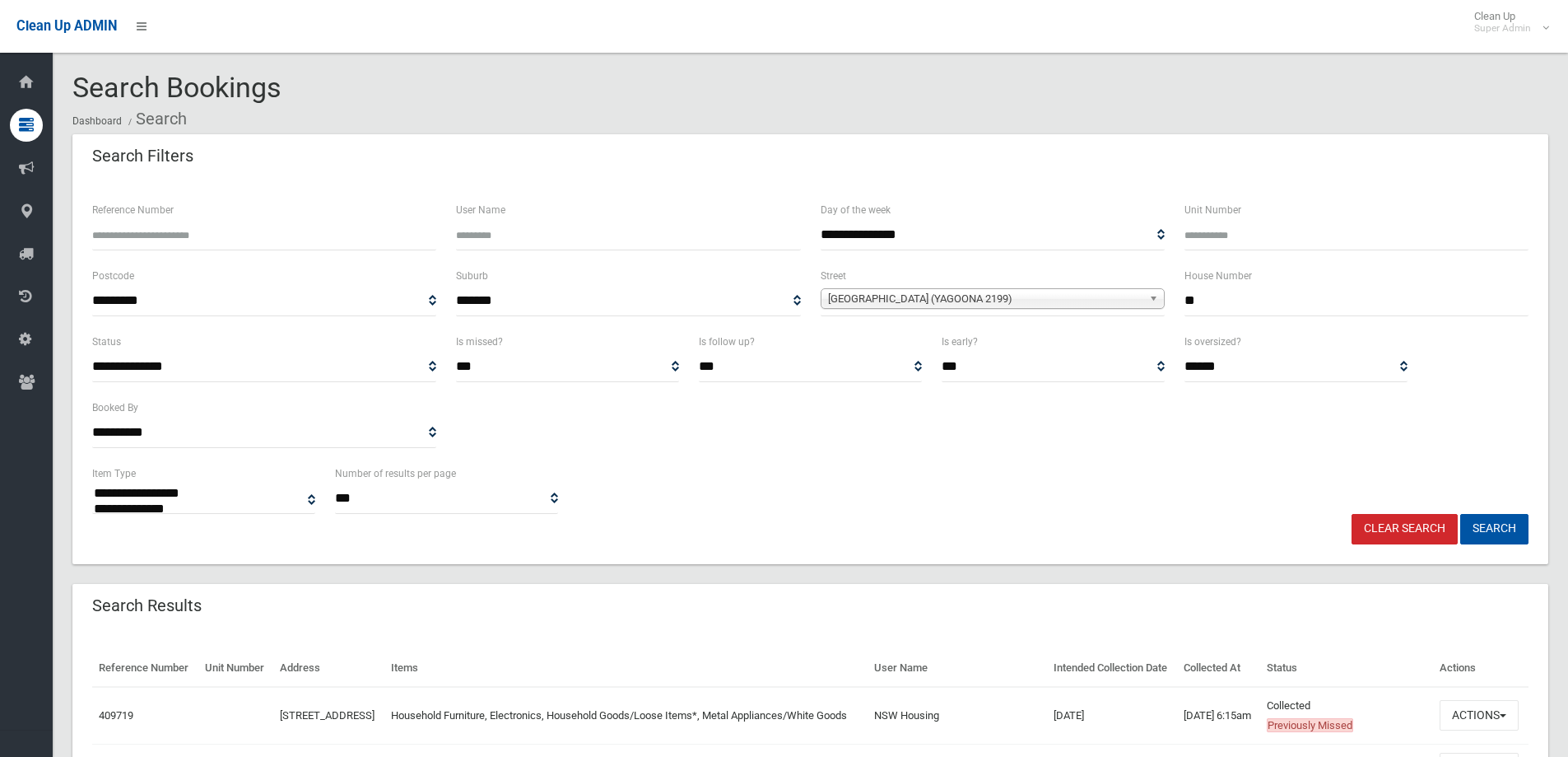
select select
click at [748, 430] on div "**********" at bounding box center [810, 398] width 1456 height 132
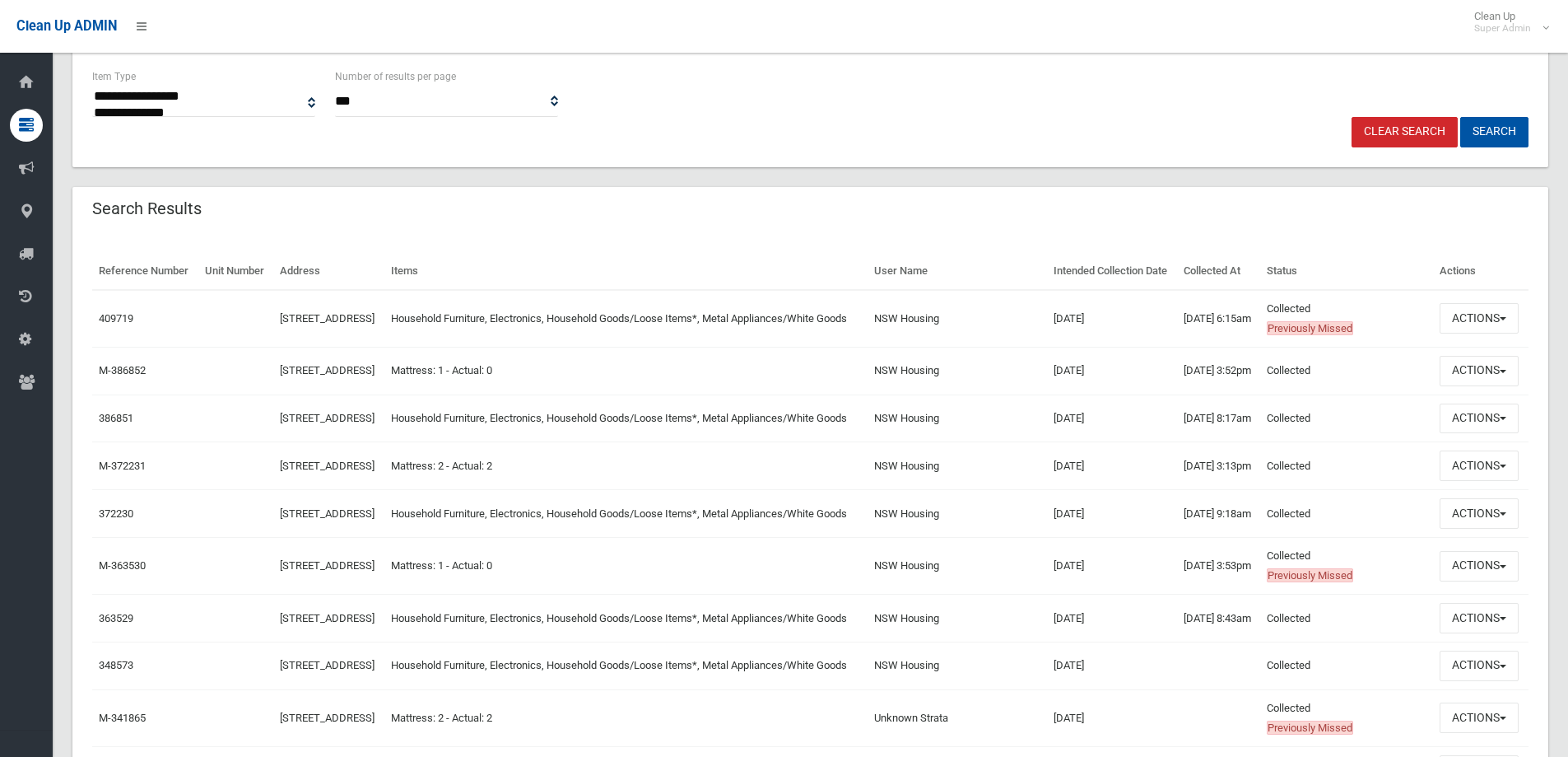
scroll to position [412, 0]
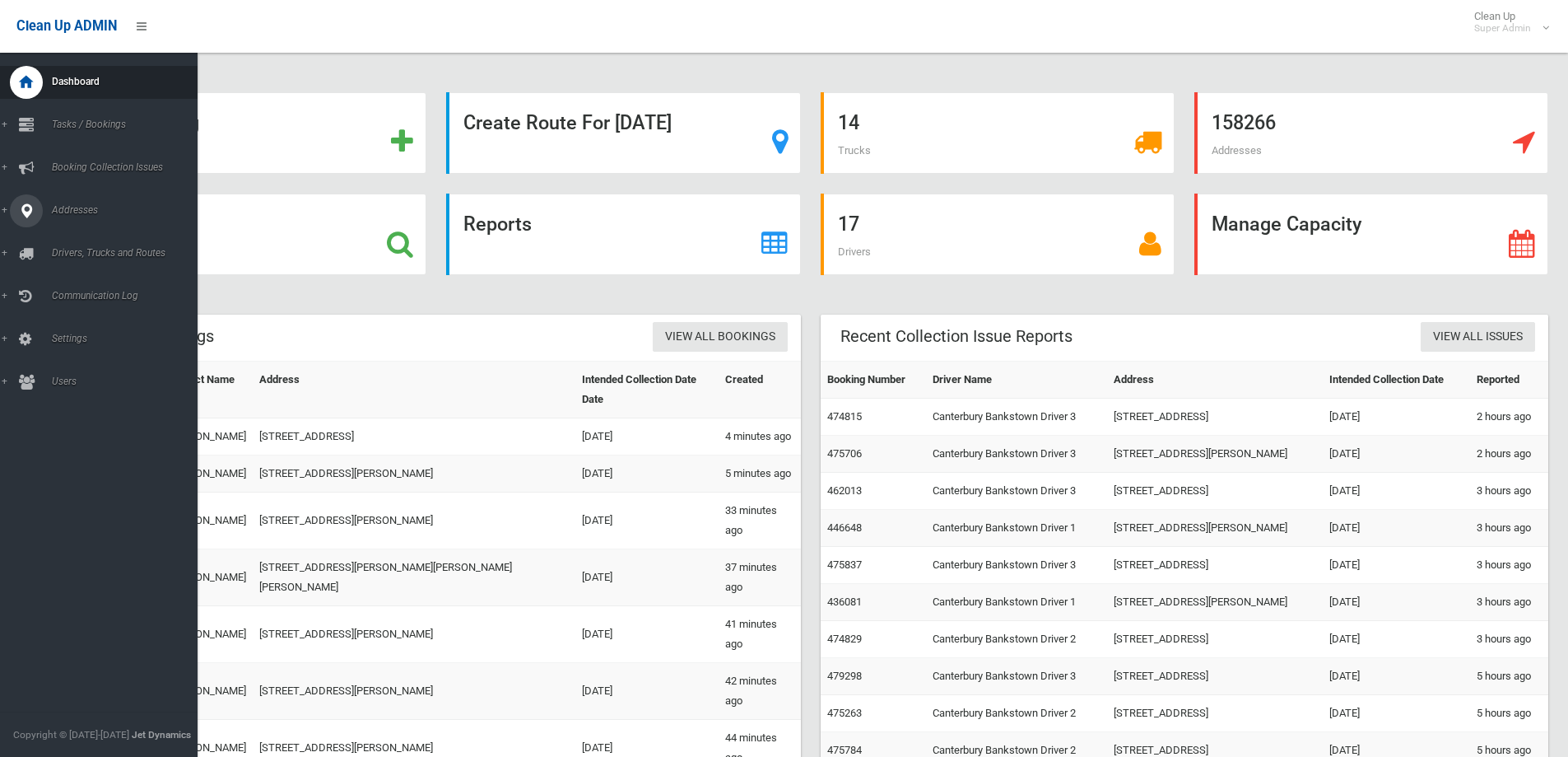
click at [26, 212] on icon at bounding box center [25, 211] width 14 height 33
click at [93, 238] on span "All Addresses" at bounding box center [121, 239] width 149 height 12
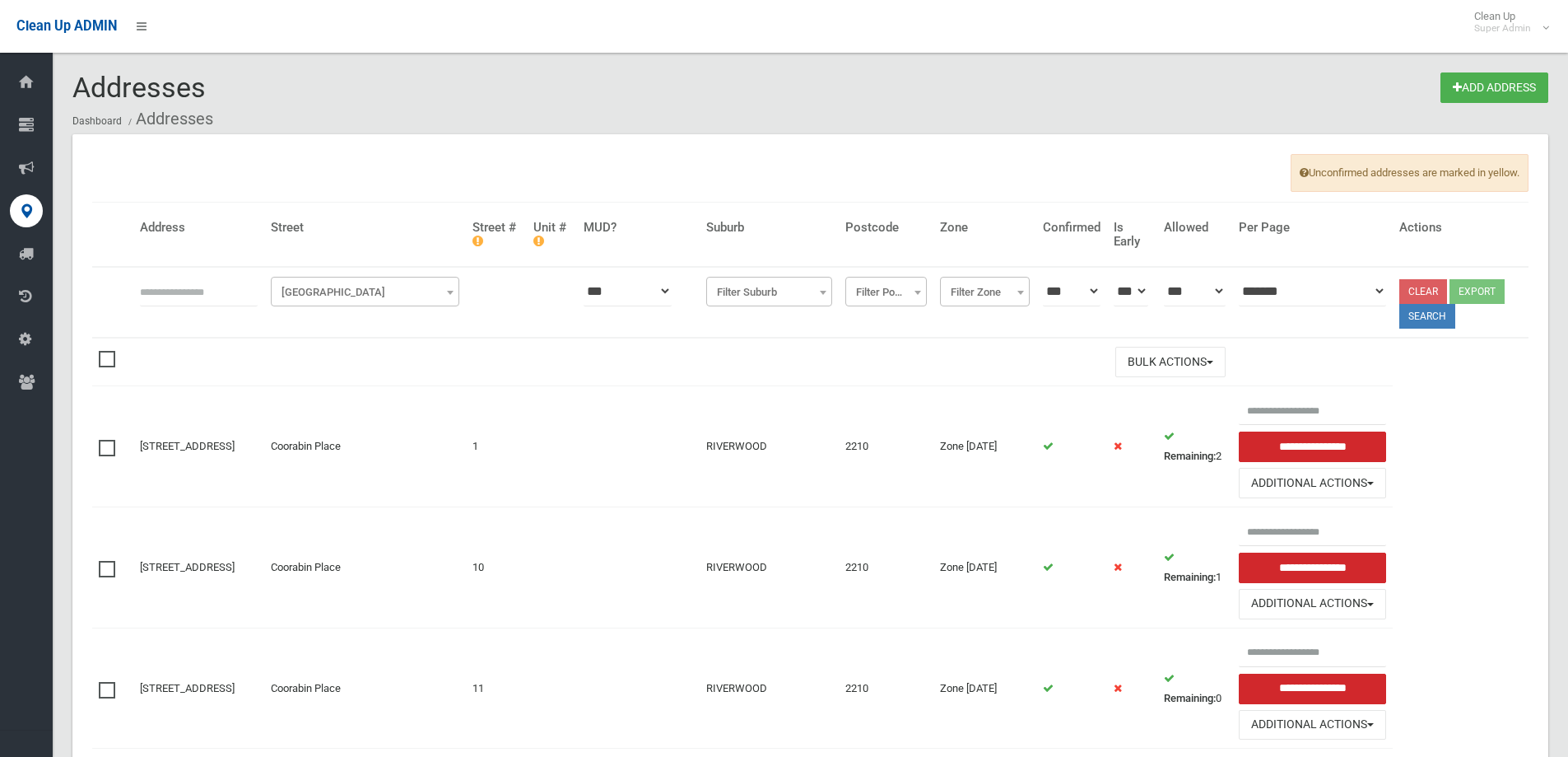
click at [185, 290] on input "text" at bounding box center [199, 291] width 118 height 31
type input "**********"
click button at bounding box center [0, 0] width 0 height 0
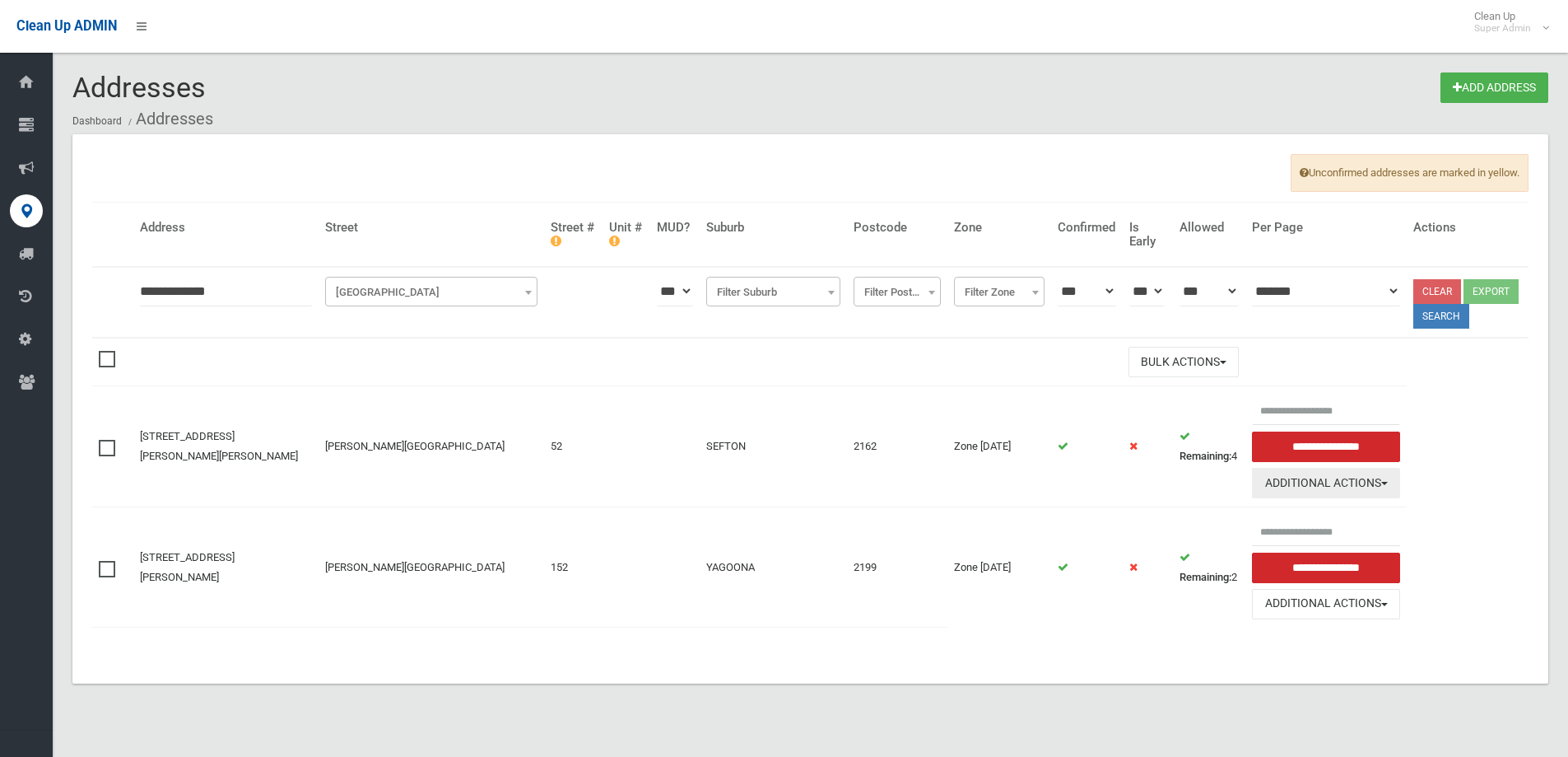
click at [1289, 478] on button "Additional Actions" at bounding box center [1325, 483] width 147 height 31
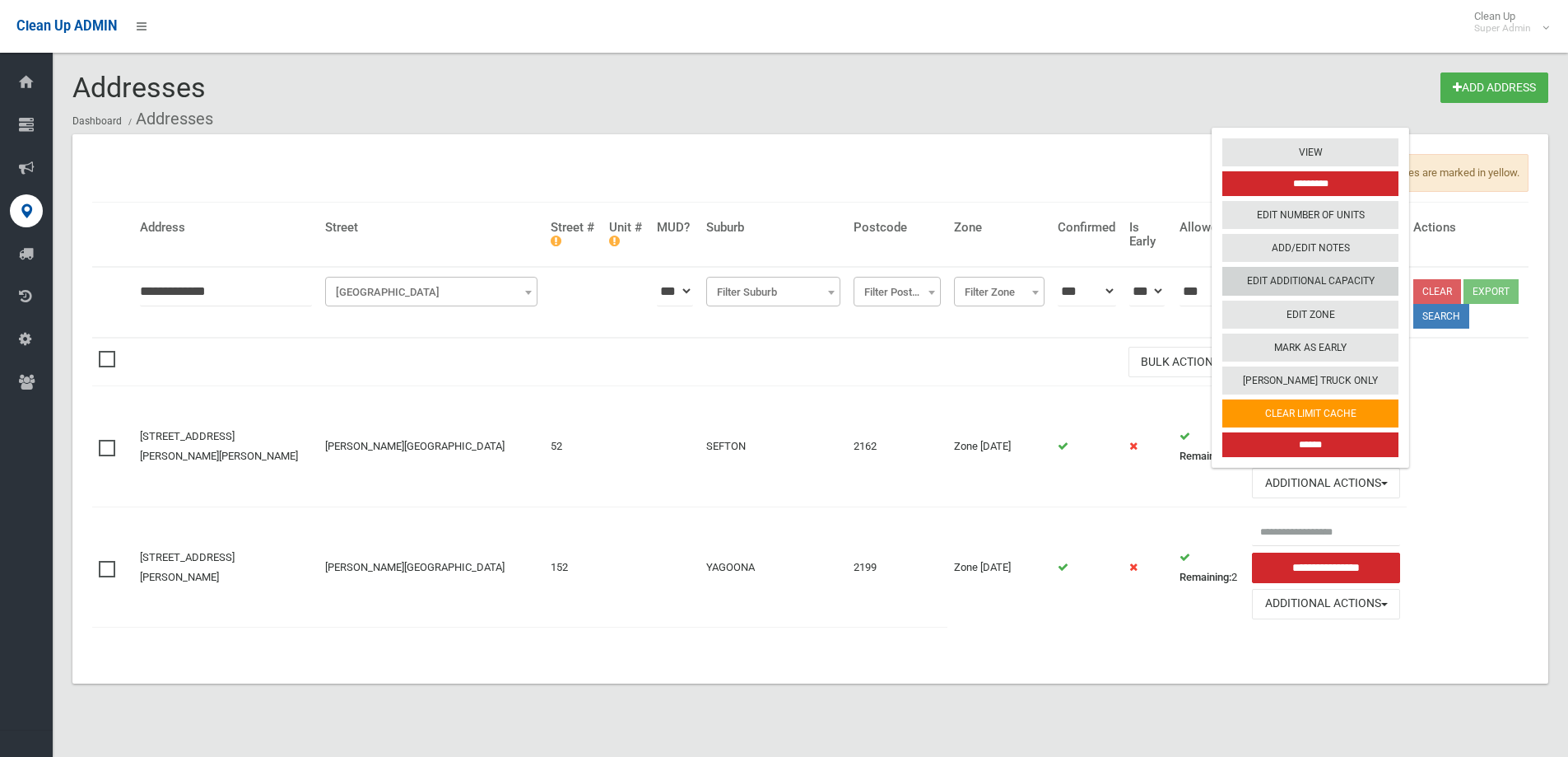
click at [1272, 285] on link "Edit Additional Capacity" at bounding box center [1310, 281] width 176 height 28
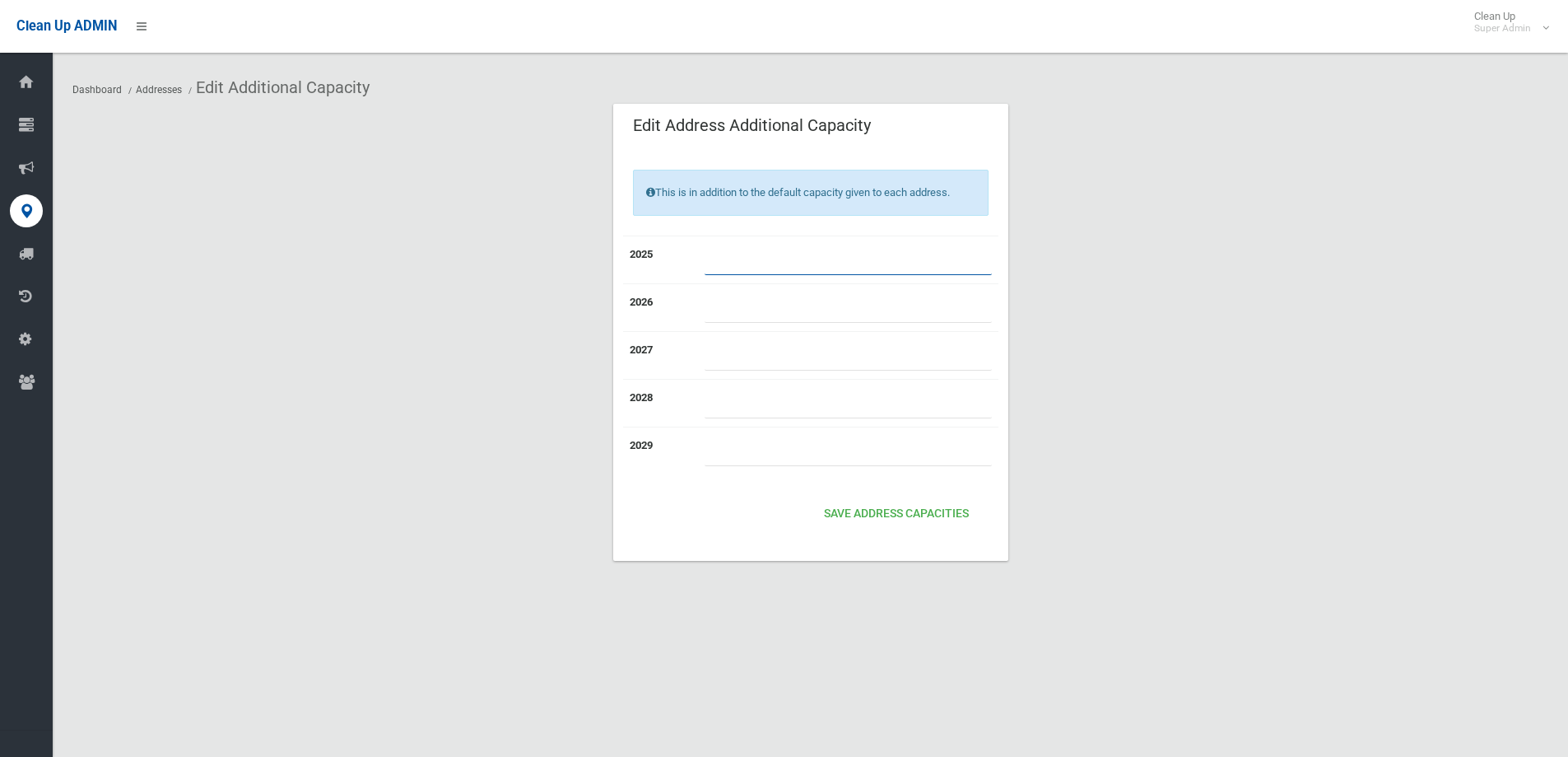
click at [651, 256] on tr "2025 *" at bounding box center [811, 259] width 375 height 48
type input "*"
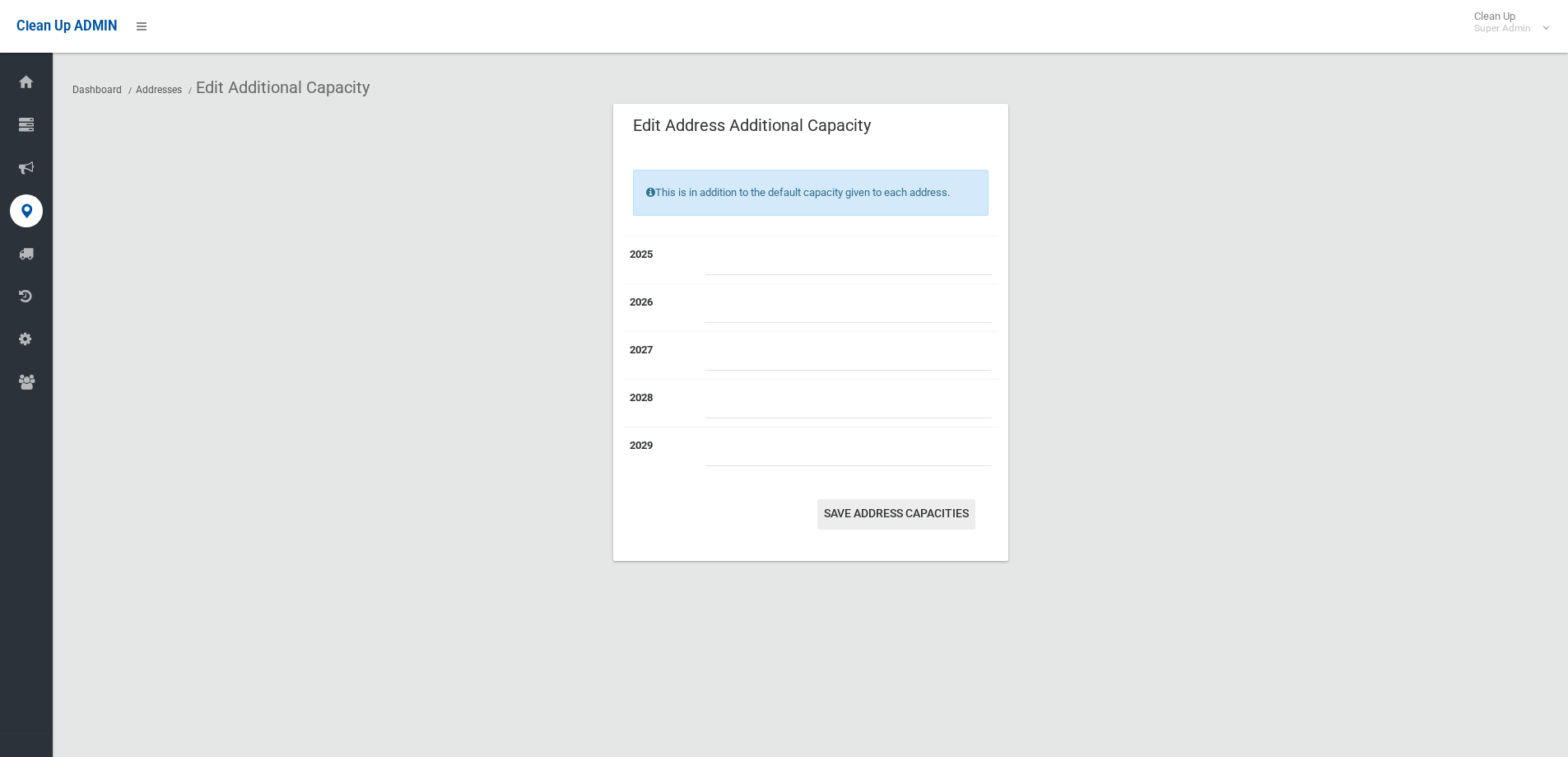
click at [900, 509] on button "Save Address capacities" at bounding box center [896, 514] width 158 height 31
